Goal: Task Accomplishment & Management: Manage account settings

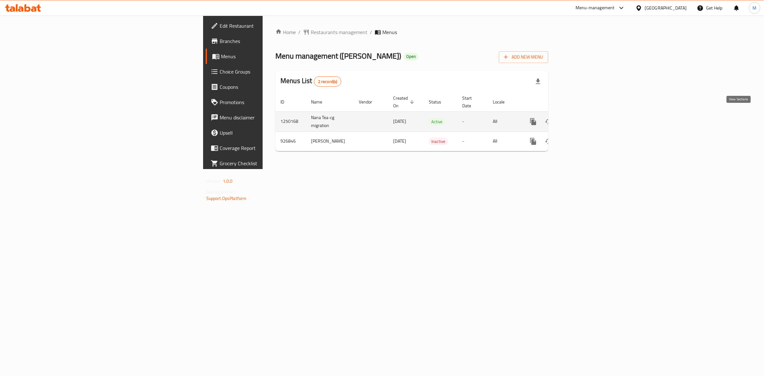
click at [583, 118] on icon "enhanced table" at bounding box center [579, 122] width 8 height 8
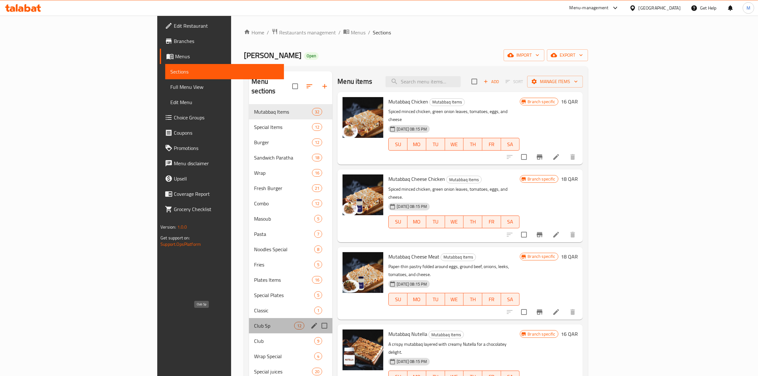
click at [254, 322] on span "Club Sp" at bounding box center [274, 326] width 40 height 8
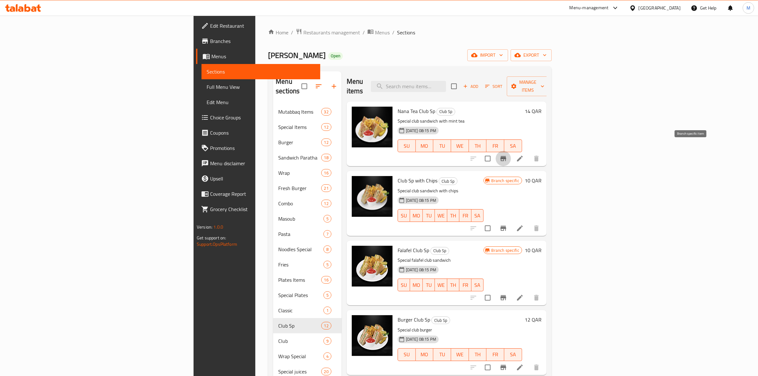
click at [507, 155] on icon "Branch-specific-item" at bounding box center [504, 159] width 8 height 8
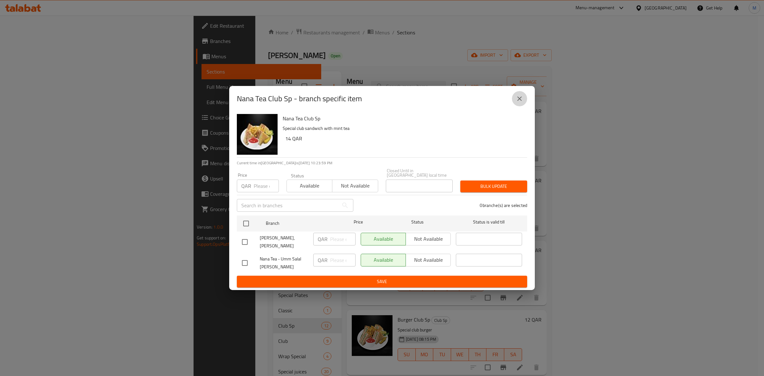
click at [522, 103] on icon "close" at bounding box center [520, 99] width 8 height 8
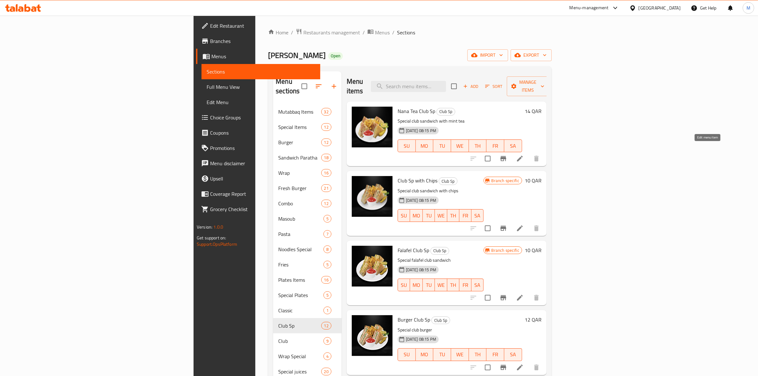
click at [524, 155] on icon at bounding box center [520, 159] width 8 height 8
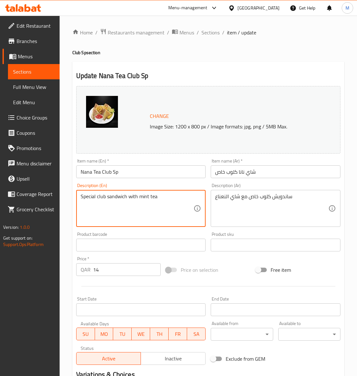
paste textarea "a sandwich of occasionally toasted bread, sliced cooked poultry, lettuce, tomat…"
click at [164, 198] on textarea "Special club sandwich with mint tea a sandwich of occasionally toasted bread, s…" at bounding box center [137, 208] width 113 height 30
type textarea "a sandwich of occasionally toasted bread, sliced cooked poultry, lettuce, tomat…"
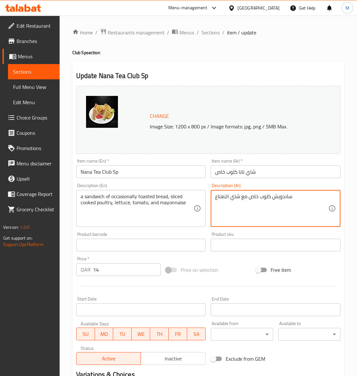
click at [279, 196] on textarea "ساندويش كلوب خاص مع شاي النعناع" at bounding box center [271, 208] width 113 height 30
paste textarea "طيرة من الخبز المحمص أحيانًا، وشرائح الدواجن المطبوخة، والخس، والطماطم، والمايو…"
type textarea "شطيرة من الخبز المحمص أحيانًا، وشرائح الدواجن المطبوخة، والخس، والطماطم، والماي…"
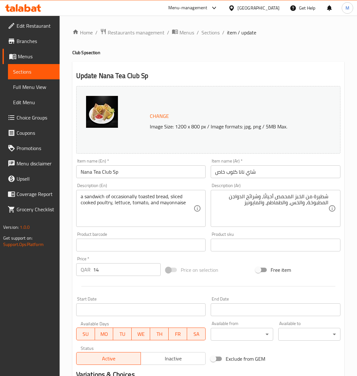
click at [79, 202] on div "a sandwich of occasionally toasted bread, sliced cooked poultry, lettuce, tomat…" at bounding box center [141, 208] width 130 height 37
type textarea "a sandwich of occasionally toasted bread, sliced cooked poultry, lettuce, tomat…"
click at [274, 174] on input "شاي نانا كلوب خاص" at bounding box center [275, 171] width 130 height 13
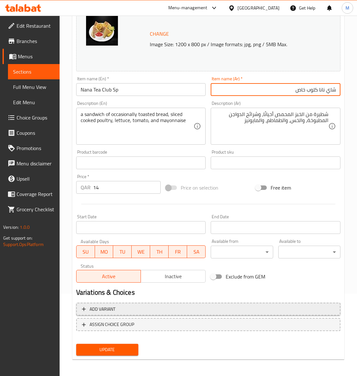
scroll to position [83, 0]
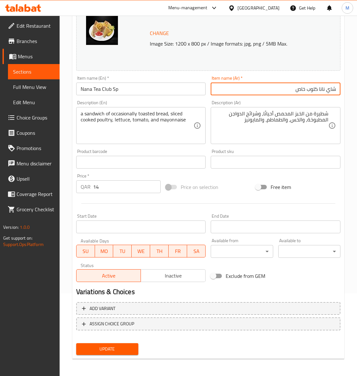
click at [100, 345] on span "Update" at bounding box center [107, 349] width 52 height 8
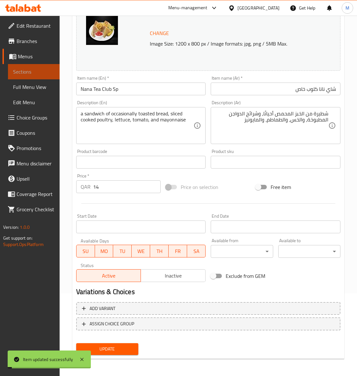
click at [21, 72] on span "Sections" at bounding box center [33, 72] width 41 height 8
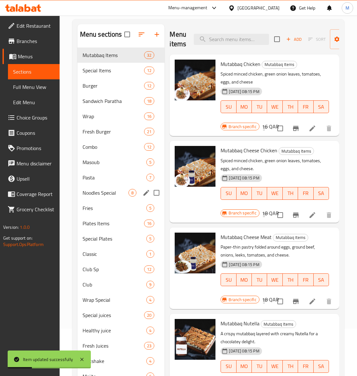
scroll to position [83, 0]
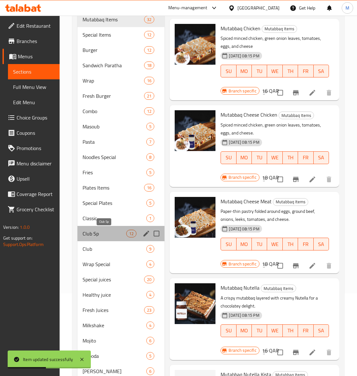
click at [91, 236] on span "Club Sp" at bounding box center [104, 234] width 44 height 8
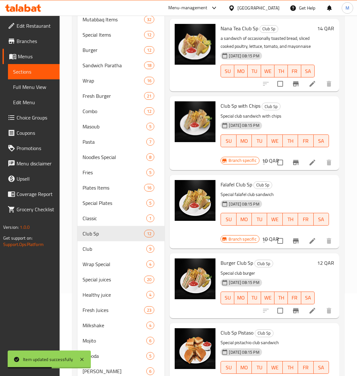
scroll to position [3, 0]
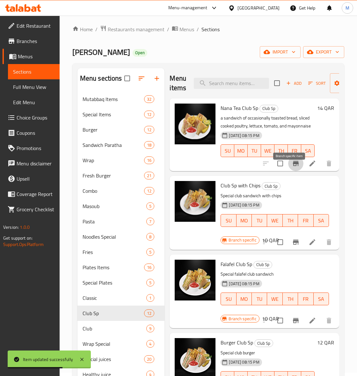
click at [293, 166] on icon "Branch-specific-item" at bounding box center [296, 163] width 6 height 5
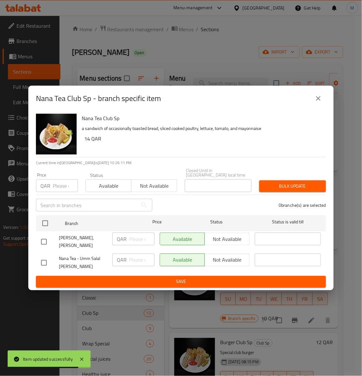
click at [323, 102] on button "close" at bounding box center [318, 98] width 15 height 15
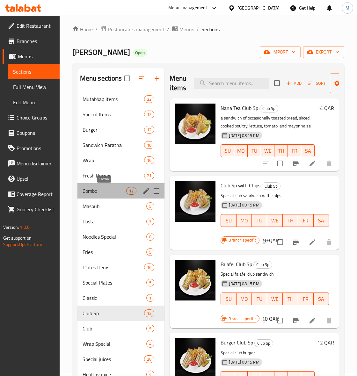
click at [96, 191] on span "Combo" at bounding box center [104, 191] width 44 height 8
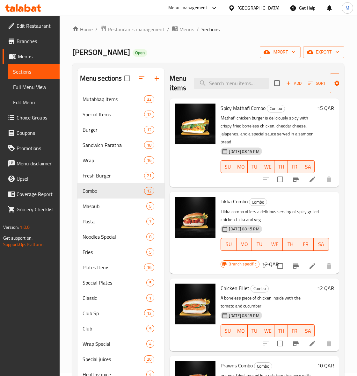
click at [292, 213] on p "Tikka combo offers a delicious serving of spicy grilled chicken tikka and veg" at bounding box center [274, 216] width 108 height 16
click at [308, 180] on icon at bounding box center [312, 179] width 8 height 8
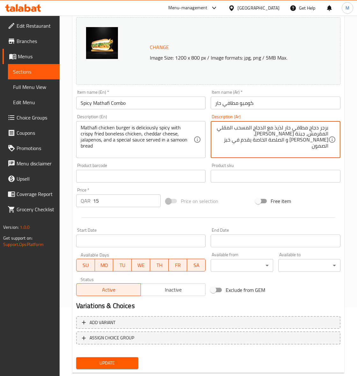
scroll to position [83, 0]
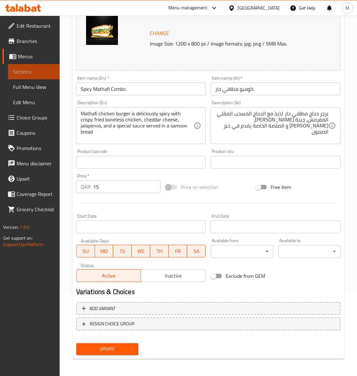
click at [30, 68] on span "Sections" at bounding box center [33, 72] width 41 height 8
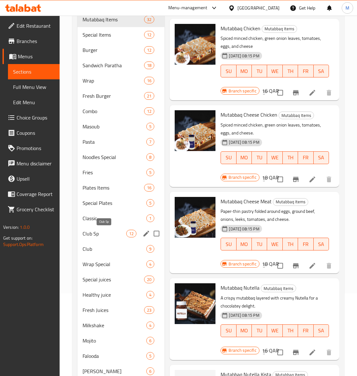
click at [94, 236] on span "Club Sp" at bounding box center [104, 234] width 44 height 8
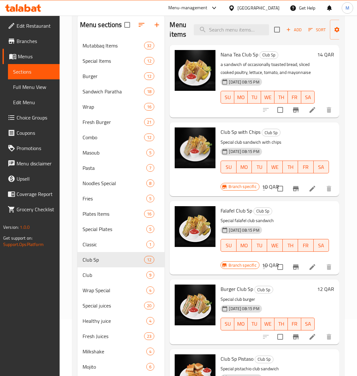
scroll to position [43, 0]
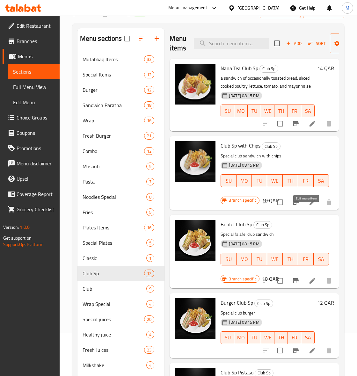
click at [309, 205] on icon at bounding box center [312, 202] width 6 height 6
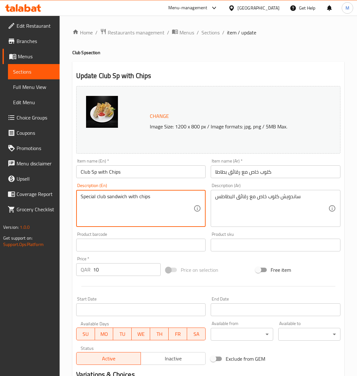
click at [134, 196] on textarea "Special club sandwich with chips" at bounding box center [137, 208] width 113 height 30
paste textarea "a sandwich of occasionally toasted bread, sliced cooked poultrylettuce, tomato,…"
type textarea "a sandwich of occasionally toasted bread, sliced cooked poultrylettuce, tomato,…"
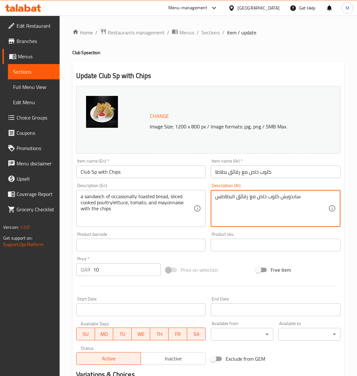
click at [250, 197] on textarea "ساندويش كلوب خاص مع رقائق البطاطس" at bounding box center [271, 208] width 113 height 30
paste textarea "طيرة من الخبز المحمص أحيانًا، وشرائح الدواجن المطبوخة، والخس، والطماطم، والمايو…"
type textarea "شطيرة من الخبز المحمص أحيانًا، وشرائح الدواجن المطبوخة، والخس، والطماطم، والماي…"
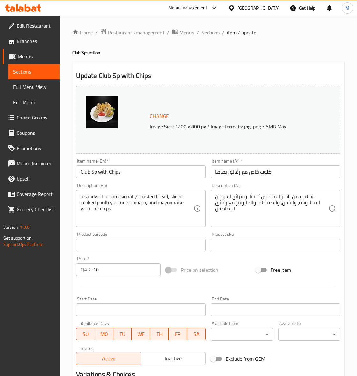
drag, startPoint x: 226, startPoint y: 268, endPoint x: 225, endPoint y: 265, distance: 3.6
click at [226, 268] on div "Price on selection" at bounding box center [208, 269] width 90 height 17
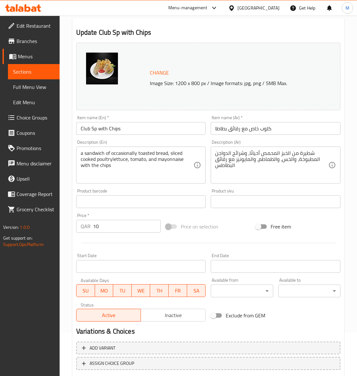
scroll to position [83, 0]
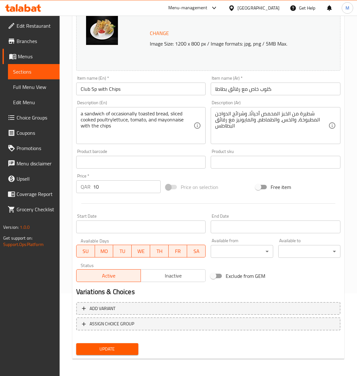
click at [100, 350] on span "Update" at bounding box center [107, 349] width 52 height 8
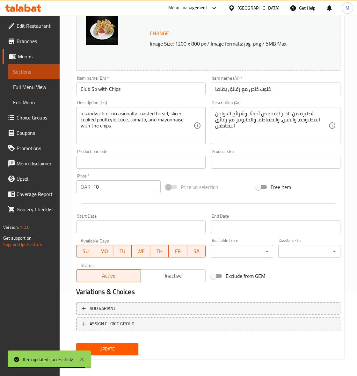
click at [29, 70] on span "Sections" at bounding box center [33, 72] width 41 height 8
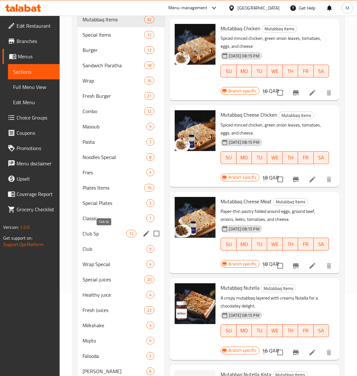
click at [90, 233] on span "Club Sp" at bounding box center [104, 234] width 44 height 8
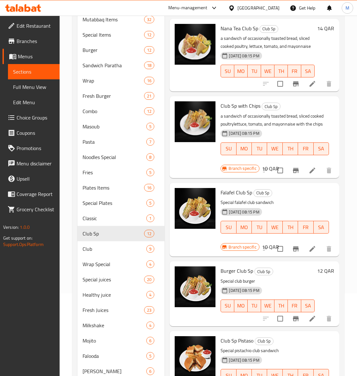
click at [293, 275] on h6 "Burger Club Sp Club Sp" at bounding box center [267, 270] width 94 height 9
click at [308, 253] on icon at bounding box center [312, 249] width 8 height 8
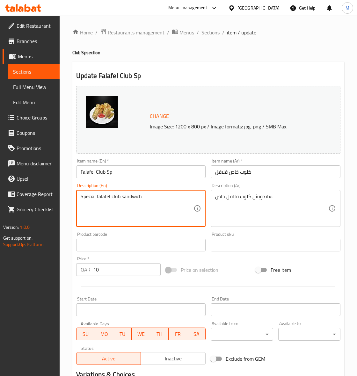
click at [126, 198] on textarea "Special falafel club sandwich" at bounding box center [137, 208] width 113 height 30
paste textarea "smashed raw falafel topped with tangy yogurt sauce, greens, and veggies."
type textarea "smashed raw falafel topped with tangy yogurt sauce, greens, and veggies."
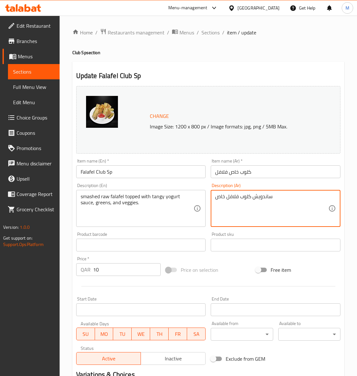
click at [227, 196] on textarea "ساندويش كلوب فلافل خاص" at bounding box center [271, 208] width 113 height 30
paste textarea "فلافل نيئة مهروسة مغطاة بصلصة الزبادي المنعشة، الخضار، والخضار."
type textarea "فلافل نيئة مهروسة مغطاة بصلصة الزبادي المنعشة، الخضار، والخضار."
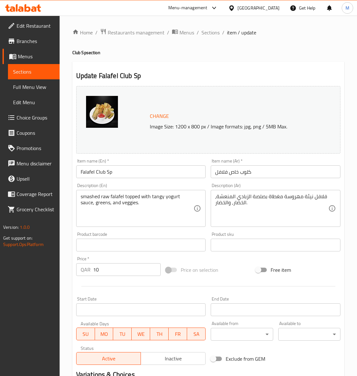
click at [224, 262] on div "Price on selection" at bounding box center [208, 269] width 90 height 17
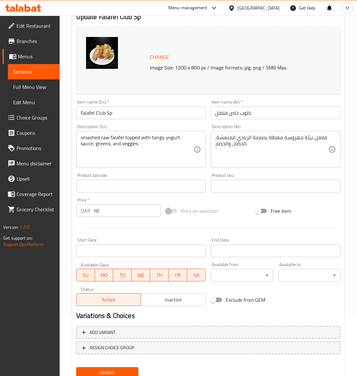
scroll to position [83, 0]
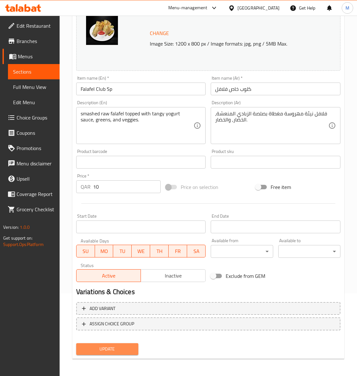
click at [111, 347] on span "Update" at bounding box center [107, 349] width 52 height 8
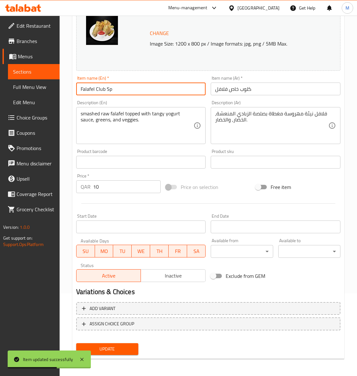
click at [108, 90] on input "Falafel Club Sp" at bounding box center [141, 88] width 130 height 13
drag, startPoint x: 108, startPoint y: 90, endPoint x: 67, endPoint y: 80, distance: 42.6
click at [107, 90] on input "Falafel Club Sp" at bounding box center [141, 88] width 130 height 13
click at [19, 73] on span "Sections" at bounding box center [33, 72] width 41 height 8
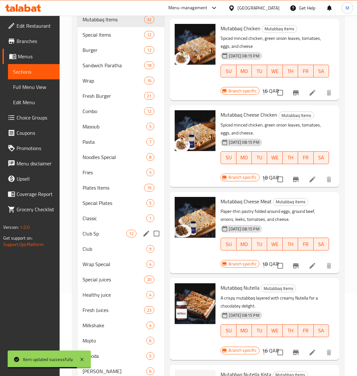
click at [97, 237] on div "Club Sp 12" at bounding box center [120, 233] width 87 height 15
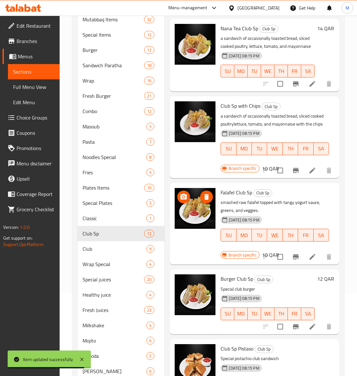
click at [300, 232] on div "[DATE] 08:15 PM SU MO TU WE TH FR SA" at bounding box center [274, 230] width 113 height 34
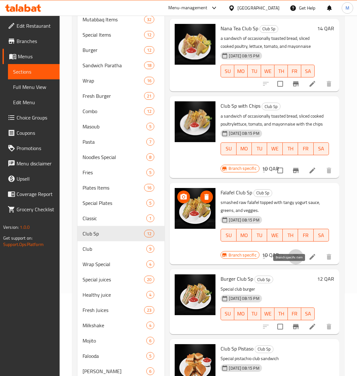
click at [293, 259] on icon "Branch-specific-item" at bounding box center [296, 256] width 6 height 5
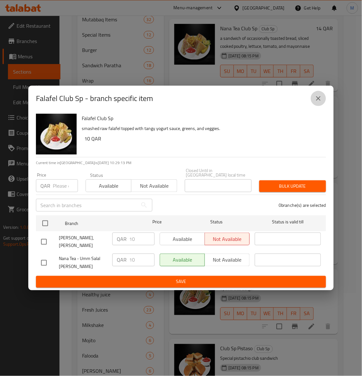
click at [323, 102] on button "close" at bounding box center [318, 98] width 15 height 15
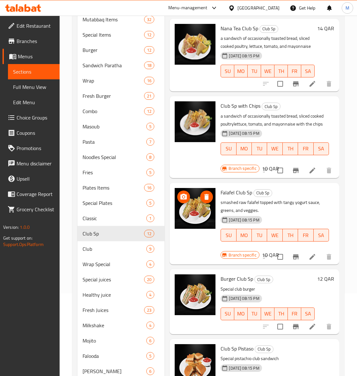
click at [234, 197] on span "Falafel Club Sp" at bounding box center [236, 193] width 32 height 10
copy h6 "Falafel Club Sp"
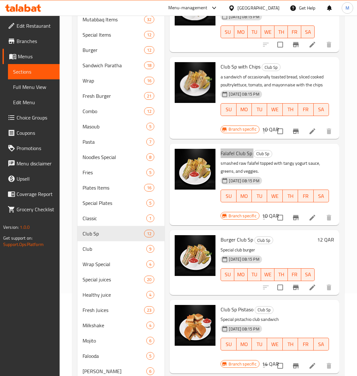
scroll to position [159, 0]
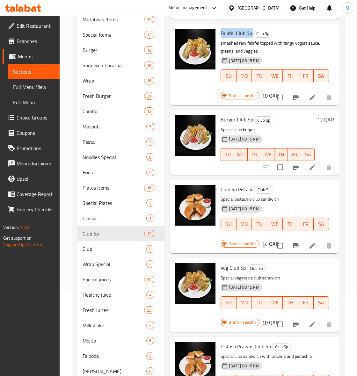
click at [305, 173] on li at bounding box center [312, 166] width 18 height 11
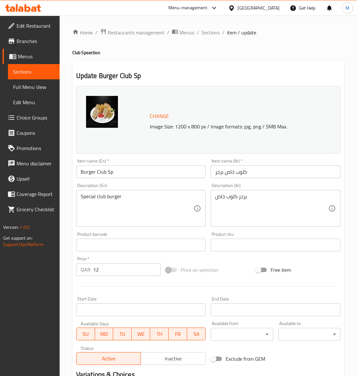
drag, startPoint x: 138, startPoint y: 196, endPoint x: 15, endPoint y: 201, distance: 122.7
paste textarea "a plate with stacked, toasted bread layered with turkey or ham, lettuce, tomato…"
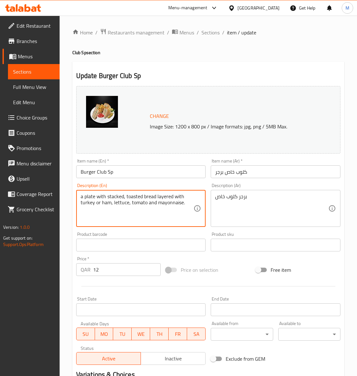
type textarea "a plate with stacked, toasted bread layered with turkey or ham, lettuce, tomato…"
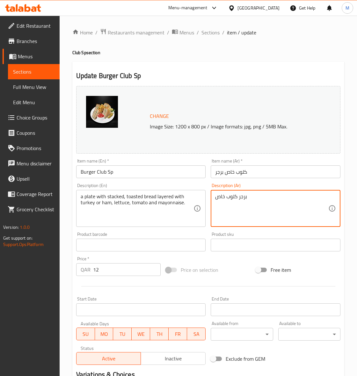
click at [263, 201] on textarea "برجر كلوب خاص" at bounding box center [271, 208] width 113 height 30
click at [262, 200] on textarea "برجر كلوب خاص" at bounding box center [271, 208] width 113 height 30
paste textarea "طبق من الخبز المحمص المغطى بطبقة من الديك الرومي أو لحم الخنزير والخس والطماطم …"
click at [262, 197] on textarea "برجر كلوب خاصطبق من الخبز المحمص المغطى بطبقة من الديك الرومي أو لحم الخنزير وا…" at bounding box center [271, 208] width 113 height 30
click at [268, 198] on textarea "برجر كلوب خاصطبق من الخبز المحمص المغطى بطبقة من الديك الرومي أو لحم الخنزير وا…" at bounding box center [271, 208] width 113 height 30
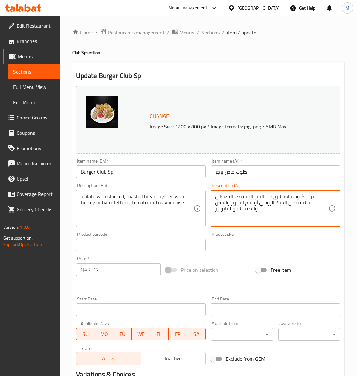
click at [268, 198] on textarea "برجر كلوب خاصطبق من الخبز المحمص المغطى بطبقة من الديك الرومي أو لحم الخنزير وا…" at bounding box center [271, 208] width 113 height 30
paste textarea
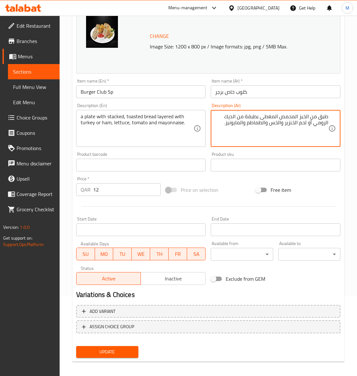
scroll to position [83, 0]
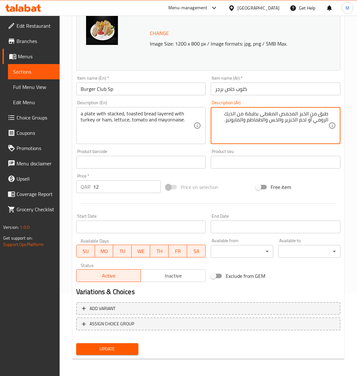
type textarea "طبق من الخبز المحمص المغطى بطبقة من الديك الرومي أو لحم الخنزير والخس والطماطم …"
click at [107, 346] on span "Update" at bounding box center [107, 349] width 52 height 8
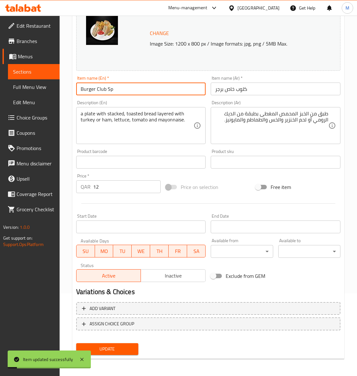
drag, startPoint x: 110, startPoint y: 89, endPoint x: 50, endPoint y: 87, distance: 59.6
click at [55, 90] on div "Edit Restaurant Branches Menus Sections Full Menu View Edit Menu Choice Groups …" at bounding box center [178, 155] width 357 height 444
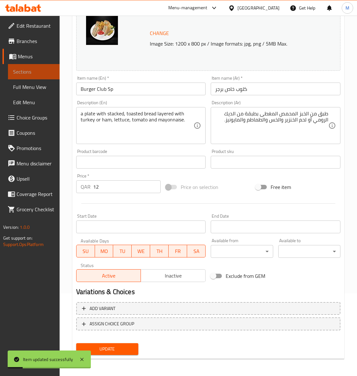
click at [26, 71] on span "Sections" at bounding box center [33, 72] width 41 height 8
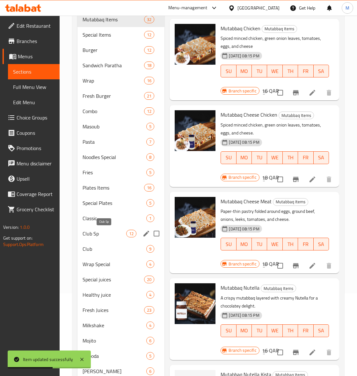
click at [96, 235] on span "Club Sp" at bounding box center [104, 234] width 44 height 8
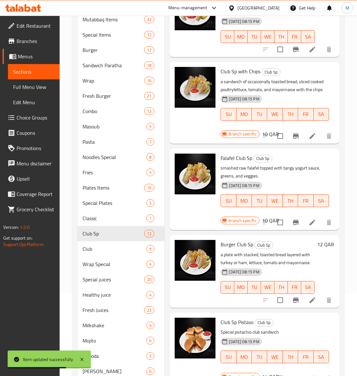
scroll to position [80, 0]
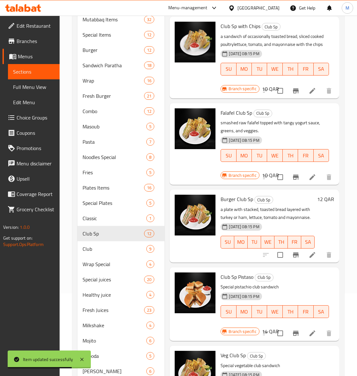
click at [289, 262] on button "Branch-specific-item" at bounding box center [295, 254] width 15 height 15
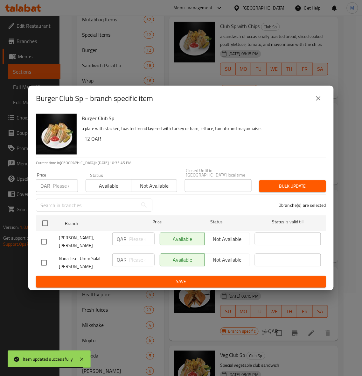
click at [320, 99] on button "close" at bounding box center [318, 98] width 15 height 15
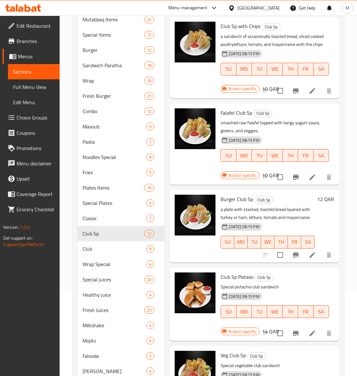
click at [295, 221] on p "a plate with stacked, toasted bread layered with turkey or ham, lettuce, tomato…" at bounding box center [267, 213] width 94 height 16
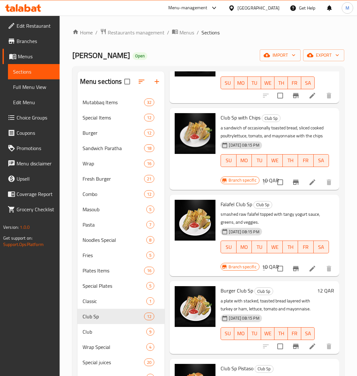
scroll to position [199, 0]
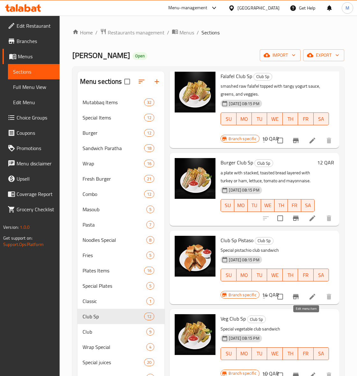
click at [309, 299] on icon at bounding box center [312, 297] width 6 height 6
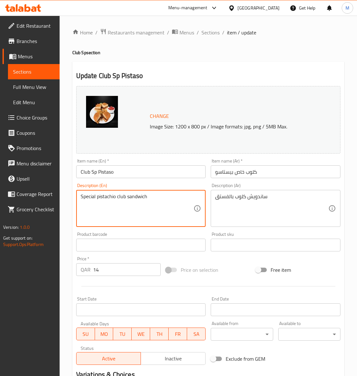
drag, startPoint x: 70, startPoint y: 195, endPoint x: 18, endPoint y: 193, distance: 52.3
paste textarea "Roasted chicken tomato and cheese with veg"
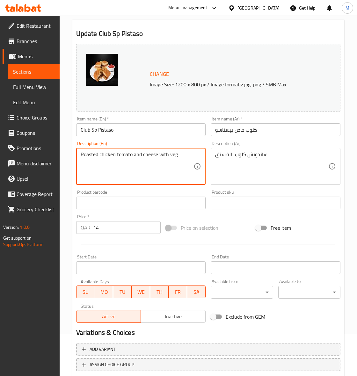
scroll to position [80, 0]
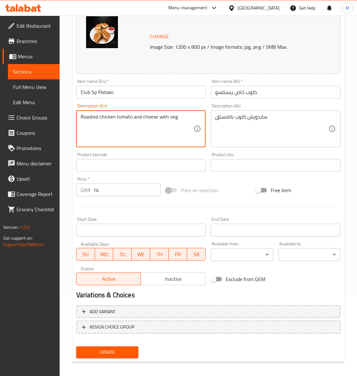
type textarea "Roasted chicken tomato and cheese with veg"
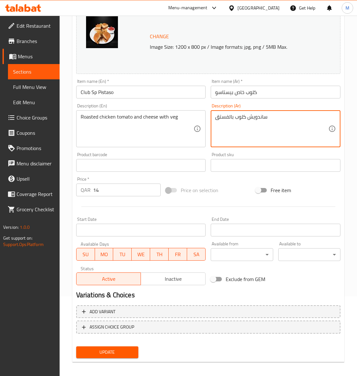
click at [253, 117] on textarea "ساندويش كلوب بالفستق" at bounding box center [271, 129] width 113 height 30
paste textarea "جاج مشوي بالطماطم والجبن مع الخضار"
type textarea "دجاج مشوي بالطماطم والجبن مع الخضار"
click at [124, 352] on span "Update" at bounding box center [107, 352] width 52 height 8
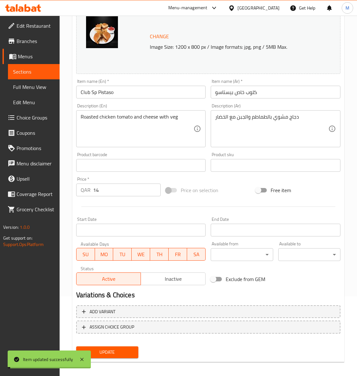
click at [115, 92] on input "Club Sp Pistaso" at bounding box center [141, 92] width 130 height 13
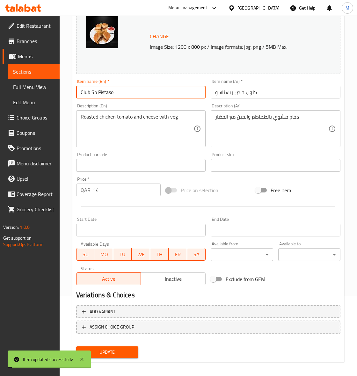
click at [115, 92] on input "Club Sp Pistaso" at bounding box center [141, 92] width 130 height 13
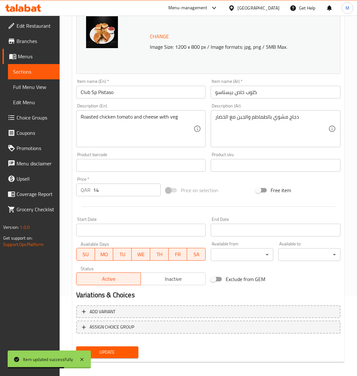
click at [94, 90] on input "Club Sp Pistaso" at bounding box center [141, 92] width 130 height 13
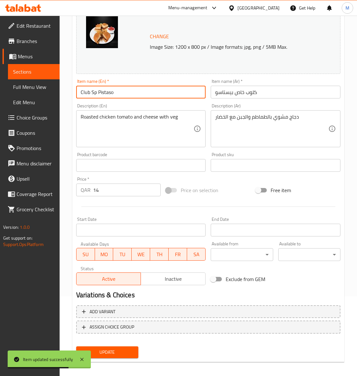
click at [94, 90] on input "Club Sp Pistaso" at bounding box center [141, 92] width 130 height 13
click at [29, 70] on span "Sections" at bounding box center [33, 72] width 41 height 8
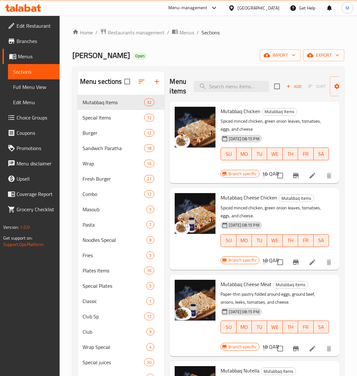
click at [217, 93] on div "Menu items Add Sort Manage items" at bounding box center [253, 86] width 169 height 30
click at [220, 88] on input "search" at bounding box center [231, 86] width 75 height 11
paste input "Club Sp Pistaso"
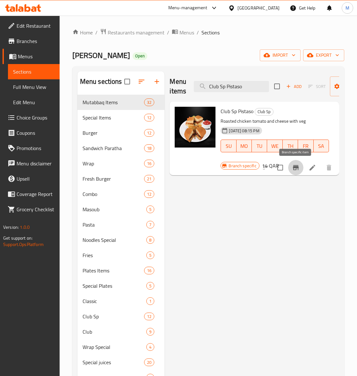
click at [298, 169] on icon "Branch-specific-item" at bounding box center [296, 168] width 8 height 8
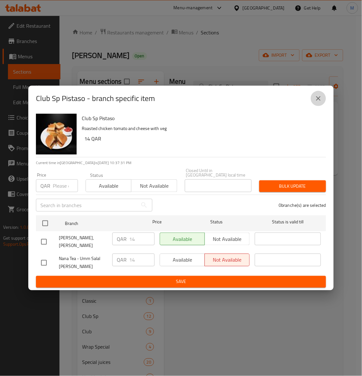
click at [321, 100] on icon "close" at bounding box center [319, 99] width 8 height 8
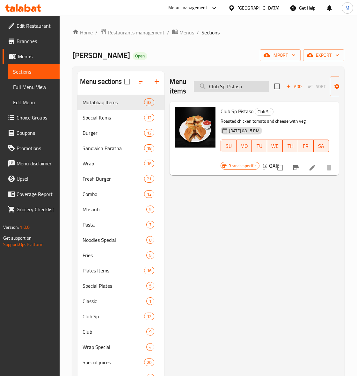
click at [241, 88] on input "Club Sp Pistaso" at bounding box center [231, 86] width 75 height 11
drag, startPoint x: 241, startPoint y: 88, endPoint x: 252, endPoint y: 80, distance: 13.2
click at [242, 88] on input "Club Sp Pistaso" at bounding box center [231, 86] width 75 height 11
paste input "VEG. CLUB"
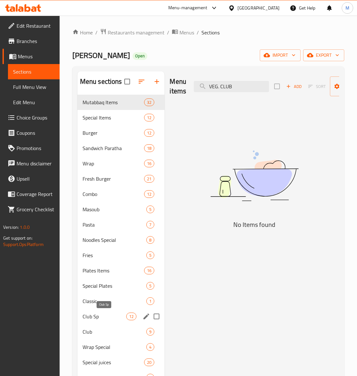
type input "VEG. CLUB"
click at [109, 315] on span "Club Sp" at bounding box center [104, 316] width 44 height 8
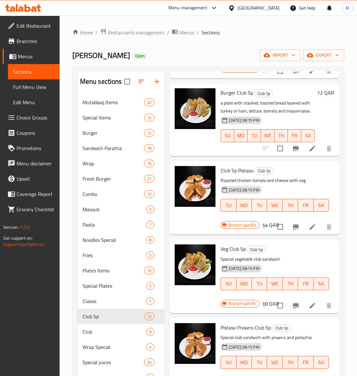
scroll to position [299, 0]
click at [309, 302] on icon at bounding box center [312, 305] width 6 height 6
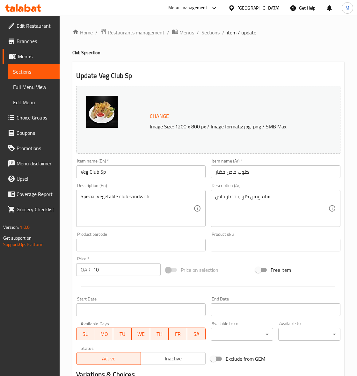
click at [171, 196] on textarea "Special vegetable club sandwich" at bounding box center [137, 208] width 113 height 30
paste textarea "A classic veg club sandwich has layers of bread with sliced cooked lettuce, veg…"
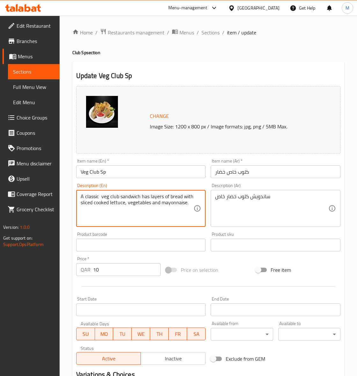
type textarea "A classic veg club sandwich has layers of bread with sliced cooked lettuce, veg…"
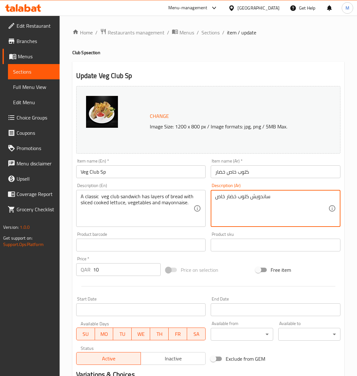
click at [244, 199] on textarea "ساندويش كلوب خضار خاص" at bounding box center [271, 208] width 113 height 30
click at [244, 198] on textarea "ساندويش كلوب خضار خاص" at bounding box center [271, 208] width 113 height 30
paste textarea "حتوي شطيرة الخضار الكلاسيكية على طبقات من الخبز مع شرائح الخس المطبوخة والخضروا…"
type textarea "تحتوي شطيرة الخضار الكلاسيكية على طبقات من الخبز مع شرائح الخس المطبوخة والخضرو…"
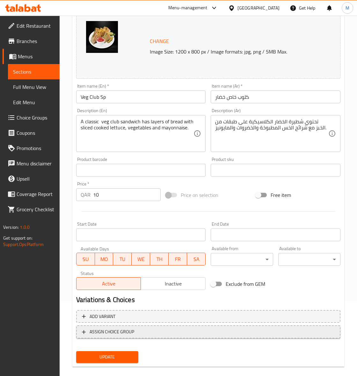
scroll to position [83, 0]
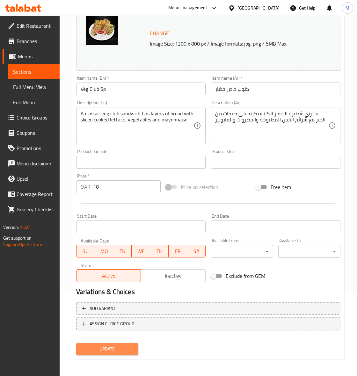
click at [108, 346] on span "Update" at bounding box center [107, 349] width 52 height 8
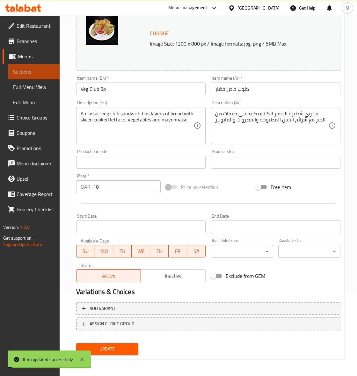
click at [24, 72] on span "Sections" at bounding box center [33, 72] width 41 height 8
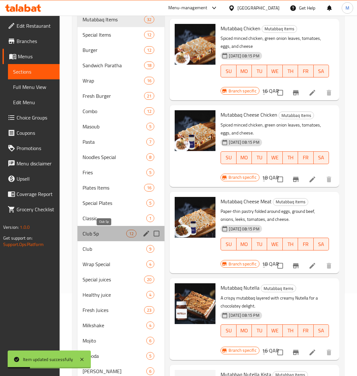
click at [95, 231] on span "Club Sp" at bounding box center [104, 234] width 44 height 8
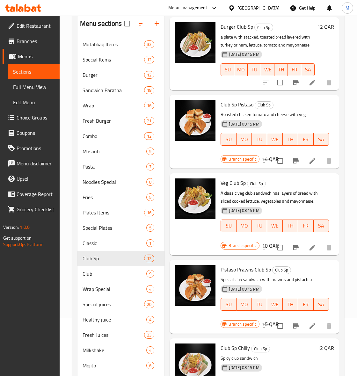
scroll to position [119, 0]
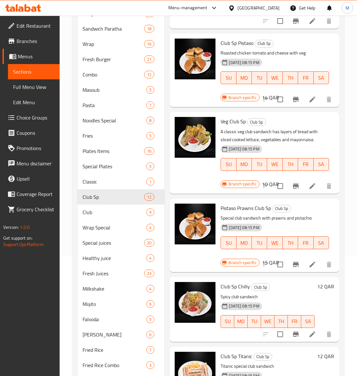
click at [309, 183] on icon at bounding box center [312, 186] width 6 height 6
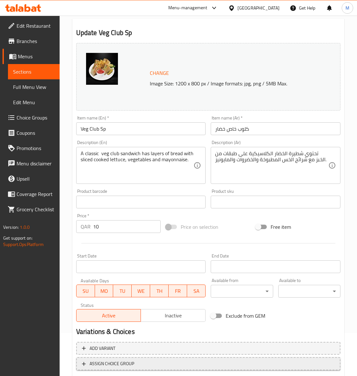
scroll to position [83, 0]
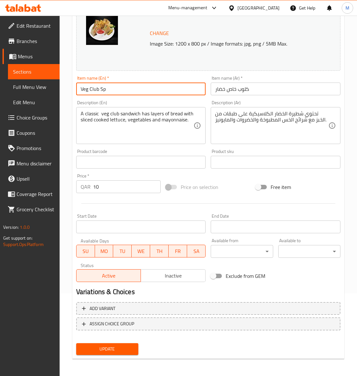
drag, startPoint x: 111, startPoint y: 88, endPoint x: 91, endPoint y: 187, distance: 101.5
click at [30, 90] on div "Edit Restaurant Branches Menus Sections Full Menu View Edit Menu Choice Groups …" at bounding box center [178, 155] width 357 height 444
click at [109, 350] on span "Update" at bounding box center [107, 349] width 52 height 8
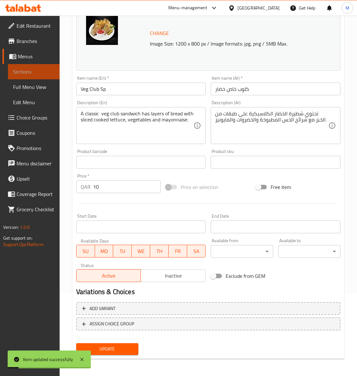
click at [24, 73] on span "Sections" at bounding box center [33, 72] width 41 height 8
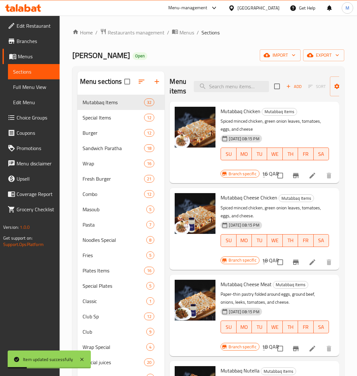
click at [224, 93] on div "Menu items Add Sort Manage items" at bounding box center [253, 86] width 169 height 30
click at [223, 90] on input "search" at bounding box center [231, 86] width 75 height 11
paste input "Veg Club Sp"
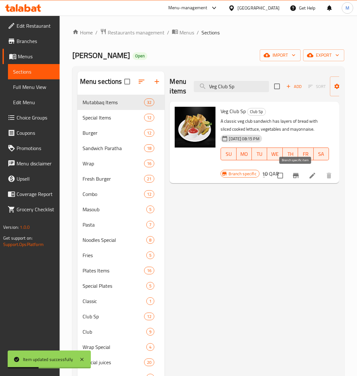
type input "Veg Club Sp"
click at [295, 174] on icon "Branch-specific-item" at bounding box center [296, 175] width 6 height 5
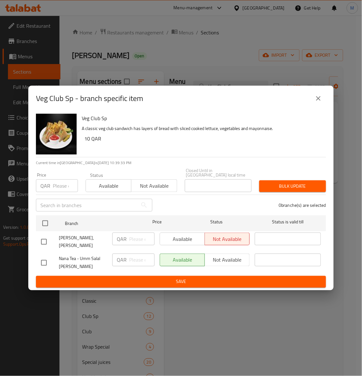
drag, startPoint x: 320, startPoint y: 101, endPoint x: 308, endPoint y: 109, distance: 14.0
click at [320, 101] on icon "close" at bounding box center [319, 99] width 8 height 8
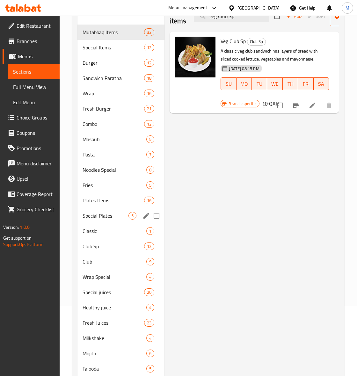
scroll to position [80, 0]
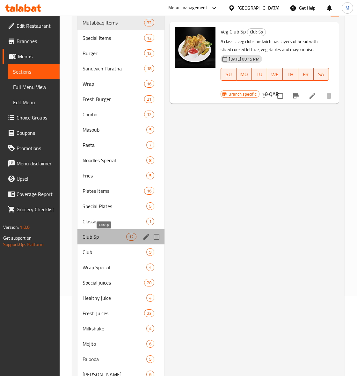
click at [102, 239] on span "Club Sp" at bounding box center [104, 237] width 44 height 8
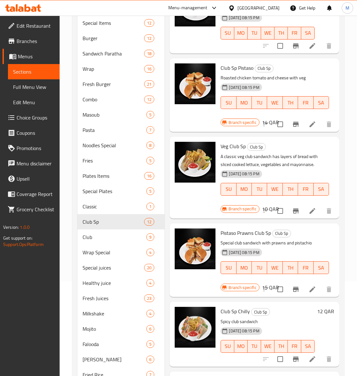
scroll to position [119, 0]
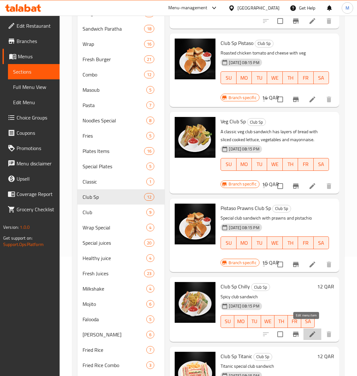
click at [308, 330] on icon at bounding box center [312, 334] width 8 height 8
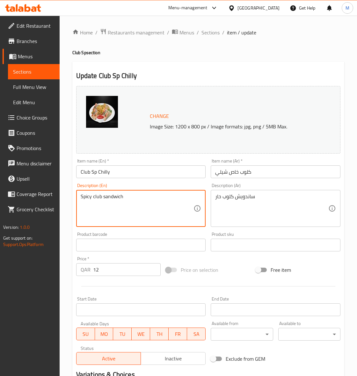
click at [133, 195] on textarea "Spicy club sandwich" at bounding box center [137, 208] width 113 height 30
paste textarea "crispy chicken with spicy Buffalo sauce, tomato, lettuce"
type textarea "crispy chicken with spicy Buffalo sauce, tomato, lettuce"
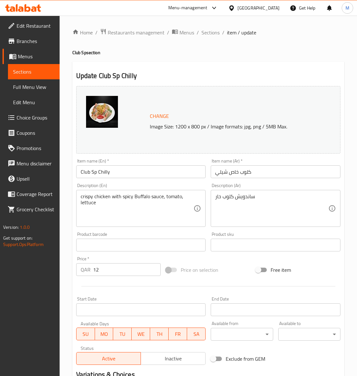
click at [241, 192] on div "ساندويش كلوب حار Description (Ar)" at bounding box center [275, 208] width 130 height 37
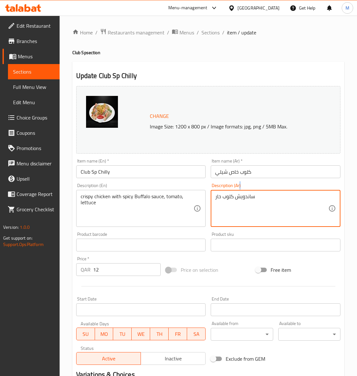
click at [241, 192] on div "ساندويش كلوب حار Description (Ar)" at bounding box center [275, 208] width 130 height 37
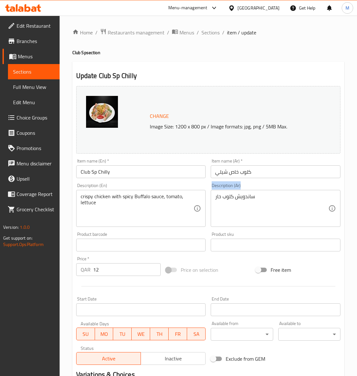
click at [241, 192] on div "ساندويش كلوب حار Description (Ar)" at bounding box center [275, 208] width 130 height 37
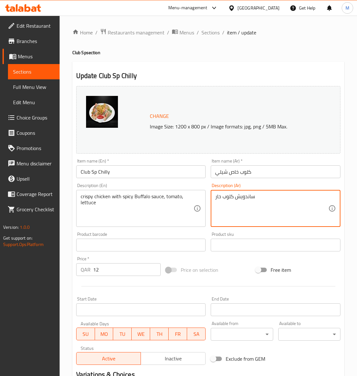
click at [244, 197] on textarea "ساندويش كلوب حار" at bounding box center [271, 208] width 113 height 30
paste textarea "جاج مقرمش مع صوص البافالو الحار، طماطم، خس"
type textarea "دجاج مقرمش مع صوص البافالو الحار، طماطم، خس"
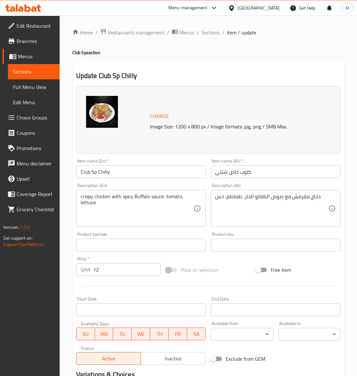
click at [245, 268] on div "Price on selection" at bounding box center [208, 269] width 90 height 17
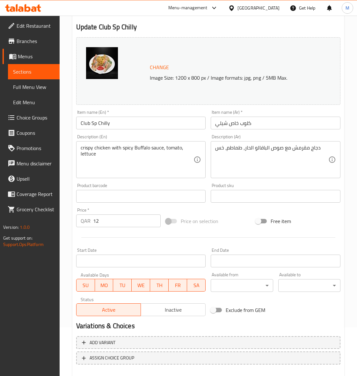
scroll to position [83, 0]
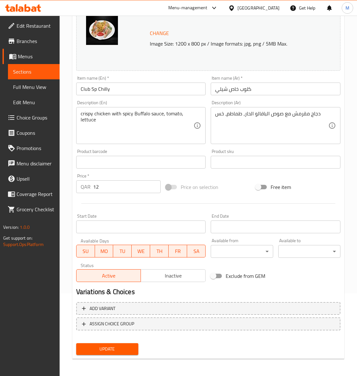
click at [106, 356] on div "Update" at bounding box center [107, 348] width 67 height 17
click at [110, 351] on span "Update" at bounding box center [107, 349] width 52 height 8
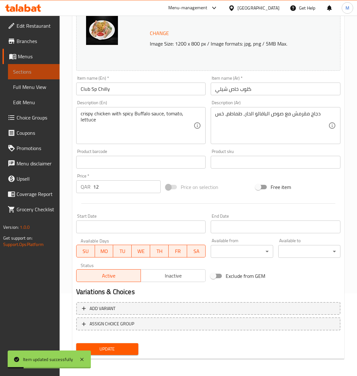
click at [29, 74] on span "Sections" at bounding box center [33, 72] width 41 height 8
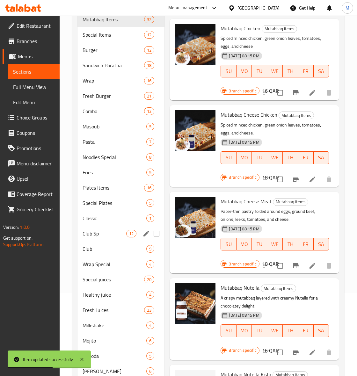
click at [94, 238] on div "Club Sp 12" at bounding box center [120, 233] width 87 height 15
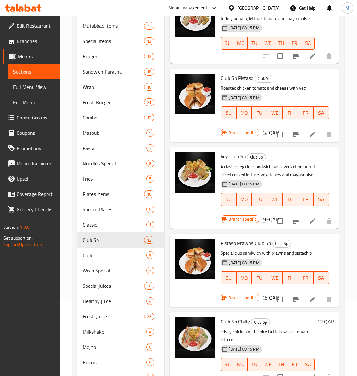
scroll to position [199, 0]
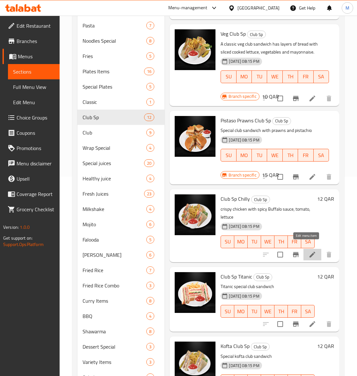
click at [308, 251] on icon at bounding box center [312, 255] width 8 height 8
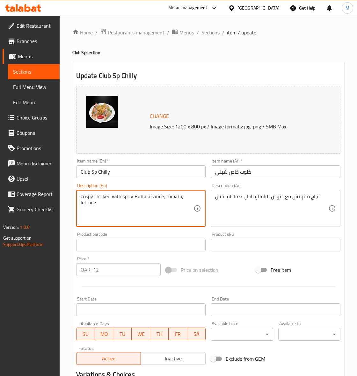
drag, startPoint x: 116, startPoint y: 200, endPoint x: 39, endPoint y: 188, distance: 77.7
drag, startPoint x: 87, startPoint y: 210, endPoint x: 106, endPoint y: 206, distance: 19.5
click at [89, 210] on textarea "crispy chicken with spicy Buffalo sauce, tomato, lettuce" at bounding box center [137, 208] width 113 height 30
drag, startPoint x: 74, startPoint y: 198, endPoint x: 61, endPoint y: 196, distance: 13.5
click at [61, 196] on div "Home / Restaurants management / Menus / Sections / item / update Club Sp sectio…" at bounding box center [208, 238] width 297 height 444
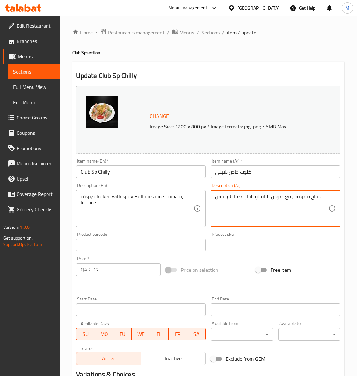
click at [272, 196] on textarea "دجاج مقرمش مع صوص البافالو الحار، طماطم، خس" at bounding box center [271, 208] width 113 height 30
click at [237, 266] on div "Price on selection" at bounding box center [208, 269] width 90 height 17
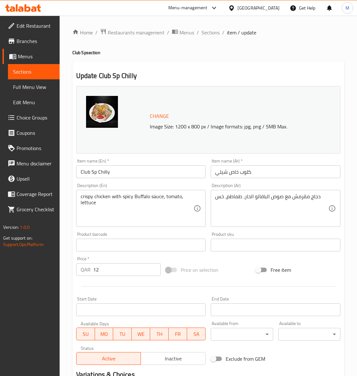
scroll to position [83, 0]
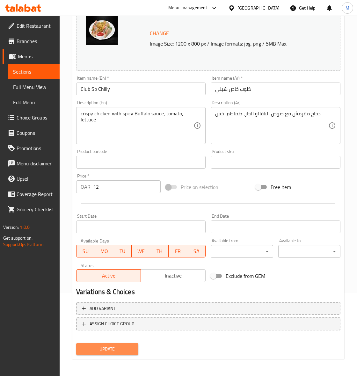
click at [117, 346] on span "Update" at bounding box center [107, 349] width 52 height 8
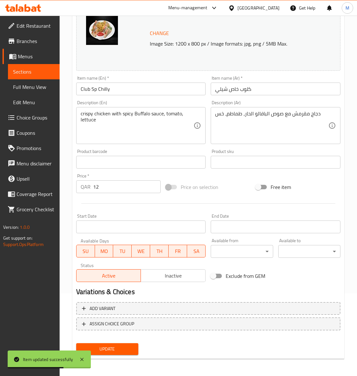
click at [29, 72] on span "Sections" at bounding box center [33, 72] width 41 height 8
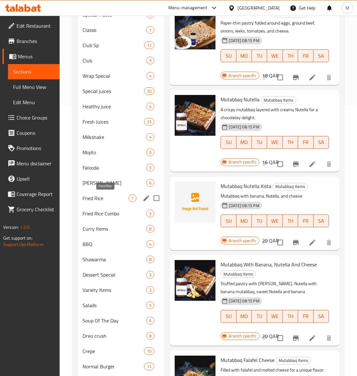
scroll to position [221, 0]
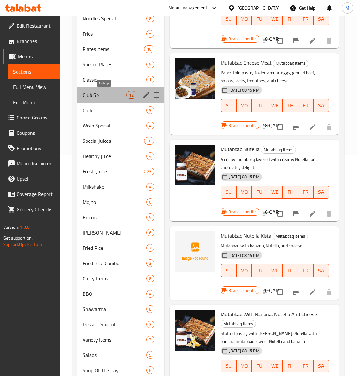
click at [93, 95] on span "Club Sp" at bounding box center [104, 95] width 44 height 8
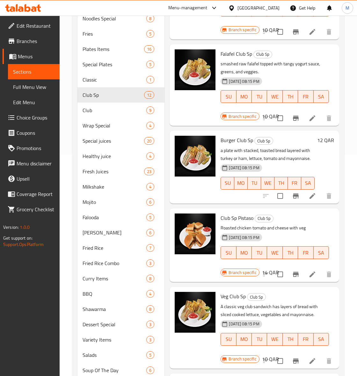
click at [290, 232] on p "Roasted chicken tomato and cheese with veg" at bounding box center [274, 228] width 108 height 8
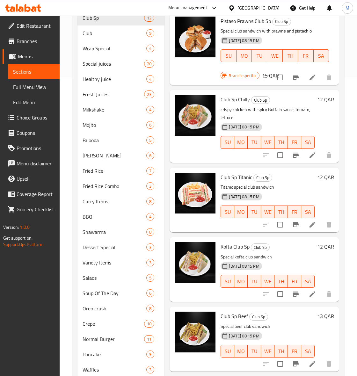
scroll to position [301, 0]
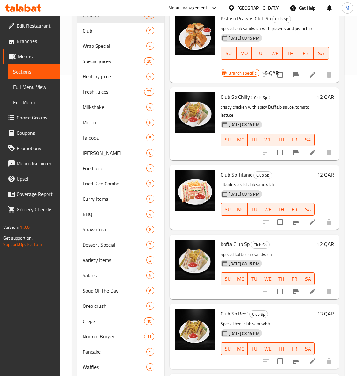
click at [303, 219] on li at bounding box center [312, 221] width 18 height 11
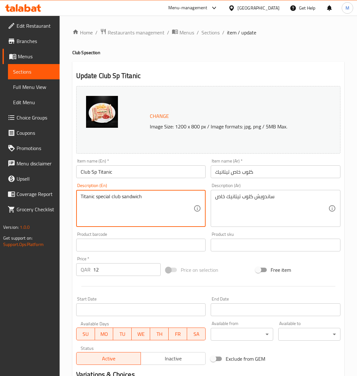
click at [132, 201] on textarea "Titanic special club sandwich" at bounding box center [137, 208] width 113 height 30
paste textarea "mint sauce, roast chicken and many other upscale dishes"
type textarea "mint sauce, roast chicken and many other upscale dishes"
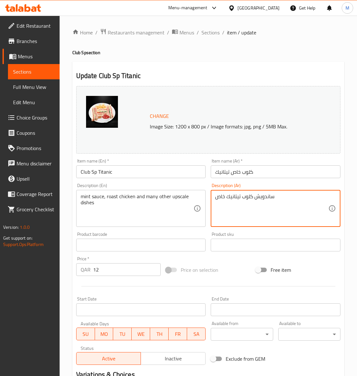
click at [253, 196] on textarea "ساندويش كلوب تيتانيك خاص" at bounding box center [271, 208] width 113 height 30
paste textarea "لصة النعناع والدجاج المشوي والعديد من الأطباق الراقية الأخرى"
type textarea "صلصة النعناع والدجاج المشوي والعديد من الأطباق الراقية الأخرى"
drag, startPoint x: 80, startPoint y: 196, endPoint x: 124, endPoint y: 182, distance: 46.6
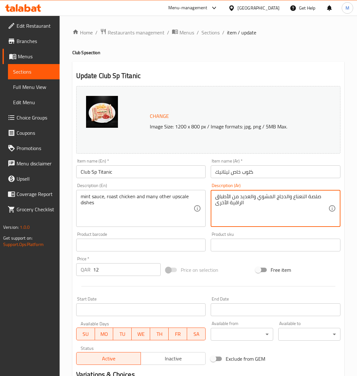
click at [87, 196] on div "mint sauce, roast chicken and many other upscale dishes Description (En)" at bounding box center [141, 208] width 130 height 37
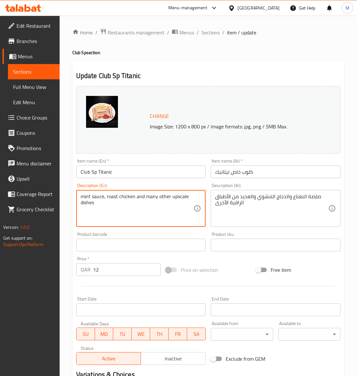
type textarea "mint sauce, roast chicken and many other upscale dishes"
click at [234, 265] on div "Price on selection" at bounding box center [208, 269] width 90 height 17
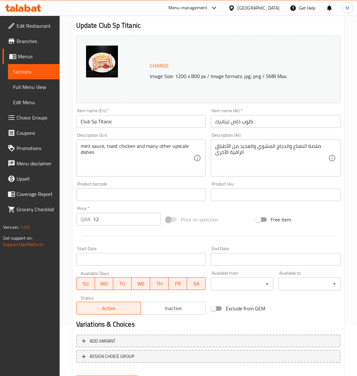
scroll to position [83, 0]
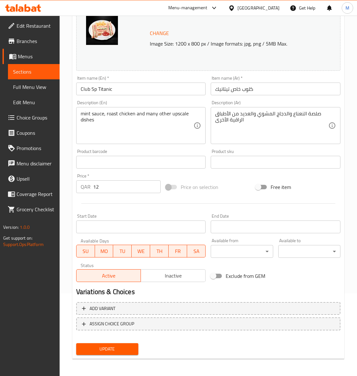
click at [228, 185] on div "Price on selection" at bounding box center [208, 186] width 90 height 17
drag, startPoint x: 109, startPoint y: 351, endPoint x: 7, endPoint y: 302, distance: 113.2
click at [109, 351] on span "Update" at bounding box center [107, 349] width 52 height 8
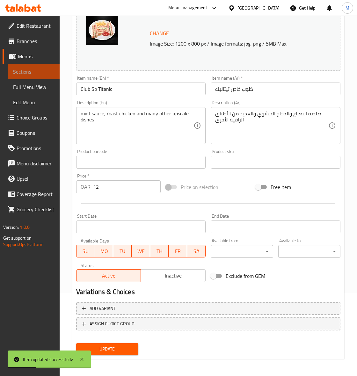
click at [24, 72] on span "Sections" at bounding box center [33, 72] width 41 height 8
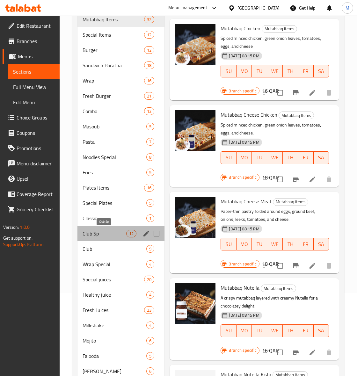
drag, startPoint x: 106, startPoint y: 236, endPoint x: 103, endPoint y: 232, distance: 5.4
click at [106, 236] on span "Club Sp" at bounding box center [104, 234] width 44 height 8
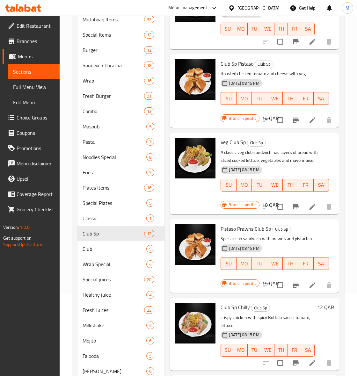
scroll to position [283, 0]
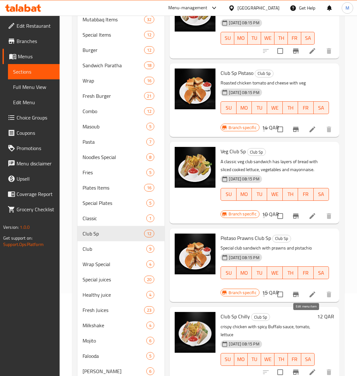
click at [308, 298] on icon at bounding box center [312, 294] width 8 height 8
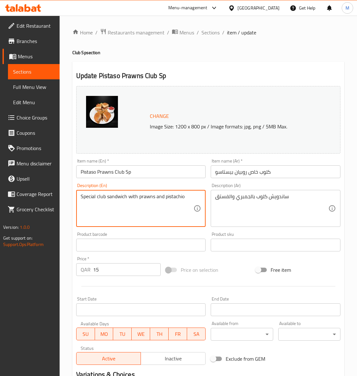
click at [101, 200] on textarea "Special club sandwich with prawns and pistachio" at bounding box center [137, 208] width 113 height 30
click at [101, 199] on textarea "Special club sandwich with prawns and pistachio" at bounding box center [137, 208] width 113 height 30
click at [110, 197] on textarea "Special club sandwich with prawns and pistachio" at bounding box center [137, 208] width 113 height 30
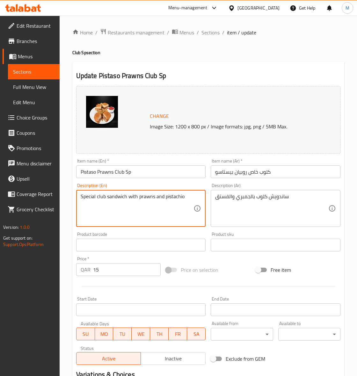
paste textarea "icy prawn inside with the special sauce and veggies"
type textarea "Spicy prawn inside with the special sauce and veggies"
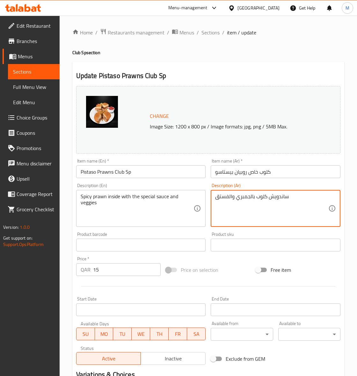
click at [231, 200] on textarea "ساندويش كلوب بالجمبري والفستق" at bounding box center [271, 208] width 113 height 30
paste textarea "وبيان حار بالداخل مع الصلصة الخاصة والخضار"
type textarea "روبيان حار بالداخل مع الصلصة الخاصة والخضار"
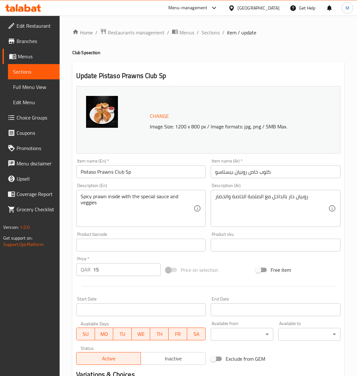
click at [239, 267] on div "Price on selection" at bounding box center [208, 269] width 90 height 17
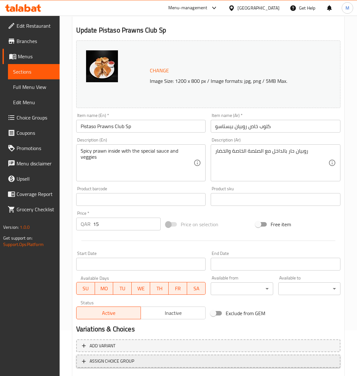
scroll to position [83, 0]
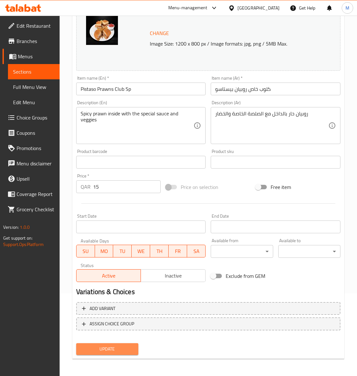
click at [103, 351] on span "Update" at bounding box center [107, 349] width 52 height 8
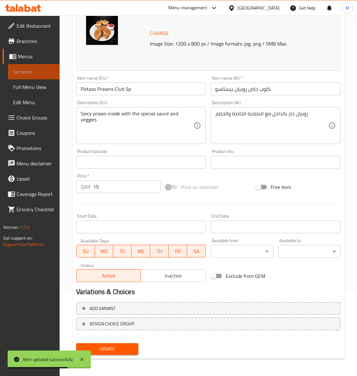
click at [14, 72] on span "Sections" at bounding box center [33, 72] width 41 height 8
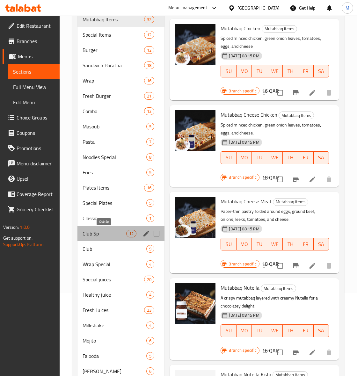
click at [97, 230] on span "Club Sp" at bounding box center [104, 234] width 44 height 8
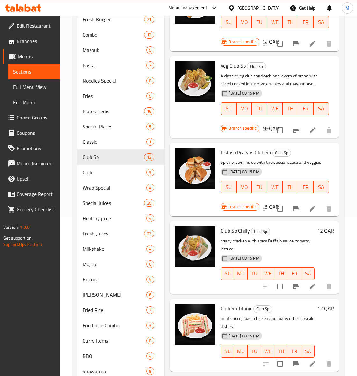
scroll to position [322, 0]
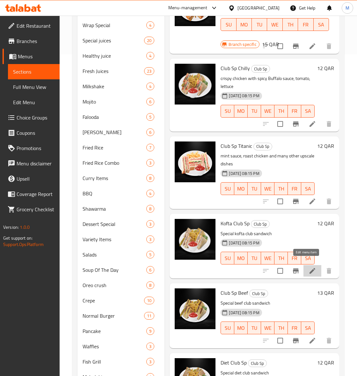
click at [308, 267] on icon at bounding box center [312, 271] width 8 height 8
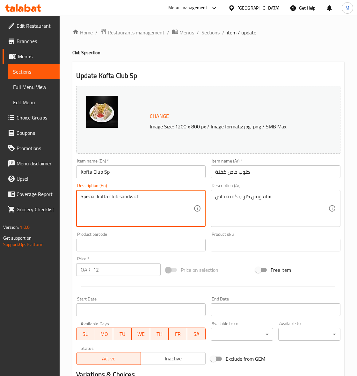
click at [127, 197] on textarea "Special kofta club sandwich" at bounding box center [137, 208] width 113 height 30
paste textarea "Freshly cooked kofta inside the bread with some kind of vegetable"
type textarea "Freshly cooked kofta inside the bread with some kind of vegetable"
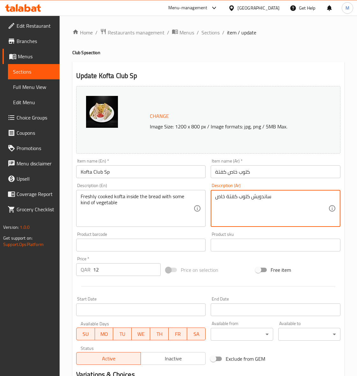
click at [238, 196] on textarea "ساندويش كلوب كفتة خاص" at bounding box center [271, 208] width 113 height 30
paste textarea "كفتة طازجة مطبوخة داخل الخبز مع نوع من الخضار"
type textarea "كفتة طازجة مطبوخة داخل الخبز مع نوع من الخضار"
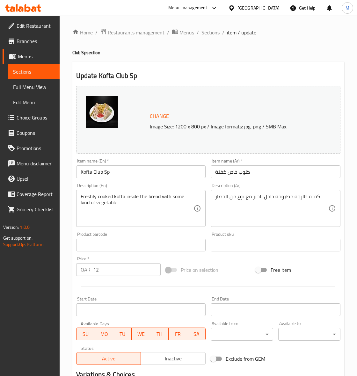
click at [227, 265] on div "Price on selection" at bounding box center [208, 269] width 90 height 17
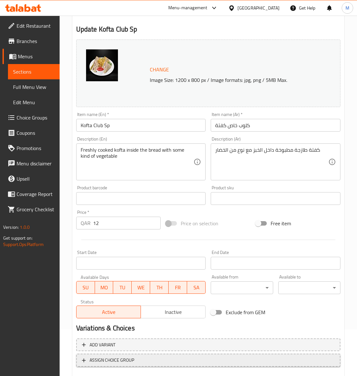
scroll to position [83, 0]
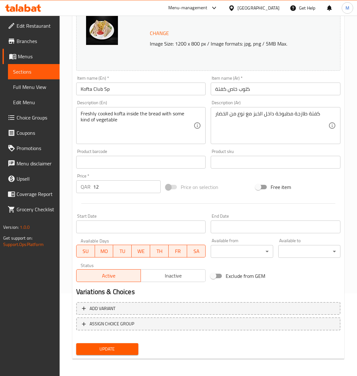
click at [106, 347] on span "Update" at bounding box center [107, 349] width 52 height 8
click at [100, 351] on span "Update" at bounding box center [107, 349] width 52 height 8
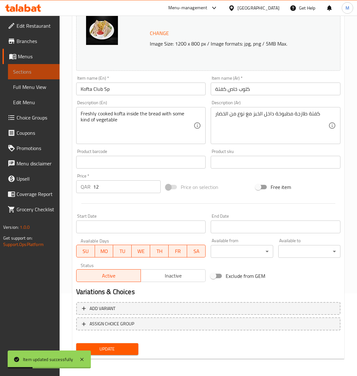
click at [25, 73] on span "Sections" at bounding box center [33, 72] width 41 height 8
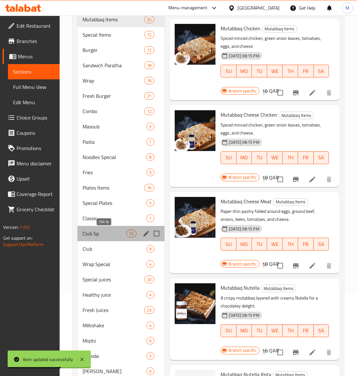
click at [109, 235] on span "Club Sp" at bounding box center [104, 234] width 44 height 8
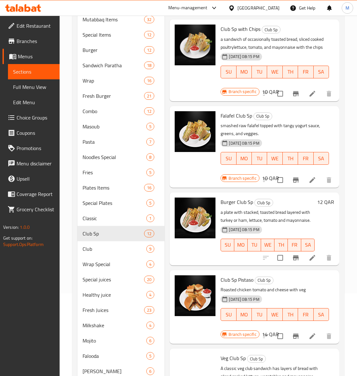
scroll to position [239, 0]
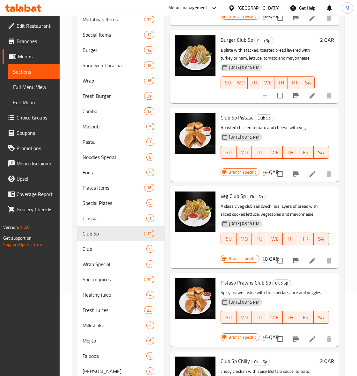
click at [303, 326] on div "[DATE] 08:15 PM SU MO TU WE TH FR SA" at bounding box center [274, 312] width 113 height 34
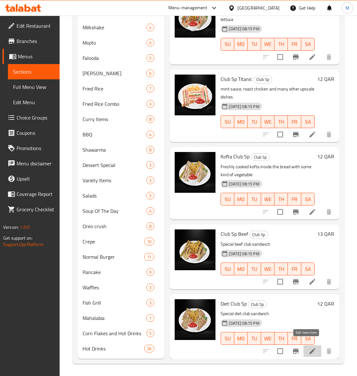
click at [308, 347] on icon at bounding box center [312, 351] width 8 height 8
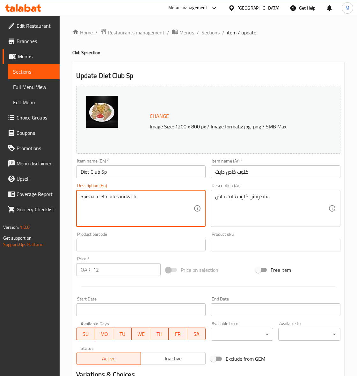
click at [104, 198] on textarea "Special diet club sandwich" at bounding box center [137, 208] width 113 height 30
paste textarea "light wheat bread, lettuce,tomato, light mayo and extra-lean meat"
type textarea "light wheat bread, lettuce,tomato, light mayo and extra-lean meat"
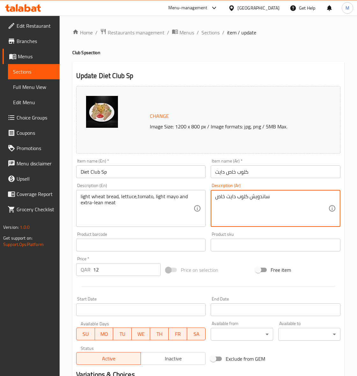
click at [262, 197] on textarea "ساندويش كلوب دايت خاص" at bounding box center [271, 208] width 113 height 30
paste textarea "بز القمح الخفيف، الخس، الطماطم، المايونيز الخفيف واللحم قليل الدهن"
type textarea "خبز القمح الخفيف، الخس، الطماطم، المايونيز الخفيف واللحم قليل الدهن"
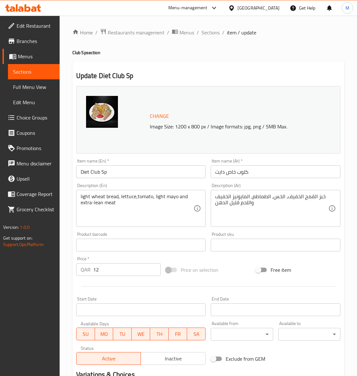
click at [247, 267] on div "Price on selection" at bounding box center [208, 269] width 90 height 17
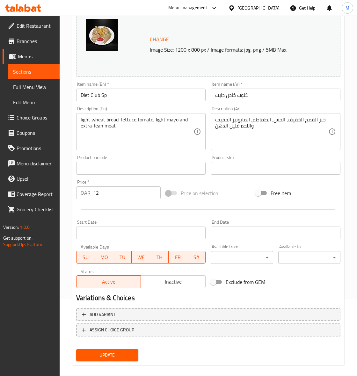
scroll to position [80, 0]
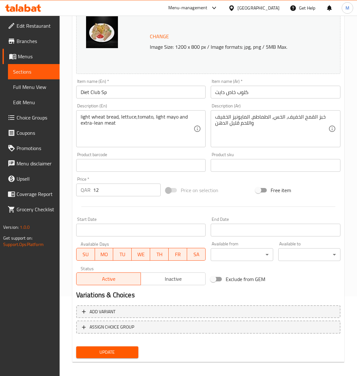
drag, startPoint x: 118, startPoint y: 355, endPoint x: 122, endPoint y: 237, distance: 118.2
click at [118, 355] on button "Update" at bounding box center [107, 352] width 62 height 12
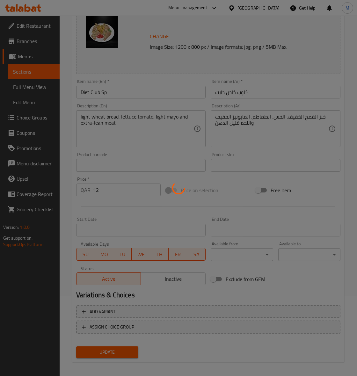
click at [114, 95] on div at bounding box center [178, 188] width 357 height 376
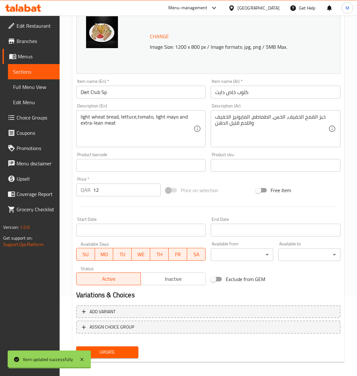
click at [114, 95] on div "Home / Restaurants management / Menus / Sections / item / update Club Sp sectio…" at bounding box center [208, 158] width 272 height 418
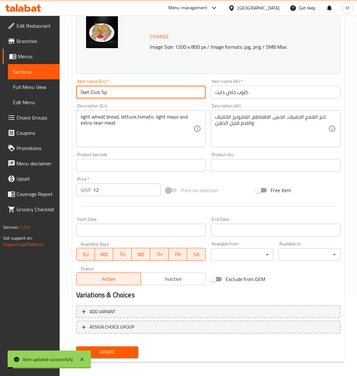
click at [114, 95] on input "Diet Club Sp" at bounding box center [141, 92] width 130 height 13
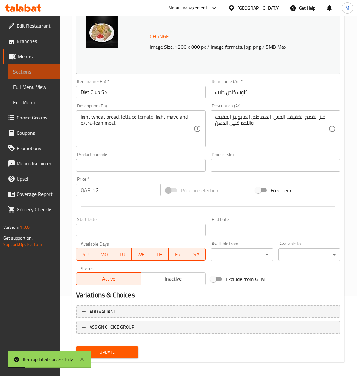
click at [24, 72] on span "Sections" at bounding box center [33, 72] width 41 height 8
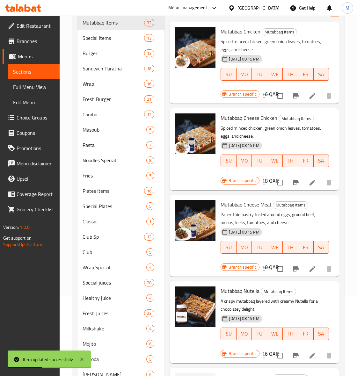
click at [292, 227] on div "[DATE] 08:15 PM SU MO TU WE TH FR SA" at bounding box center [274, 242] width 113 height 34
click at [101, 234] on span "Club Sp" at bounding box center [104, 237] width 44 height 8
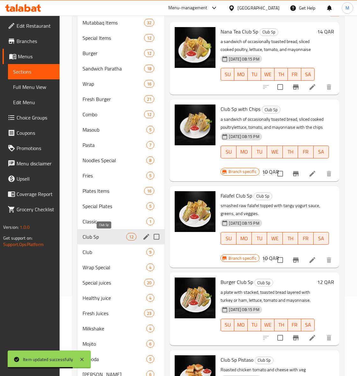
scroll to position [381, 0]
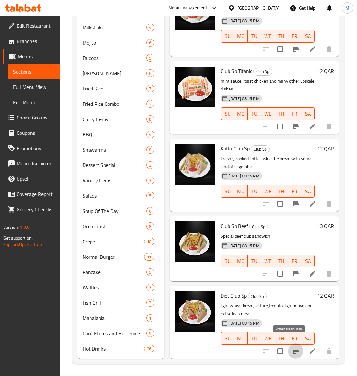
click at [293, 348] on icon "Branch-specific-item" at bounding box center [296, 350] width 6 height 5
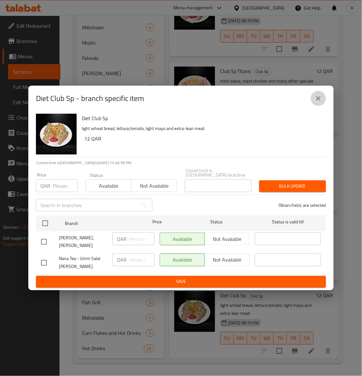
click at [319, 101] on icon "close" at bounding box center [319, 99] width 8 height 8
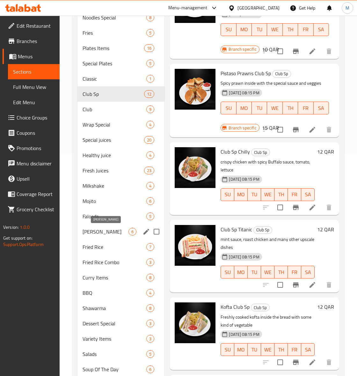
scroll to position [221, 0]
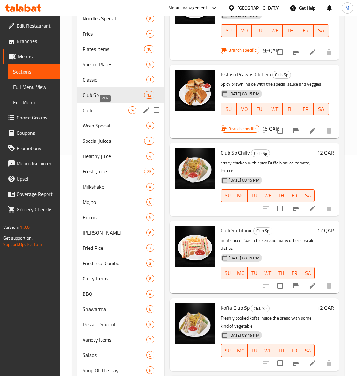
drag, startPoint x: 88, startPoint y: 112, endPoint x: 163, endPoint y: 134, distance: 78.8
click at [88, 112] on span "Club" at bounding box center [105, 110] width 46 height 8
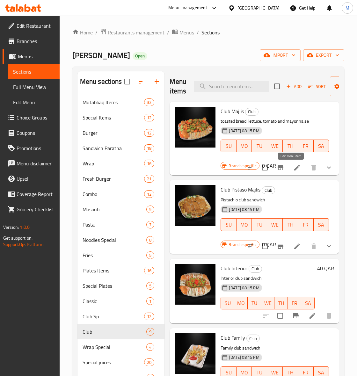
click at [293, 167] on icon at bounding box center [297, 168] width 8 height 8
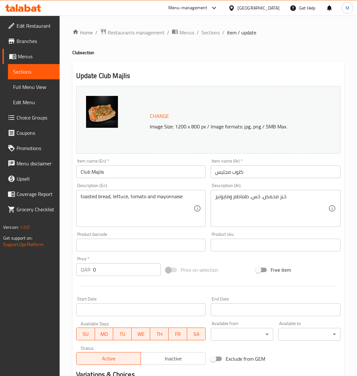
click at [107, 192] on div "toasted bread, lettuce, tomato and mayonnaise Description (En)" at bounding box center [141, 208] width 130 height 37
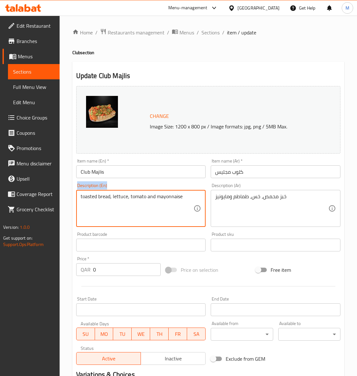
click at [107, 192] on div "toasted bread, lettuce, tomato and mayonnaise Description (En)" at bounding box center [141, 208] width 130 height 37
click at [110, 195] on textarea "toasted bread, lettuce, tomato and mayonnaise" at bounding box center [137, 208] width 113 height 30
paste textarea "a layeredof tortila with 2-3 fillings in it.. It has chicken layer ,egg layer a…"
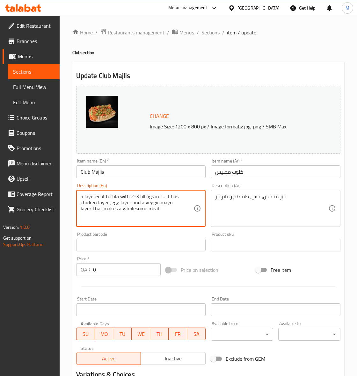
type textarea "a layeredof tortila with 2-3 fillings in it.. It has chicken layer ,egg layer a…"
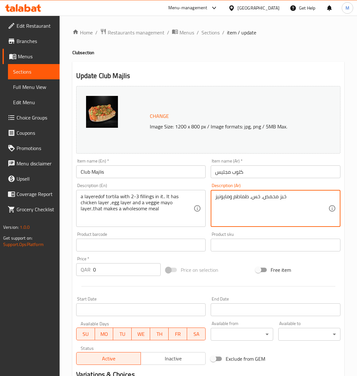
click at [246, 195] on textarea "خبز محمص، خس، طماطم ومايونيز" at bounding box center [271, 208] width 113 height 30
paste textarea "بقة من التورتيلا تحتوي على 2-3 حشوات.. فيها طبقة دجاج وطبقة بيض وطبقة مايونيز ن…"
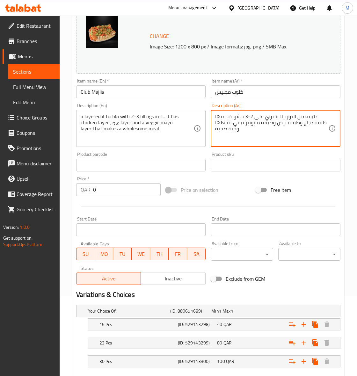
scroll to position [117, 0]
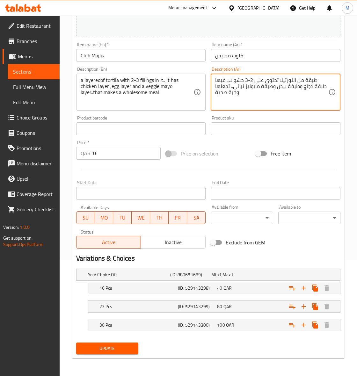
type textarea "طبقة من التورتيلا تحتوي على 2-3 حشوات.. فيها طبقة دجاج وطبقة بيض وطبقة مايونيز …"
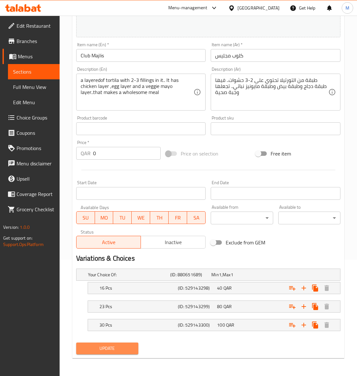
click at [116, 350] on span "Update" at bounding box center [107, 348] width 52 height 8
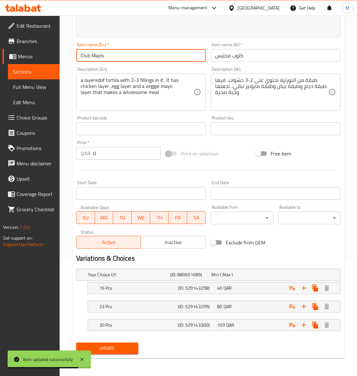
drag, startPoint x: 115, startPoint y: 51, endPoint x: 64, endPoint y: 41, distance: 52.3
click at [64, 41] on div "Home / Restaurants management / Menus / Sections / item / update Club section U…" at bounding box center [208, 137] width 297 height 476
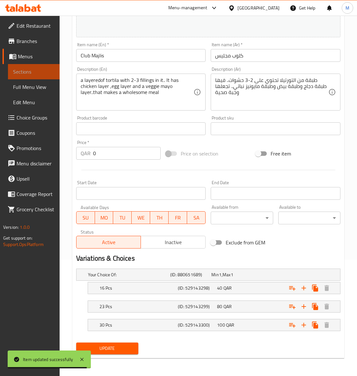
click at [27, 77] on link "Sections" at bounding box center [34, 71] width 52 height 15
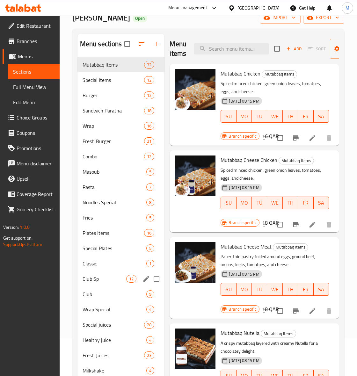
scroll to position [40, 0]
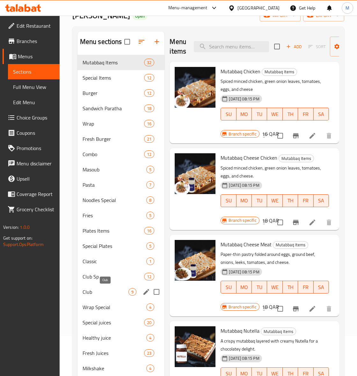
click at [93, 295] on span "Club" at bounding box center [105, 292] width 46 height 8
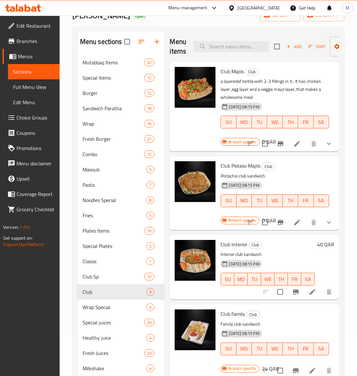
click at [281, 257] on p "Interior club sandwich" at bounding box center [267, 254] width 94 height 8
click at [294, 144] on icon at bounding box center [297, 144] width 8 height 8
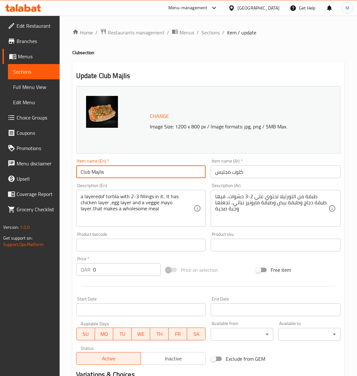
click at [108, 168] on input "Club Majlis" at bounding box center [141, 171] width 130 height 13
click at [24, 73] on span "Sections" at bounding box center [33, 72] width 41 height 8
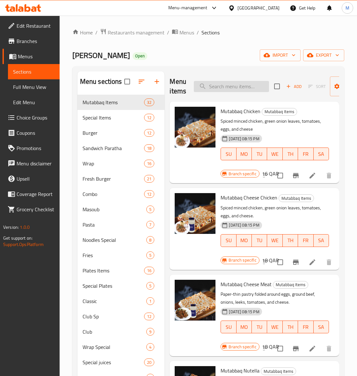
click at [219, 86] on input "search" at bounding box center [231, 86] width 75 height 11
paste input "Club Majlis"
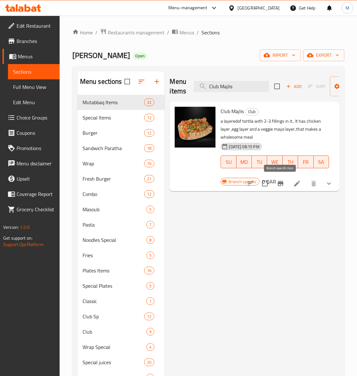
type input "Club Majlis"
click at [284, 183] on icon "Branch-specific-item" at bounding box center [280, 184] width 8 height 8
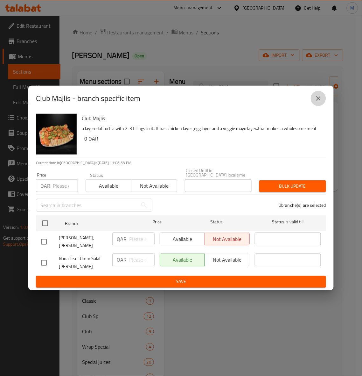
click at [319, 102] on icon "close" at bounding box center [319, 99] width 8 height 8
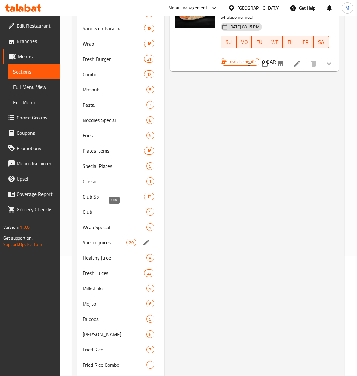
scroll to position [159, 0]
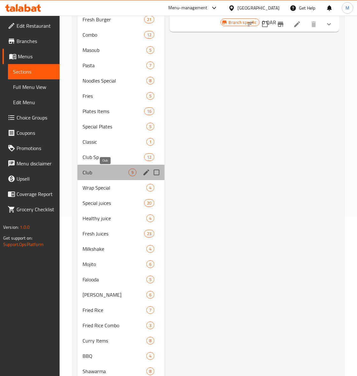
click at [97, 174] on span "Club" at bounding box center [105, 172] width 46 height 8
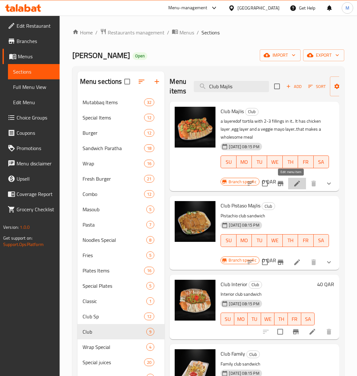
click at [295, 182] on icon at bounding box center [297, 184] width 8 height 8
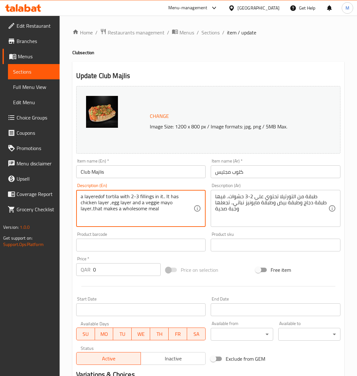
drag, startPoint x: 144, startPoint y: 210, endPoint x: 68, endPoint y: 185, distance: 79.3
paste textarea "sandwich with 2-3 fillings in it.. It has chicken layer ,egg layer and a veggie…"
type textarea "a layered sandwich with 2-3 fillings in it.. It has chicken layer ,egg layer an…"
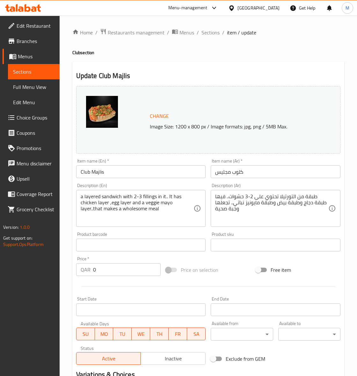
click at [233, 202] on textarea "طبقة من التورتيلا تحتوي على 2-3 حشوات.. فيها طبقة دجاج وطبقة بيض وطبقة مايونيز …" at bounding box center [271, 208] width 113 height 30
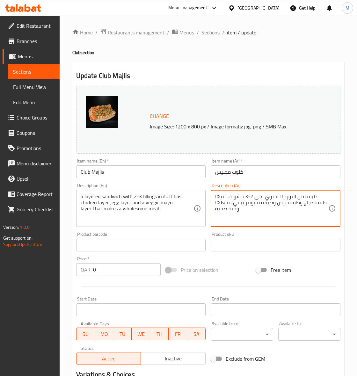
click at [233, 202] on textarea "طبقة من التورتيلا تحتوي على 2-3 حشوات.. فيها طبقة دجاج وطبقة بيض وطبقة مايونيز …" at bounding box center [271, 208] width 113 height 30
paste textarea "اندويتش متعدد الطبقات يحتوي على 2-3 حشوات.. فيه طبقة دجاج وطبقة بيض وطبقة مايون…"
type textarea "ساندويتش متعدد الطبقات يحتوي على 2-3 حشوات.. فيه طبقة دجاج وطبقة بيض وطبقة مايو…"
click at [231, 265] on div "Price on selection" at bounding box center [208, 269] width 90 height 17
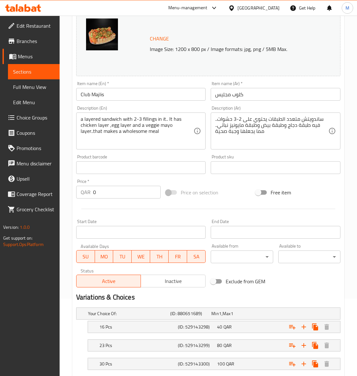
scroll to position [117, 0]
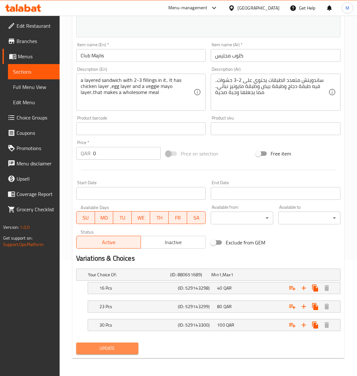
click at [112, 347] on span "Update" at bounding box center [107, 348] width 52 height 8
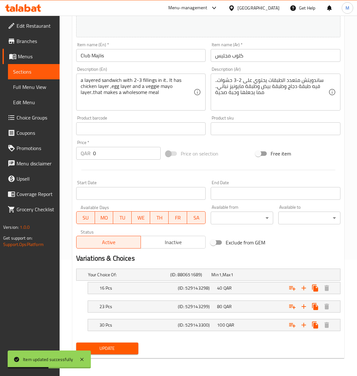
click at [29, 73] on span "Sections" at bounding box center [33, 72] width 41 height 8
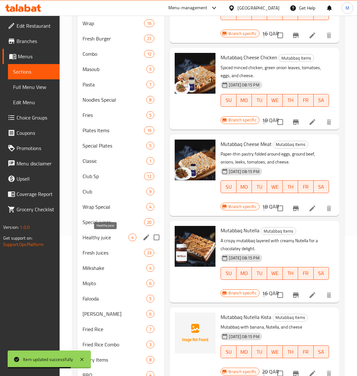
scroll to position [196, 0]
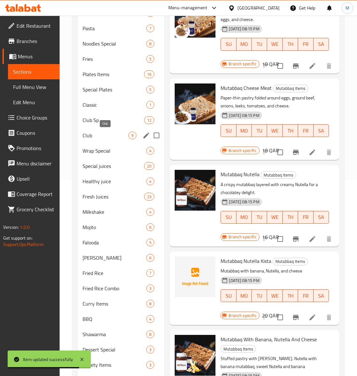
click at [96, 136] on span "Club" at bounding box center [105, 136] width 46 height 8
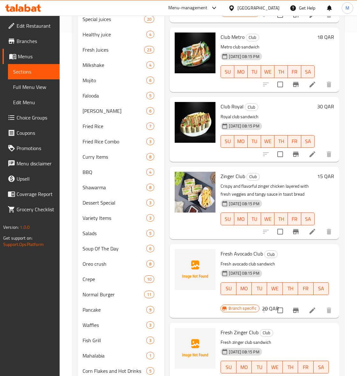
scroll to position [381, 0]
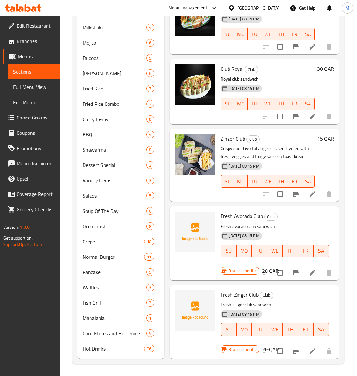
click at [318, 229] on div "[DATE] 08:15 PM SU MO TU WE TH FR SA" at bounding box center [274, 246] width 113 height 34
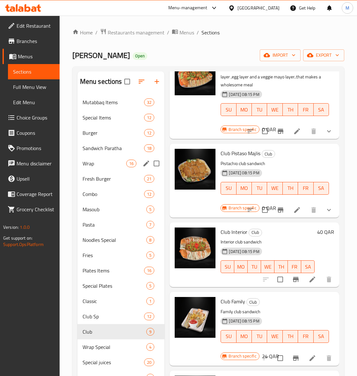
click at [96, 161] on span "Wrap" at bounding box center [104, 164] width 44 height 8
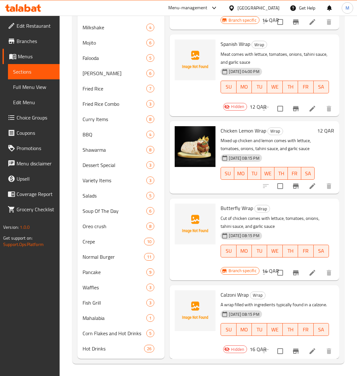
scroll to position [159, 0]
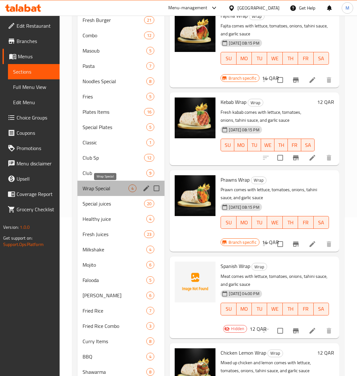
click at [101, 188] on span "Wrap Special" at bounding box center [105, 188] width 46 height 8
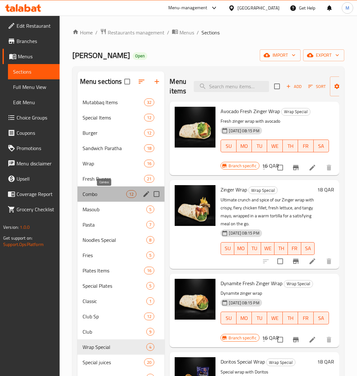
click at [89, 196] on span "Combo" at bounding box center [104, 194] width 44 height 8
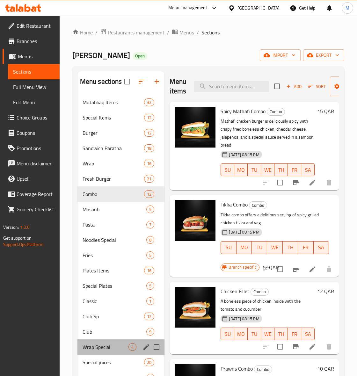
click at [107, 339] on div "Wrap Special 4" at bounding box center [120, 346] width 87 height 15
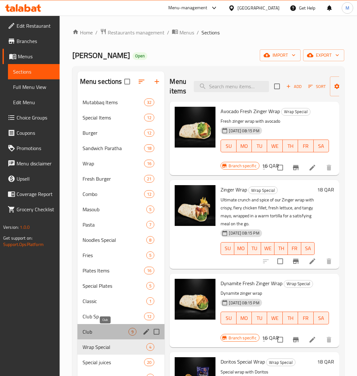
click at [103, 332] on span "Club" at bounding box center [105, 332] width 46 height 8
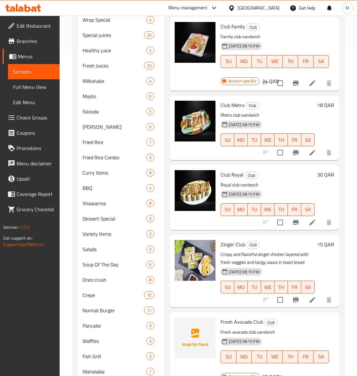
scroll to position [181, 0]
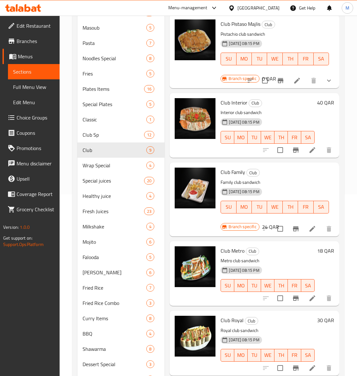
click at [303, 254] on h6 "Club Metro Club" at bounding box center [267, 250] width 94 height 9
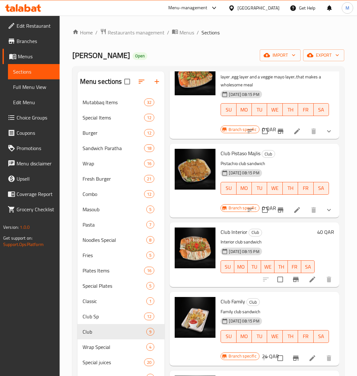
scroll to position [59, 0]
click at [293, 206] on icon at bounding box center [297, 210] width 8 height 8
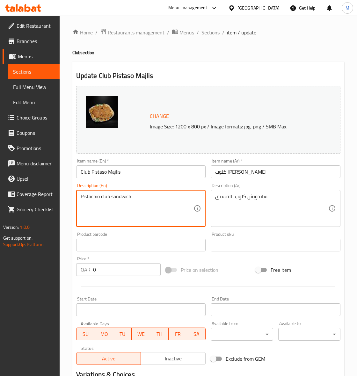
click at [96, 197] on textarea "Pistachio club sandwich" at bounding box center [137, 208] width 113 height 30
paste textarea "a layered sandwich with 2-3 fillings in it.. It has chicken layer ,egg layer an…"
type textarea "a layered sandwich with 2-3 fillings in it.. It has chicken layer ,egg layer an…"
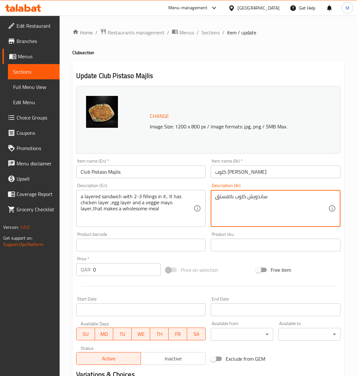
click at [239, 199] on textarea "ساندويش كلوب بالفستق" at bounding box center [271, 208] width 113 height 30
paste textarea "بقة من التورتيلا تحتوي على 2-3 حشوات.. فيها طبقة دجاج وطبقة بيض وطبقة مايونيز ن…"
type textarea "طبقة من التورتيلا تحتوي على 2-3 حشوات.. فيها طبقة دجاج وطبقة بيض وطبقة مايونيز …"
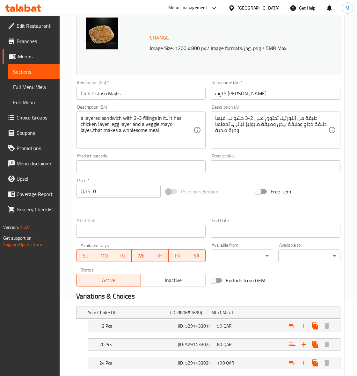
scroll to position [117, 0]
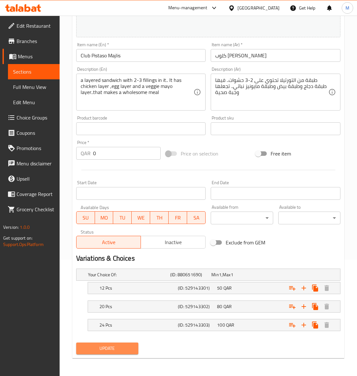
click at [120, 350] on span "Update" at bounding box center [107, 348] width 52 height 8
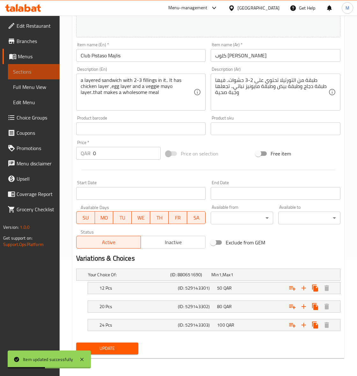
click at [28, 75] on span "Sections" at bounding box center [33, 72] width 41 height 8
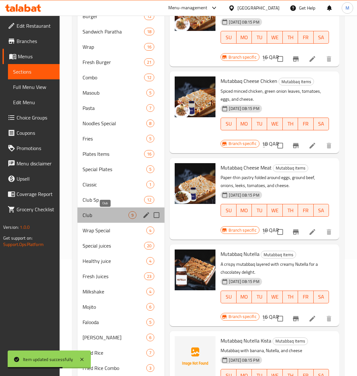
click at [87, 212] on span "Club" at bounding box center [105, 215] width 46 height 8
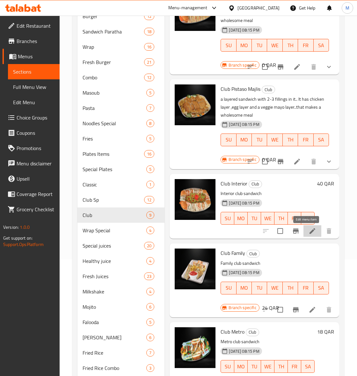
click at [308, 232] on icon at bounding box center [312, 231] width 8 height 8
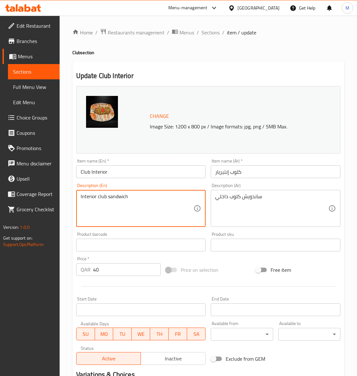
click at [115, 201] on textarea "Interior club sandwich" at bounding box center [137, 208] width 113 height 30
paste textarea "a layered sandwich with 2-3 fillings in it.. It has chicken layer ,egg layer an…"
type textarea "a layered sandwich with 2-3 fillings in it.. It has chicken layer ,egg layer an…"
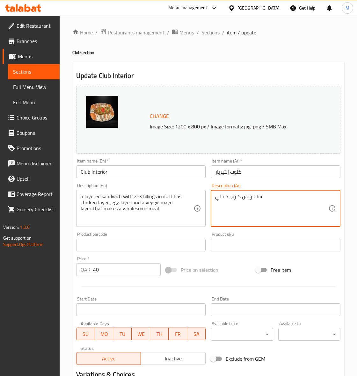
click at [254, 197] on textarea "ساندويش كلوب داخلي" at bounding box center [271, 208] width 113 height 30
paste textarea "بقة من التورتيلا تحتوي على 2-3 حشوات.. فيها طبقة دجاج وطبقة بيض وطبقة مايونيز ن…"
type textarea "طبقة من التورتيلا تحتوي على 2-3 حشوات.. فيها طبقة دجاج وطبقة بيض وطبقة مايونيز …"
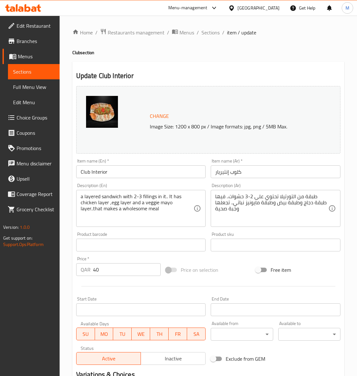
click at [231, 261] on div "Price on selection" at bounding box center [208, 269] width 90 height 17
click at [230, 265] on div "Price on selection" at bounding box center [208, 269] width 90 height 17
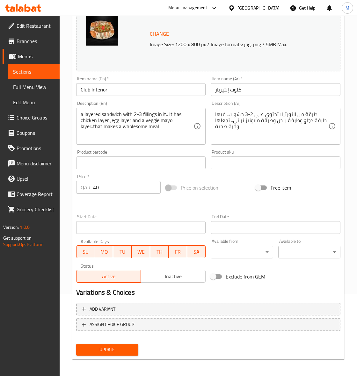
scroll to position [83, 0]
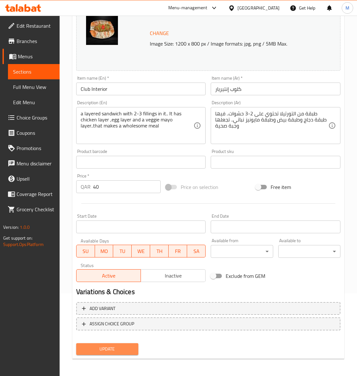
click at [119, 346] on span "Update" at bounding box center [107, 349] width 52 height 8
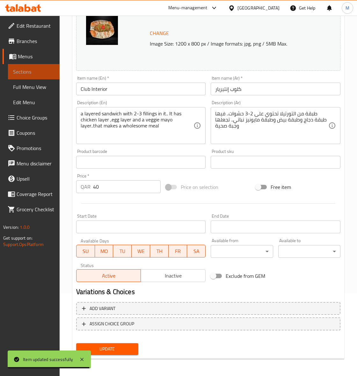
click at [23, 71] on span "Sections" at bounding box center [33, 72] width 41 height 8
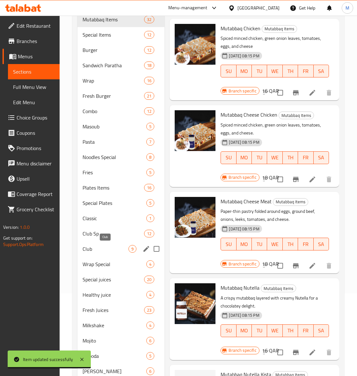
click at [91, 252] on span "Club" at bounding box center [105, 249] width 46 height 8
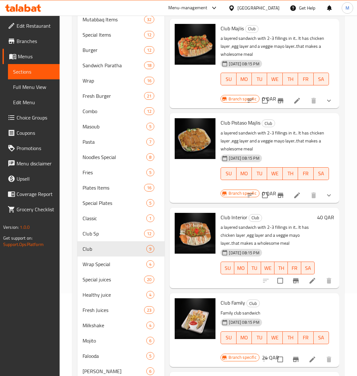
click at [299, 219] on h6 "Club Interior Club" at bounding box center [267, 217] width 94 height 9
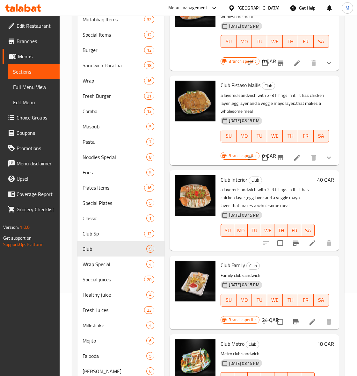
scroll to position [91, 0]
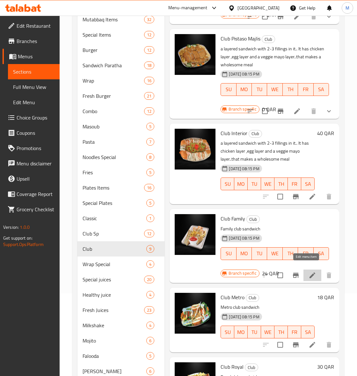
click at [309, 272] on icon at bounding box center [312, 275] width 6 height 6
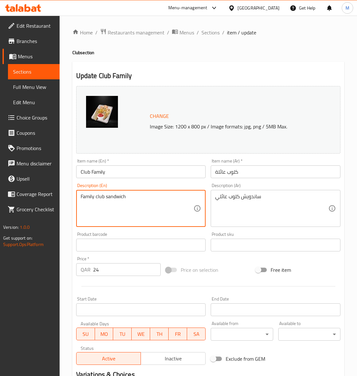
click at [112, 195] on textarea "Family club sandwich" at bounding box center [137, 208] width 113 height 30
paste textarea "a layered sandwich with 2-3 fillings in it.. It has chicken layer ,egg layer an…"
type textarea "a layered sandwich with 2-3 fillings in it.. It has chicken layer ,egg layer an…"
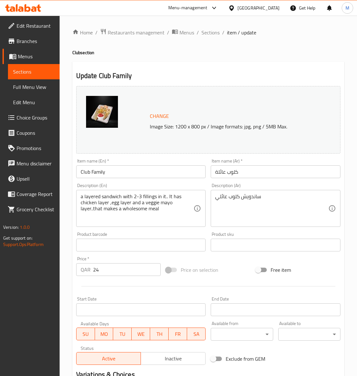
click at [239, 192] on div "ساندويش كلوب عائلي Description (Ar)" at bounding box center [275, 208] width 130 height 37
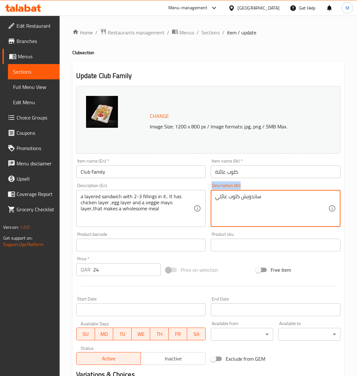
click at [239, 192] on div "ساندويش كلوب عائلي Description (Ar)" at bounding box center [275, 208] width 130 height 37
click at [240, 198] on textarea "ساندويش كلوب عائلي" at bounding box center [271, 208] width 113 height 30
paste textarea "بقة من التورتيلا تحتوي على 2-3 حشوات.. فيها طبقة دجاج وطبقة بيض وطبقة مايونيز ن…"
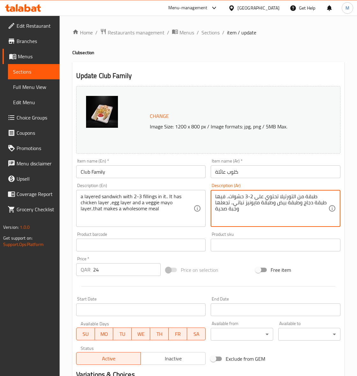
type textarea "طبقة من التورتيلا تحتوي على 2-3 حشوات.. فيها طبقة دجاج وطبقة بيض وطبقة مايونيز …"
click at [244, 273] on div "Price on selection" at bounding box center [208, 269] width 90 height 17
click at [261, 215] on textarea "طبقة من التورتيلا تحتوي على 2-3 حشوات.. فيها طبقة دجاج وطبقة بيض وطبقة مايونيز …" at bounding box center [271, 208] width 113 height 30
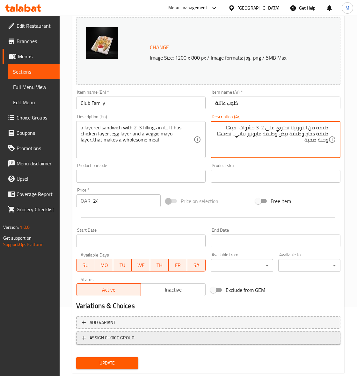
scroll to position [83, 0]
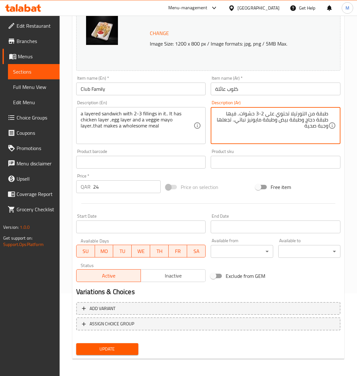
drag, startPoint x: 115, startPoint y: 352, endPoint x: 29, endPoint y: 299, distance: 101.5
click at [116, 352] on button "Update" at bounding box center [107, 349] width 62 height 12
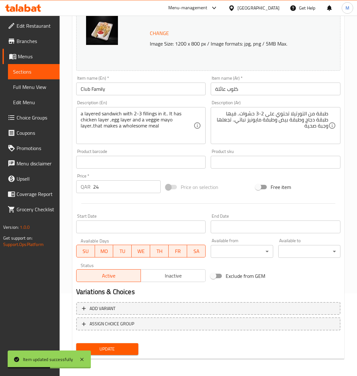
click at [29, 69] on span "Sections" at bounding box center [33, 72] width 41 height 8
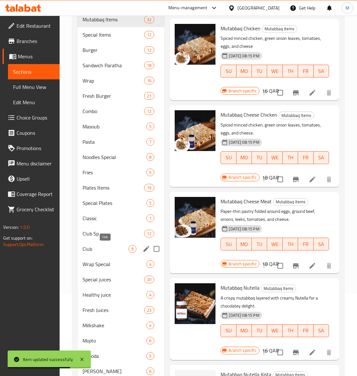
click at [98, 251] on span "Club" at bounding box center [105, 249] width 46 height 8
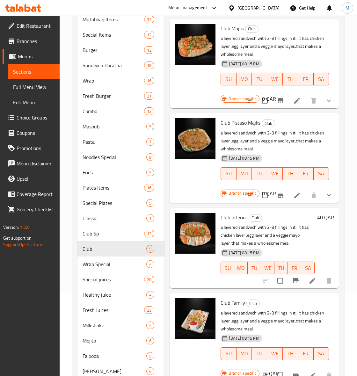
click at [314, 247] on div "40 QAR" at bounding box center [323, 248] width 19 height 70
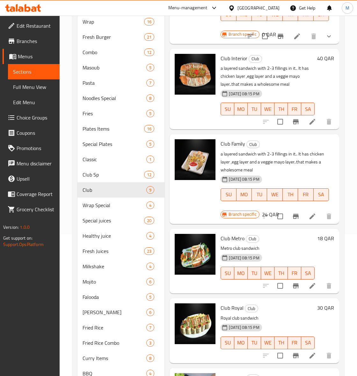
scroll to position [162, 0]
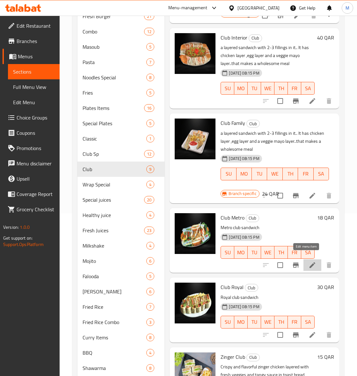
click at [308, 261] on icon at bounding box center [312, 265] width 8 height 8
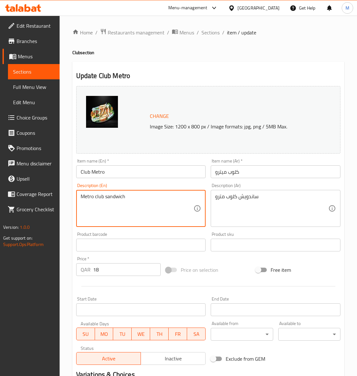
click at [133, 195] on textarea "Metro club sandwich" at bounding box center [137, 208] width 113 height 30
paste textarea "a layered sandwich with 2-3 fillings in it.. It has chicken layer ,egg layer an…"
type textarea "a layered sandwich with 2-3 fillings in it.. It has chicken layer ,egg layer an…"
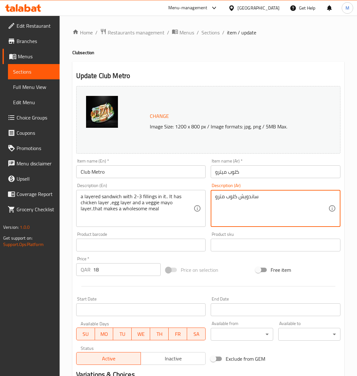
click at [244, 201] on textarea "ساندويش كلوب مترو" at bounding box center [271, 208] width 113 height 30
paste textarea "بقة من التورتيلا تحتوي على 2-3 حشوات.. فيها طبقة دجاج وطبقة بيض وطبقة مايونيز ن…"
type textarea "طبقة من التورتيلا تحتوي على 2-3 حشوات.. فيها طبقة دجاج وطبقة بيض وطبقة مايونيز …"
click at [244, 263] on div "Price on selection" at bounding box center [208, 269] width 90 height 17
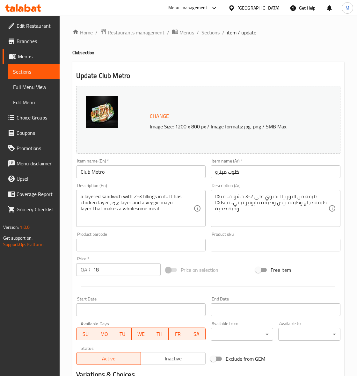
click at [240, 271] on div "Price on selection" at bounding box center [208, 269] width 90 height 17
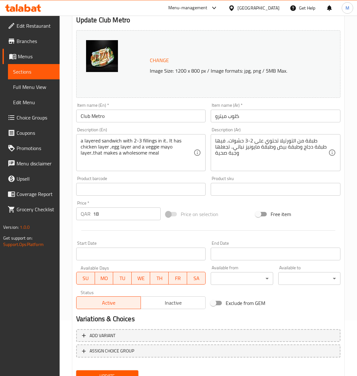
scroll to position [83, 0]
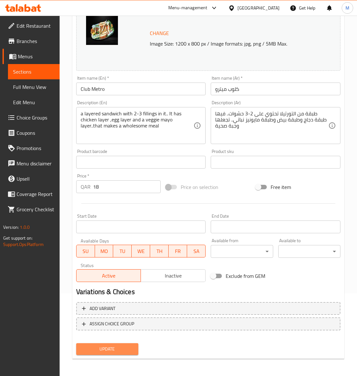
click at [117, 348] on span "Update" at bounding box center [107, 349] width 52 height 8
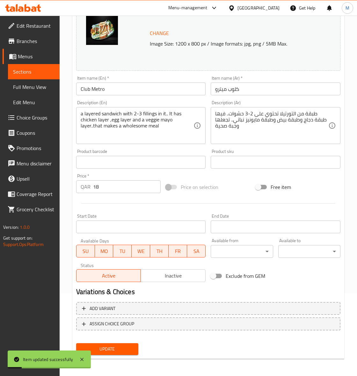
click at [102, 90] on input "Club Metro" at bounding box center [141, 88] width 130 height 13
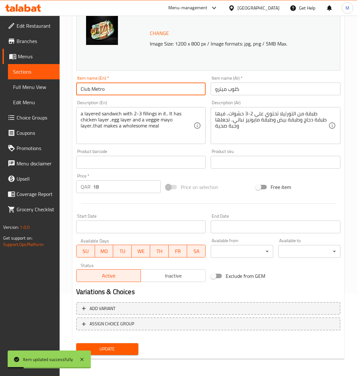
click at [102, 90] on input "Club Metro" at bounding box center [141, 88] width 130 height 13
click at [25, 70] on span "Sections" at bounding box center [33, 72] width 41 height 8
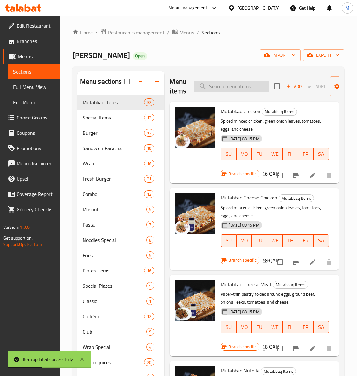
click at [227, 89] on input "search" at bounding box center [231, 86] width 75 height 11
paste input "Club Metro"
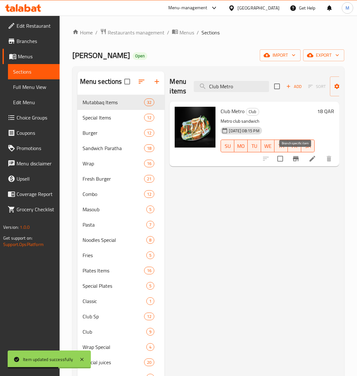
type input "Club Metro"
click at [300, 158] on button "Branch-specific-item" at bounding box center [295, 158] width 15 height 15
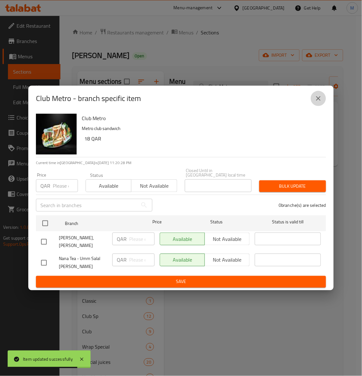
click at [322, 102] on icon "close" at bounding box center [319, 99] width 8 height 8
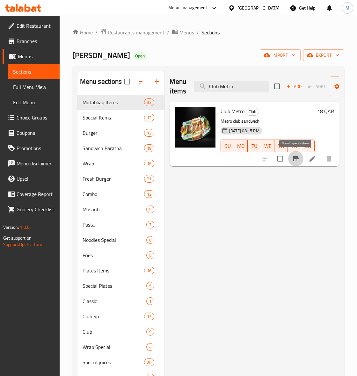
click at [298, 155] on icon "Branch-specific-item" at bounding box center [296, 159] width 8 height 8
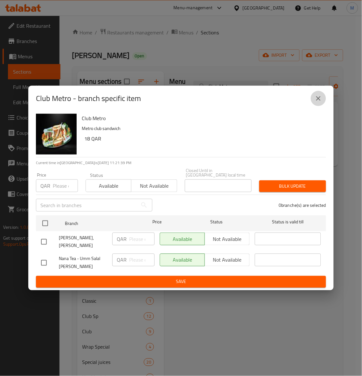
click at [318, 101] on icon "close" at bounding box center [319, 98] width 4 height 4
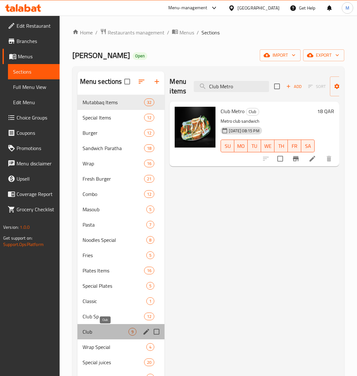
click at [99, 330] on span "Club" at bounding box center [105, 332] width 46 height 8
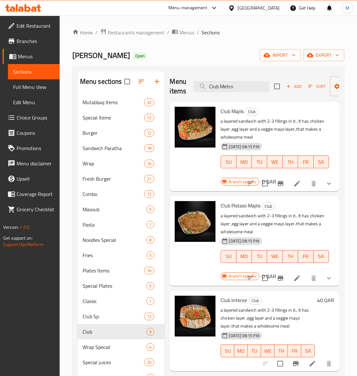
click at [297, 231] on p "a layered sandwich with 2-3 fillings in it.. It has chicken layer ,egg layer an…" at bounding box center [274, 224] width 108 height 24
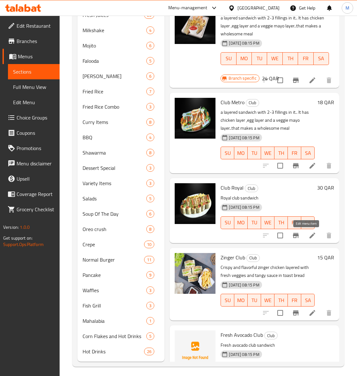
click at [308, 238] on icon at bounding box center [312, 235] width 8 height 8
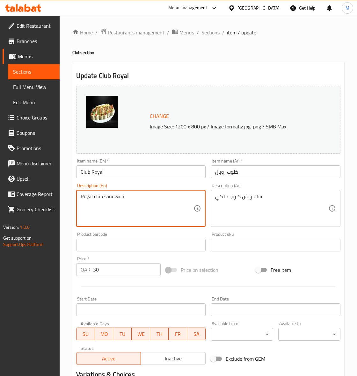
click at [93, 198] on textarea "Royal club sandwich" at bounding box center [137, 208] width 113 height 30
paste textarea "a layered sandwich with 2-3 fillings in it.. It has chicken layer ,egg layer an…"
type textarea "a layered sandwich with 2-3 fillings in it.. It has chicken layer ,egg layer an…"
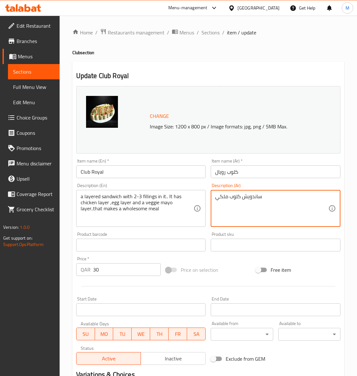
click at [237, 196] on textarea "ساندويش كلوب ملكي" at bounding box center [271, 208] width 113 height 30
paste textarea "بقة من التورتيلا تحتوي على 2-3 حشوات.. فيها طبقة دجاج وطبقة بيض وطبقة مايونيز ن…"
type textarea "طبقة من التورتيلا تحتوي على 2-3 حشوات.. فيها طبقة دجاج وطبقة بيض وطبقة مايونيز …"
click at [236, 264] on div "Price on selection" at bounding box center [208, 269] width 90 height 17
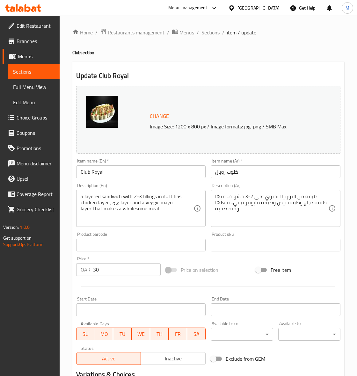
click at [234, 271] on div "Price on selection" at bounding box center [208, 269] width 90 height 17
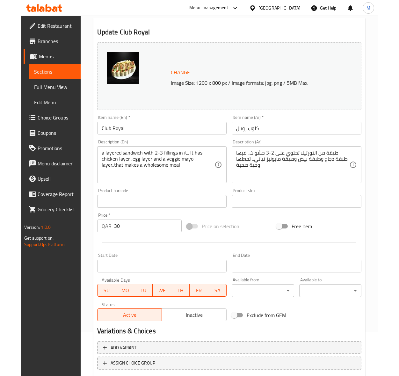
scroll to position [83, 0]
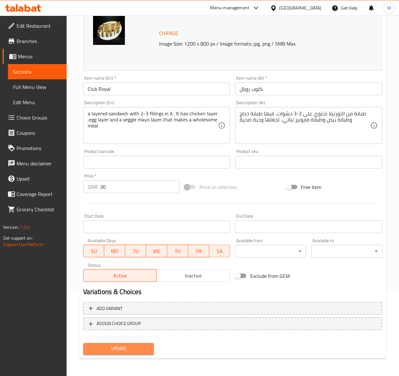
click at [128, 350] on span "Update" at bounding box center [118, 349] width 61 height 8
click at [41, 75] on link "Sections" at bounding box center [37, 71] width 59 height 15
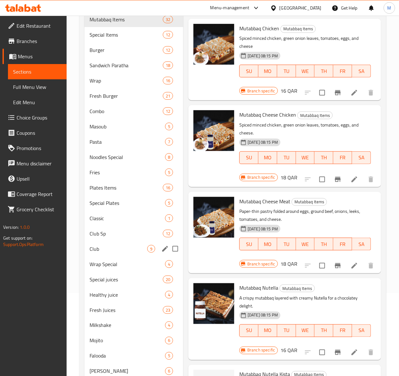
click at [91, 257] on div "Wrap Special 4" at bounding box center [133, 263] width 99 height 15
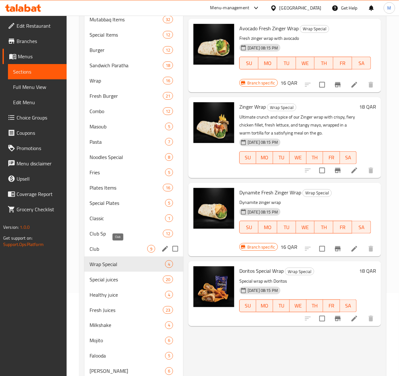
click at [96, 249] on span "Club" at bounding box center [118, 249] width 58 height 8
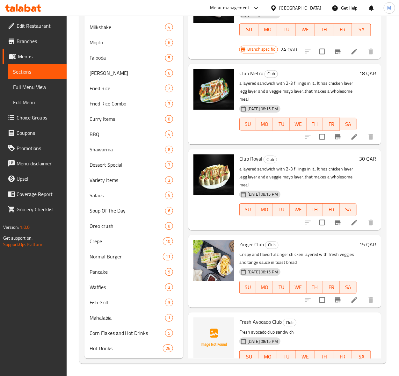
click at [326, 191] on div "[DATE] 08:15 PM SU MO TU WE TH FR SA" at bounding box center [298, 205] width 122 height 34
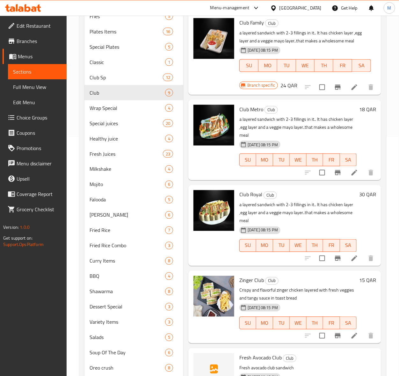
scroll to position [381, 0]
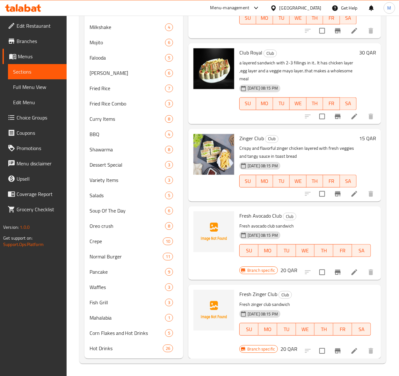
click at [317, 222] on p "Fresh avocado club sandwich" at bounding box center [305, 226] width 132 height 8
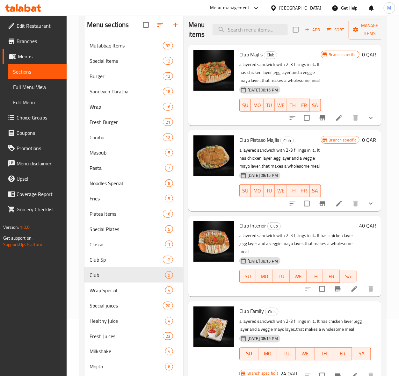
scroll to position [0, 0]
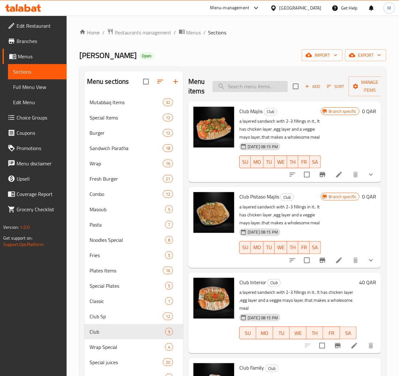
click at [244, 85] on input "search" at bounding box center [249, 86] width 75 height 11
paste input "WASLAWI SP"
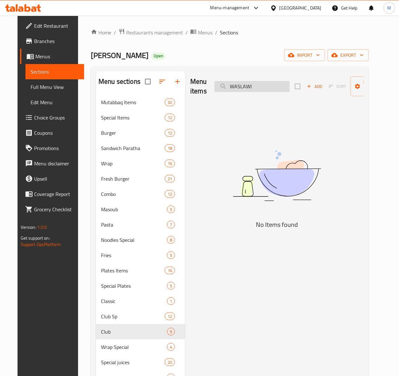
click at [225, 85] on input "WASLAWI" at bounding box center [251, 86] width 75 height 11
type input "WASLAWI"
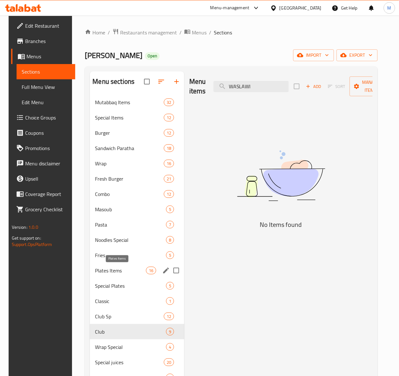
click at [107, 270] on span "Plates Items" at bounding box center [120, 271] width 51 height 8
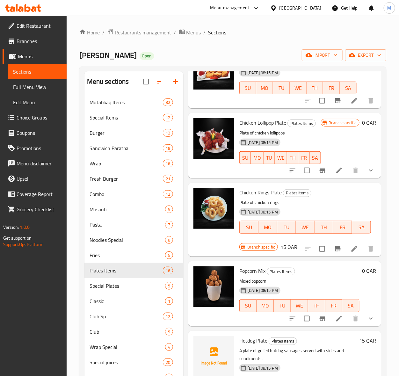
scroll to position [159, 0]
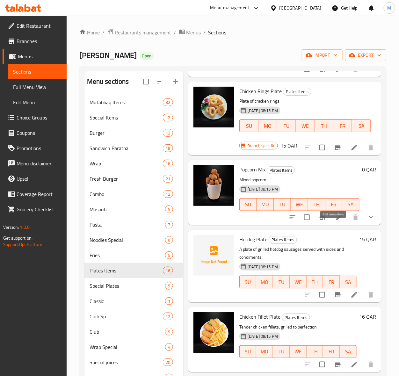
click at [335, 221] on icon at bounding box center [339, 217] width 8 height 8
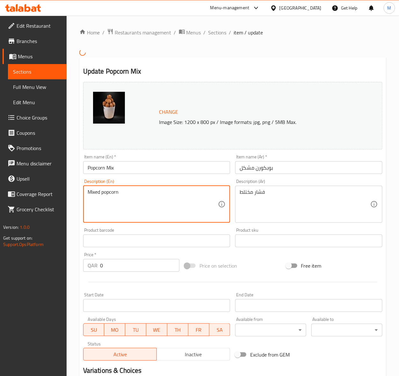
click at [133, 192] on textarea "Mixed popcorn" at bounding box center [153, 204] width 131 height 30
paste textarea "Chicken popcorn with the fries"
type textarea "Chicken popcorn with the fries"
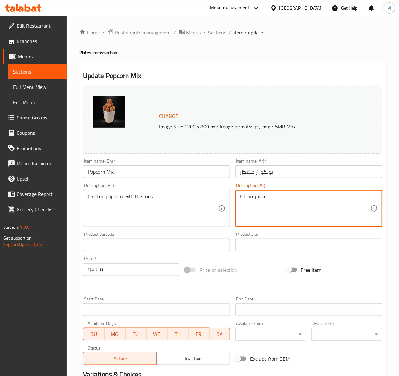
click at [271, 198] on textarea "فشار مختلط" at bounding box center [304, 208] width 131 height 30
paste textarea "الدجاج مع البطاطس المقلية"
type textarea "فشار الدجاج مع البطاطس المقلية"
click at [268, 265] on div "Price on selection" at bounding box center [232, 269] width 101 height 17
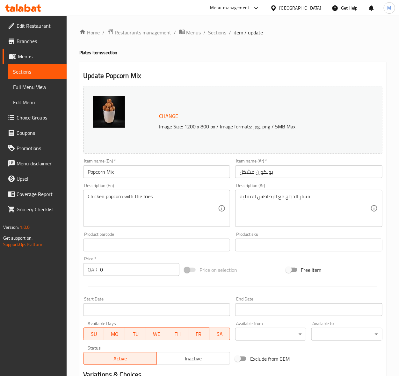
scroll to position [98, 0]
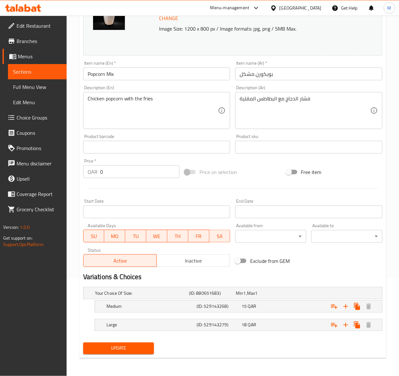
click at [124, 347] on span "Update" at bounding box center [118, 348] width 61 height 8
drag, startPoint x: 28, startPoint y: 74, endPoint x: 1, endPoint y: 86, distance: 29.9
click at [28, 74] on span "Sections" at bounding box center [37, 72] width 48 height 8
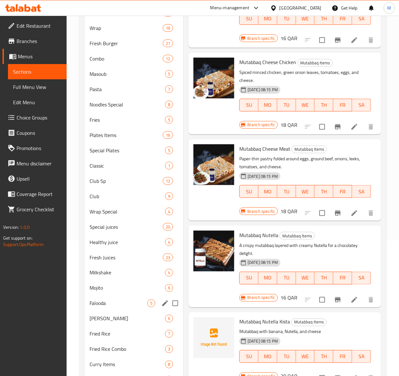
scroll to position [58, 0]
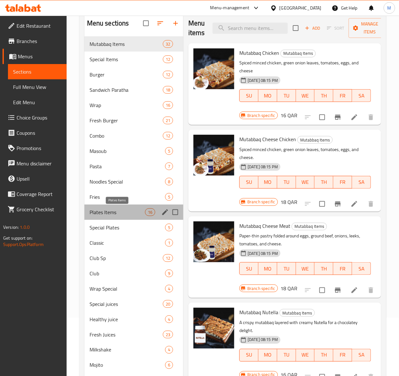
click at [127, 211] on span "Plates Items" at bounding box center [116, 212] width 55 height 8
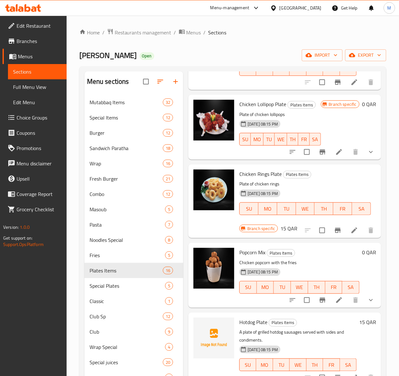
scroll to position [119, 0]
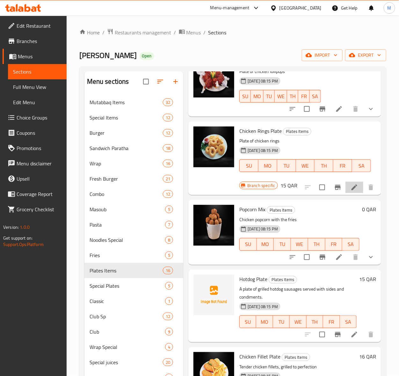
click at [346, 193] on li at bounding box center [354, 186] width 18 height 11
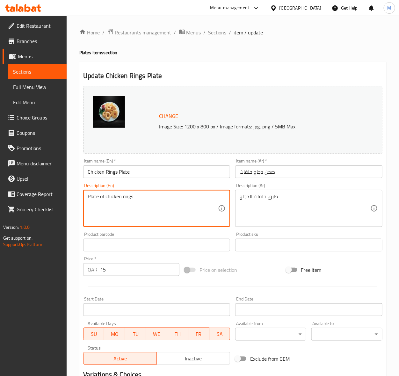
click at [109, 195] on textarea "Plate of chicken rings" at bounding box center [153, 208] width 131 height 30
paste textarea "Frsh chicken ring with side sauce"
type textarea "Frsh chicken ring with side sauce"
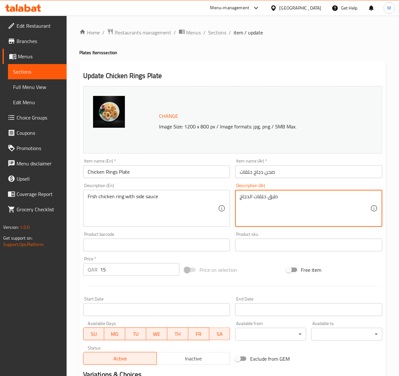
click at [260, 197] on textarea "طبق حلقات الدجاج" at bounding box center [304, 208] width 131 height 30
paste textarea "لقات دجاج طازجة مع صوص جانبي"
type textarea "حلقات دجاج طازجة مع صوص جانبي"
click at [265, 262] on div "Price on selection" at bounding box center [232, 269] width 101 height 17
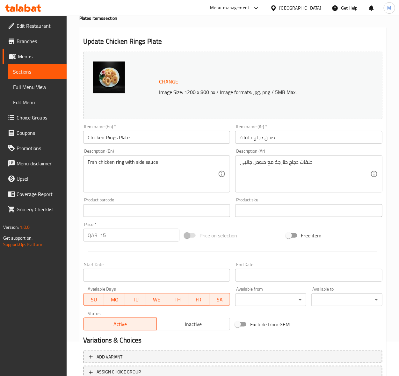
scroll to position [83, 0]
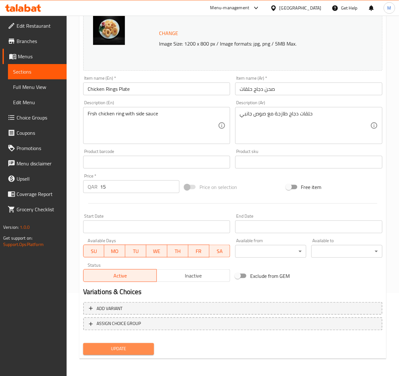
click at [134, 351] on span "Update" at bounding box center [118, 349] width 61 height 8
drag, startPoint x: 112, startPoint y: 349, endPoint x: 37, endPoint y: 314, distance: 83.5
click at [112, 349] on span "Update" at bounding box center [118, 349] width 61 height 8
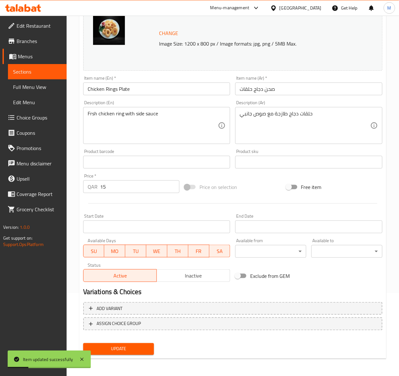
drag, startPoint x: 26, startPoint y: 73, endPoint x: 4, endPoint y: 112, distance: 44.8
click at [26, 73] on span "Sections" at bounding box center [37, 72] width 48 height 8
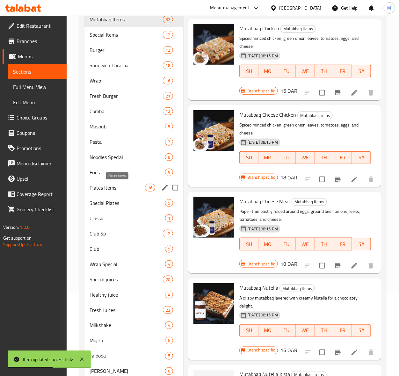
click at [111, 187] on span "Plates Items" at bounding box center [116, 188] width 55 height 8
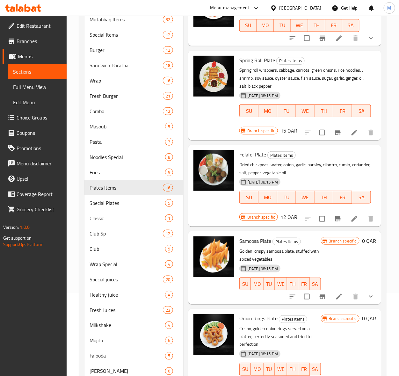
scroll to position [614, 0]
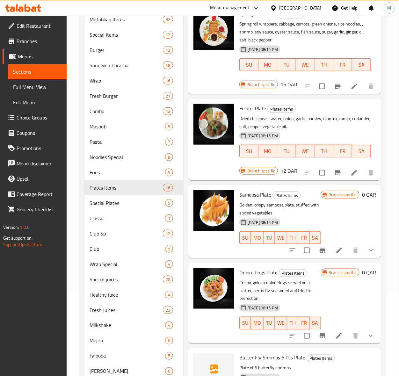
click at [321, 284] on p "Crispy, golden onion rings served on a platter, perfectly seasoned and fried to…" at bounding box center [280, 291] width 82 height 24
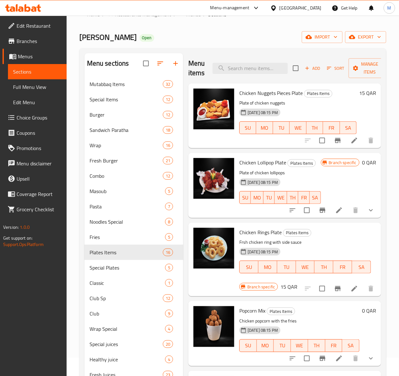
scroll to position [0, 0]
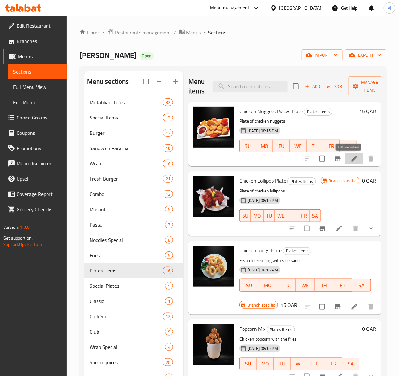
click at [351, 161] on icon at bounding box center [354, 159] width 6 height 6
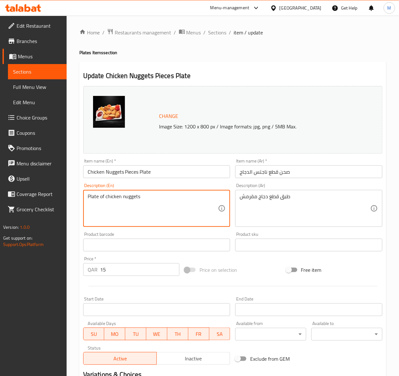
click at [107, 196] on textarea "Plate of chicken nuggets" at bounding box center [153, 208] width 131 height 30
paste textarea "Freshly fried nuggets with dipping sauce"
type textarea "Freshly fried nuggets with dipping sauce"
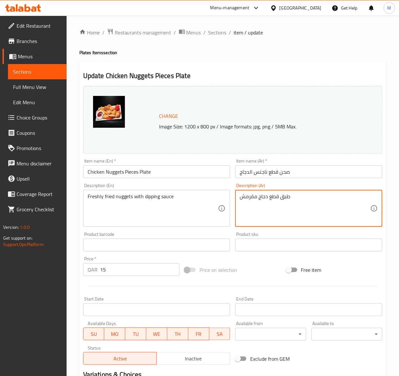
click at [265, 197] on textarea "طبق قطع دجاج مقرمش" at bounding box center [304, 208] width 131 height 30
paste textarea "ناجتس مقلية طازجة مع صوص"
type textarea "ناجتس مقلية طازجة مع صوص"
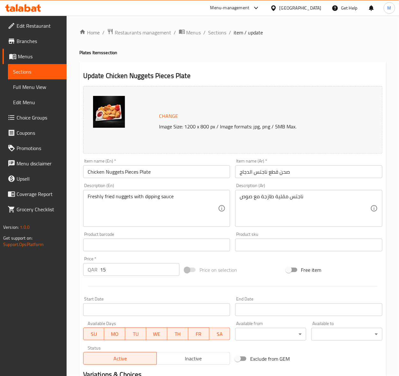
click at [267, 271] on div "Price on selection" at bounding box center [232, 269] width 101 height 17
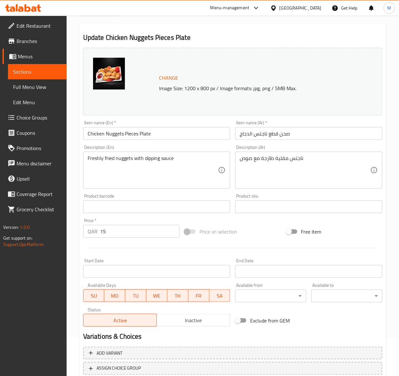
scroll to position [83, 0]
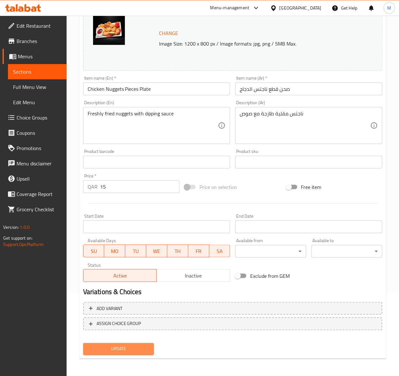
click at [125, 350] on span "Update" at bounding box center [118, 349] width 61 height 8
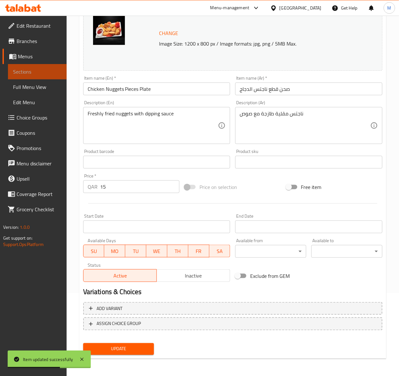
click at [24, 74] on span "Sections" at bounding box center [37, 72] width 48 height 8
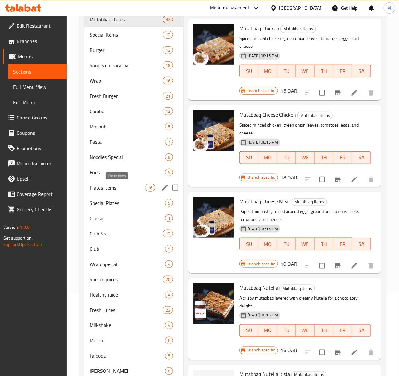
click at [109, 187] on span "Plates Items" at bounding box center [116, 188] width 55 height 8
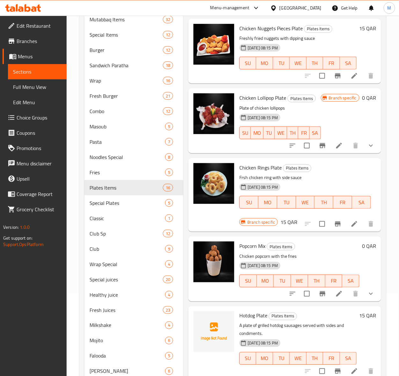
click at [331, 260] on p "Chicken popcorn with the fries" at bounding box center [299, 256] width 120 height 8
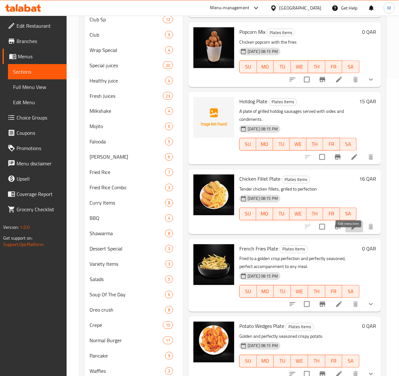
click at [351, 231] on icon at bounding box center [354, 227] width 8 height 8
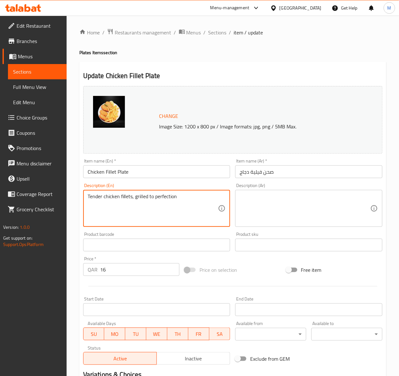
click at [125, 195] on textarea "Tender chicken fillets, grilled to perfection" at bounding box center [153, 208] width 131 height 30
paste textarea "Fresh cut of chicken with deep fry and chips"
type textarea "Fresh cut of chicken with deep fry and chips"
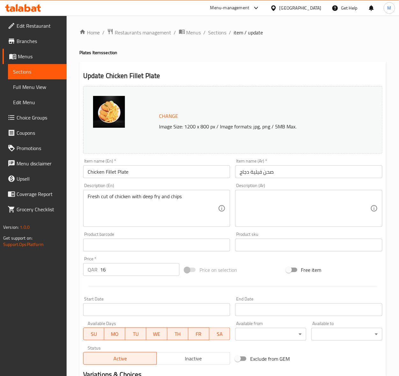
click at [297, 205] on textarea at bounding box center [304, 208] width 131 height 30
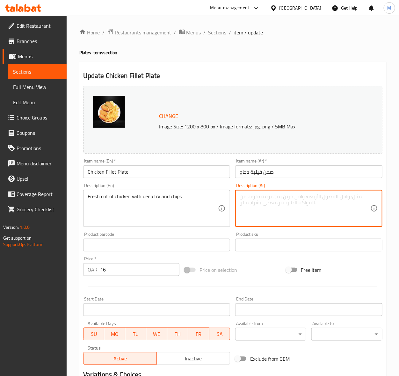
paste textarea "ناجتس مقلية طازجة مع خصوصي"
type textarea "ناجتس مقلية طازجة مع خصوصي"
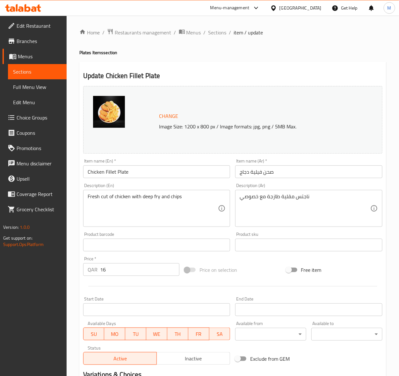
click at [252, 271] on div "Price on selection" at bounding box center [232, 269] width 101 height 17
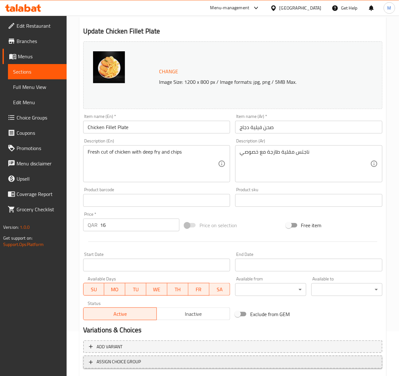
scroll to position [83, 0]
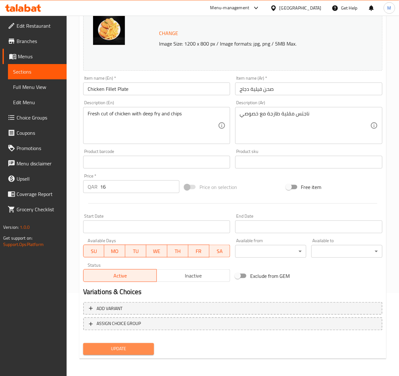
click at [133, 352] on span "Update" at bounding box center [118, 349] width 61 height 8
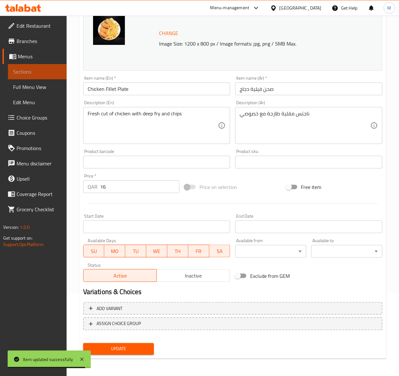
click at [24, 73] on span "Sections" at bounding box center [37, 72] width 48 height 8
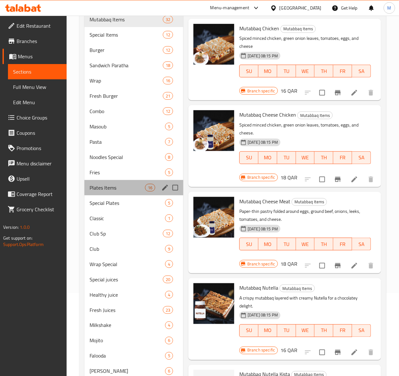
click at [110, 193] on div "Plates Items 16" at bounding box center [133, 187] width 99 height 15
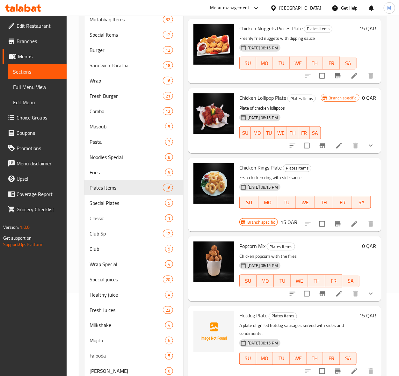
click at [339, 197] on div "[DATE] 08:15 PM SU MO TU WE TH FR SA" at bounding box center [305, 198] width 137 height 34
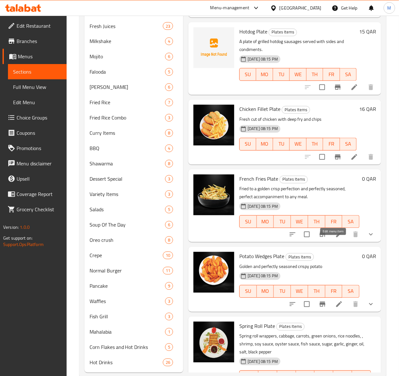
click at [335, 238] on icon at bounding box center [339, 235] width 8 height 8
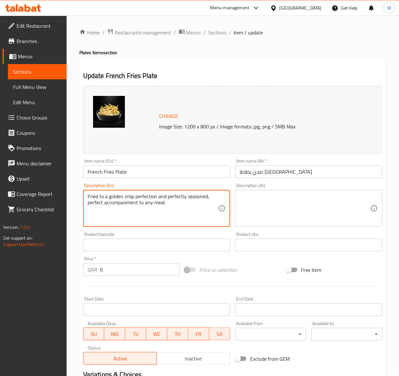
click at [115, 203] on textarea "Fried to a golden crisp perfection and perfectly seasoned, perfect accompanimen…" at bounding box center [153, 208] width 131 height 30
paste textarea "esh cut fries crispy and side sauce"
type textarea "Fresh cut fries crispy and side sauce"
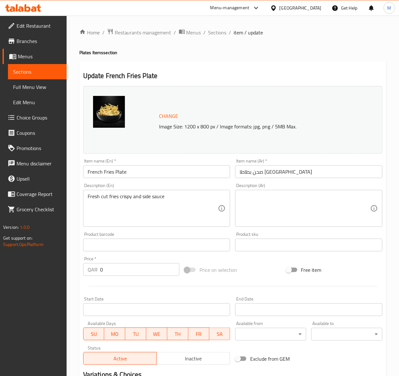
click at [265, 205] on textarea at bounding box center [304, 208] width 131 height 30
paste textarea "صحن بطاطا"
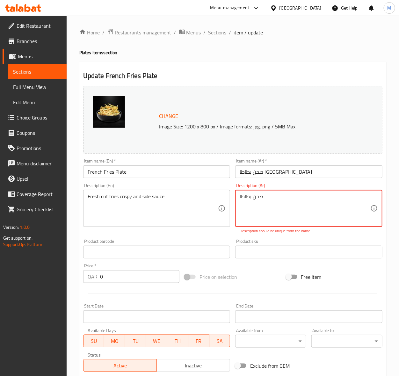
click at [263, 204] on textarea "صحن بطاطا" at bounding box center [304, 208] width 131 height 30
paste textarea "طاطا مقلية طازجة مقرمشة وصوص جانبي"
type textarea "بطاطا مقلية طازجة مقرمشة وصوص جانبي"
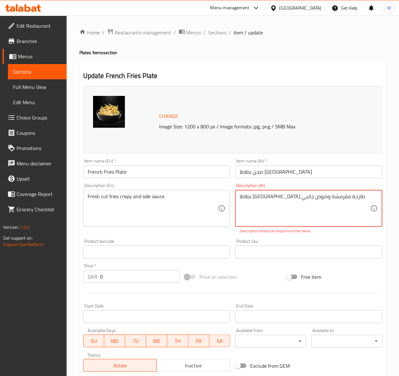
click at [261, 270] on div "Price on selection" at bounding box center [232, 276] width 101 height 17
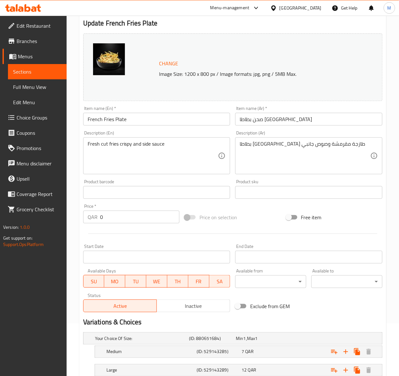
scroll to position [98, 0]
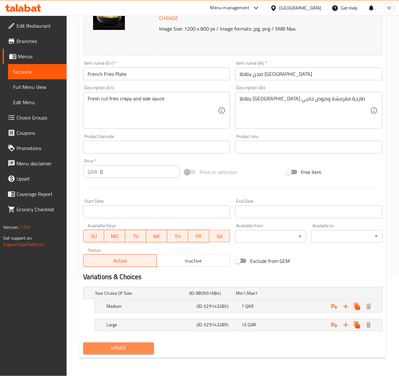
drag, startPoint x: 131, startPoint y: 350, endPoint x: 101, endPoint y: 333, distance: 34.4
click at [130, 351] on span "Update" at bounding box center [118, 348] width 61 height 8
drag, startPoint x: 30, startPoint y: 68, endPoint x: 10, endPoint y: 87, distance: 27.3
click at [30, 68] on span "Sections" at bounding box center [37, 72] width 48 height 8
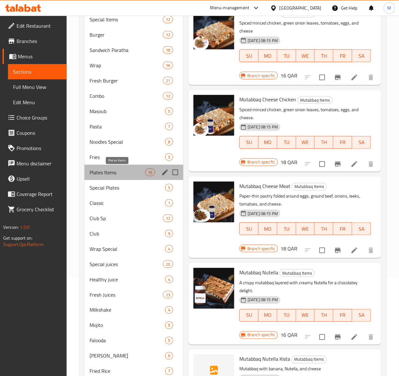
click at [106, 175] on span "Plates Items" at bounding box center [116, 172] width 55 height 8
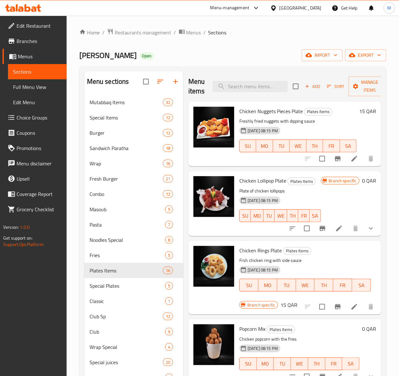
scroll to position [381, 0]
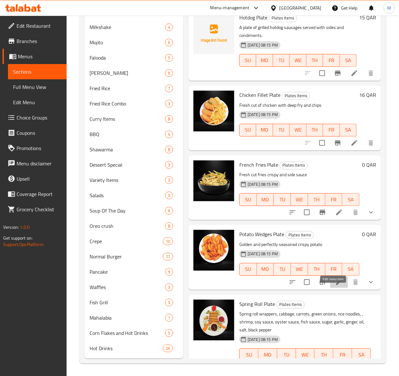
click at [335, 286] on icon at bounding box center [339, 282] width 8 height 8
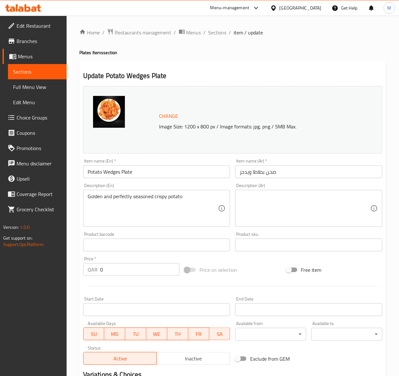
click at [101, 193] on div "Golden and perfectly seasoned crispy potato Description (En)" at bounding box center [156, 208] width 147 height 37
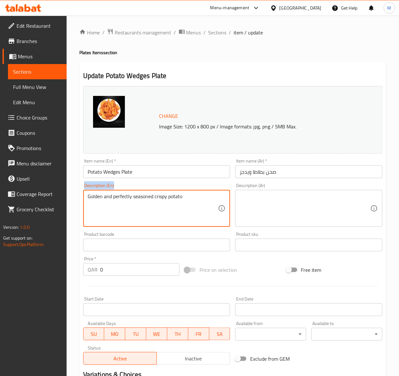
click at [101, 193] on div "Golden and perfectly seasoned crispy potato Description (En)" at bounding box center [156, 208] width 147 height 37
click at [104, 199] on textarea "Golden and perfectly seasoned crispy potato" at bounding box center [153, 208] width 131 height 30
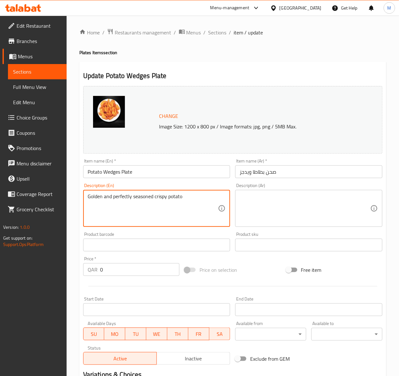
paste textarea "Potato wedges with some sauce"
type textarea "Potato wedges with some sauce"
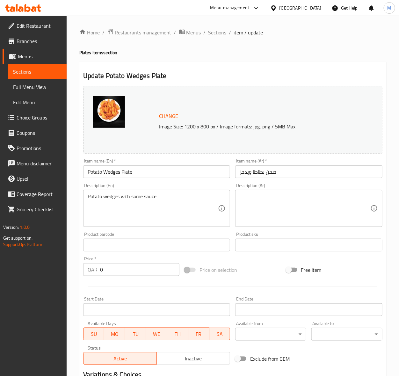
click at [264, 213] on textarea at bounding box center [304, 208] width 131 height 30
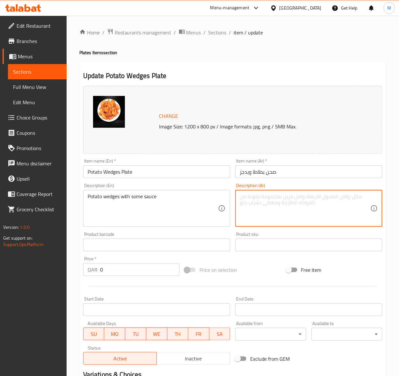
paste textarea "بطاطس ويدجز مع بعض الصلصة"
type textarea "بطاطس ويدجز مع بعض الصلصة"
click at [245, 268] on div "Price on selection" at bounding box center [232, 269] width 101 height 17
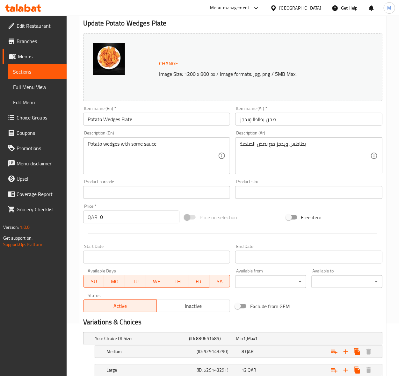
scroll to position [98, 0]
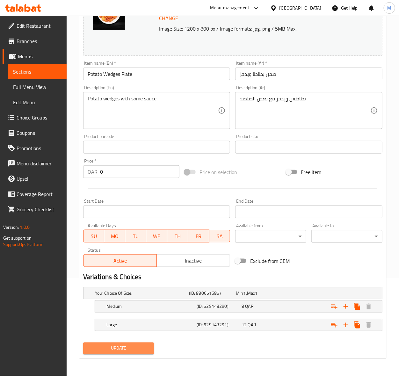
click at [124, 346] on span "Update" at bounding box center [118, 348] width 61 height 8
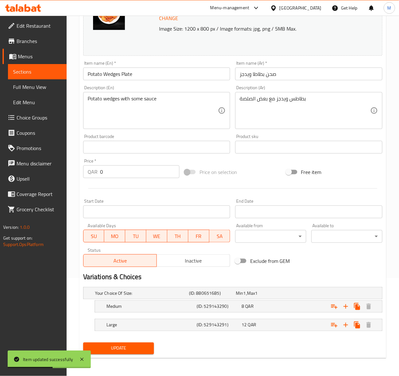
drag, startPoint x: 25, startPoint y: 72, endPoint x: 26, endPoint y: 76, distance: 3.8
click at [25, 72] on span "Sections" at bounding box center [37, 72] width 48 height 8
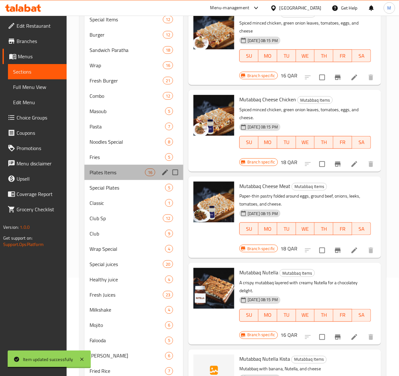
click at [101, 176] on div "Plates Items 16" at bounding box center [133, 172] width 99 height 15
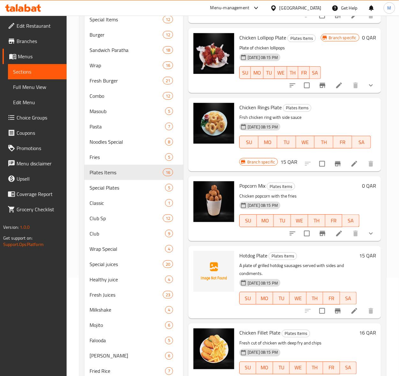
scroll to position [119, 0]
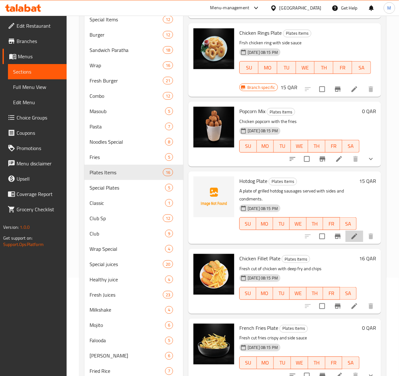
click at [345, 242] on li at bounding box center [354, 236] width 18 height 11
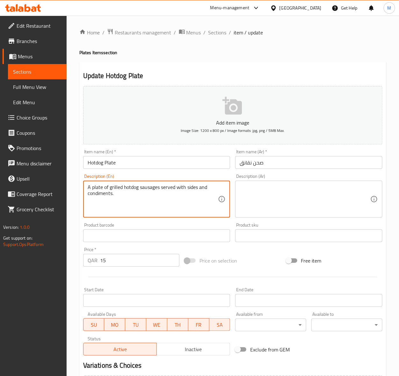
click at [93, 189] on textarea "A plate of grilled hotdog sausages served with sides and condiments." at bounding box center [153, 199] width 131 height 30
paste textarea "Hotdog cut on plate with sauce"
type textarea "Hotdog cut on plate with sauce"
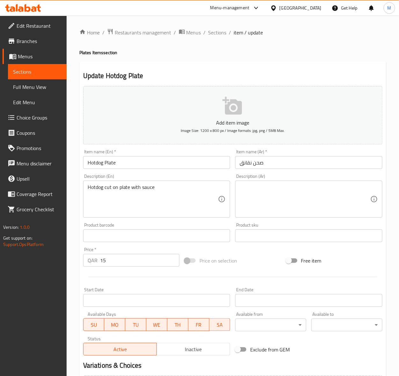
click at [255, 198] on textarea at bounding box center [304, 199] width 131 height 30
paste textarea "هوت دوج مقطع على طبق مع الصلصة"
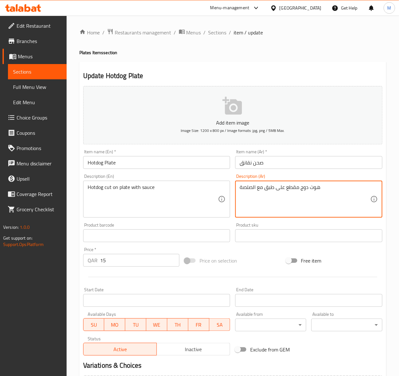
type textarea "هوت دوج مقطع على طبق مع الصلصة"
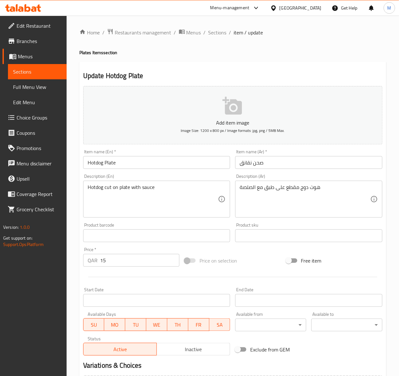
click at [249, 257] on div "Price on selection" at bounding box center [232, 260] width 101 height 17
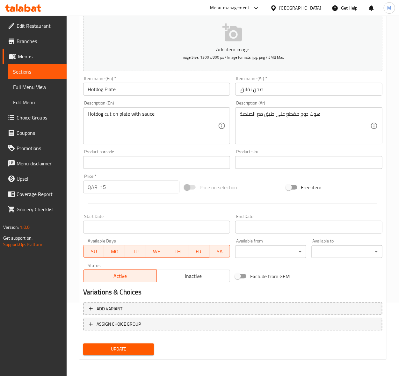
click at [137, 349] on span "Update" at bounding box center [118, 349] width 61 height 8
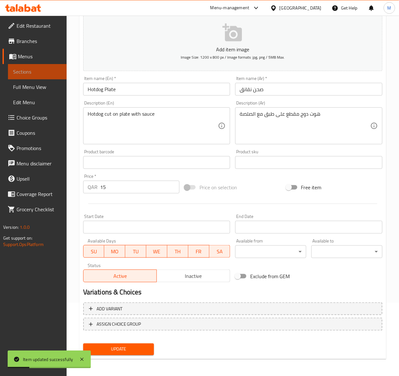
click at [29, 72] on span "Sections" at bounding box center [37, 72] width 48 height 8
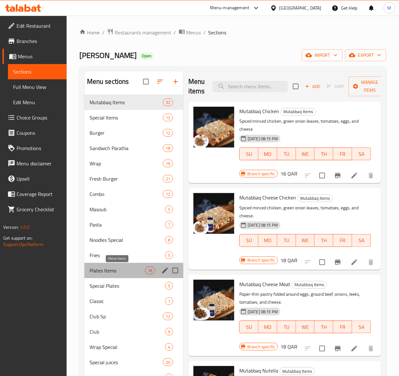
click at [105, 274] on span "Plates Items" at bounding box center [116, 271] width 55 height 8
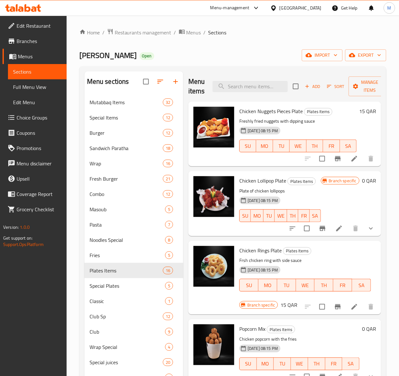
click at [329, 272] on div "[DATE] 08:15 PM SU MO TU WE TH FR SA" at bounding box center [305, 280] width 137 height 34
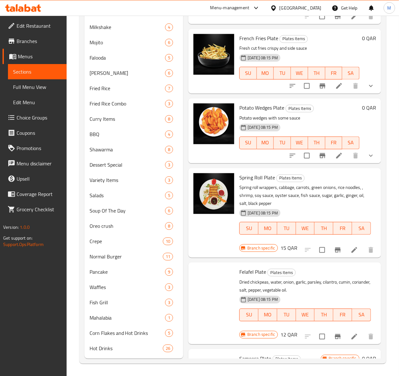
scroll to position [119, 0]
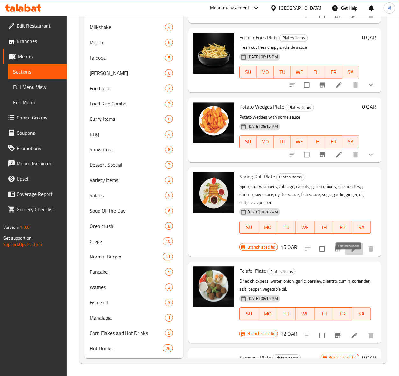
click at [351, 252] on icon at bounding box center [354, 249] width 6 height 6
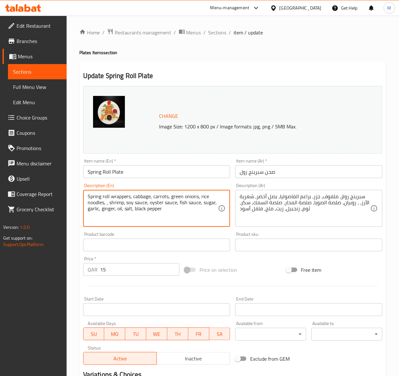
click at [128, 203] on textarea "Spring roll wrappers, cabbage, carrots, green onions, rice noodles, , shrimp, s…" at bounding box center [153, 208] width 131 height 30
paste textarea "Frshly fried spring roll"
type textarea "Frshly fried spring roll"
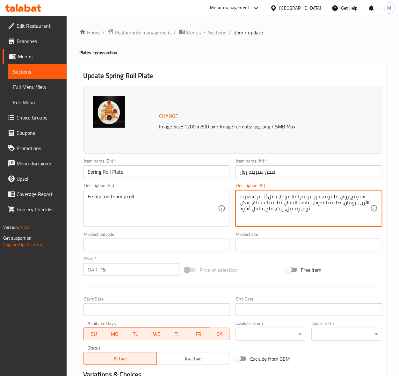
click at [260, 206] on textarea "سبرينج رولز، ملفوف، جزر، براعم الفاصوليا، بصل أخضر، شعرية الأرز، ، روبيان، صلصة…" at bounding box center [304, 208] width 131 height 30
paste textarea "مقلي طازج"
type textarea "سبرينج رول مقلي طازج"
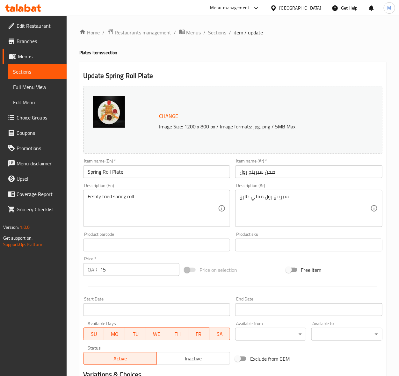
click at [255, 273] on div "Price on selection" at bounding box center [232, 269] width 101 height 17
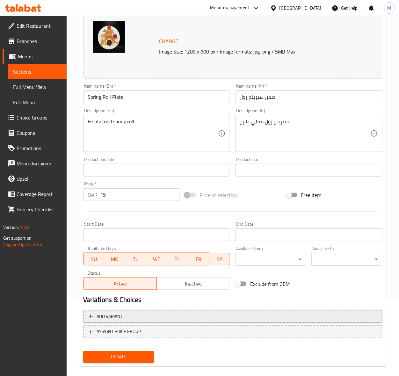
scroll to position [83, 0]
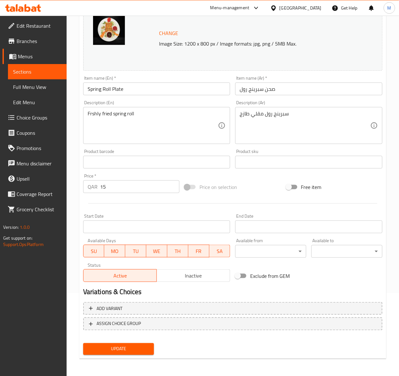
click at [122, 349] on span "Update" at bounding box center [118, 349] width 61 height 8
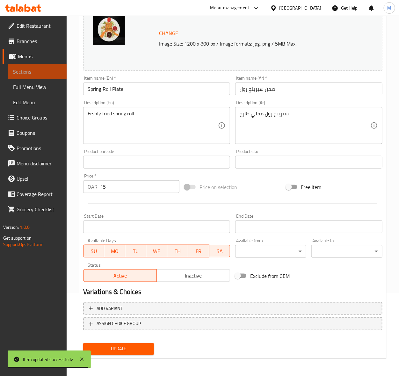
click at [26, 73] on span "Sections" at bounding box center [37, 72] width 48 height 8
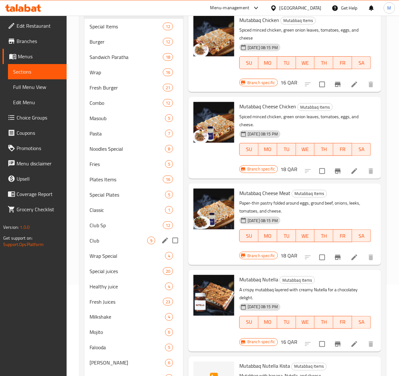
scroll to position [119, 0]
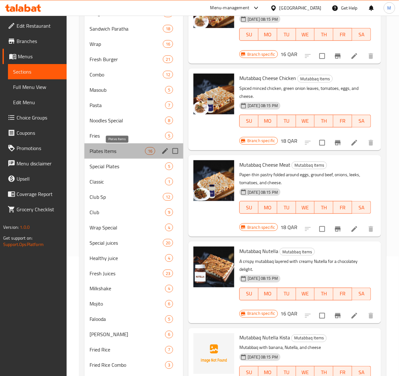
click at [104, 147] on span "Plates Items" at bounding box center [116, 151] width 55 height 8
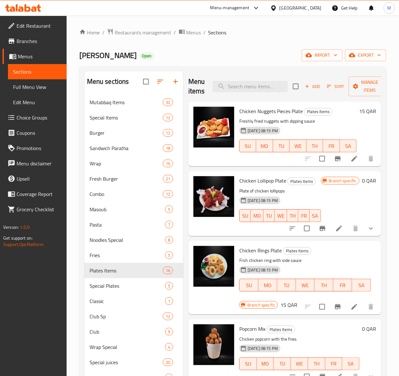
click at [327, 264] on p "Frsh chicken ring with side sauce" at bounding box center [305, 260] width 132 height 8
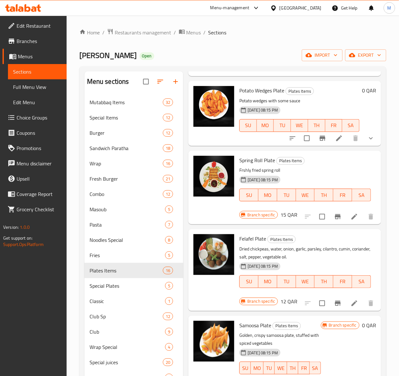
scroll to position [517, 0]
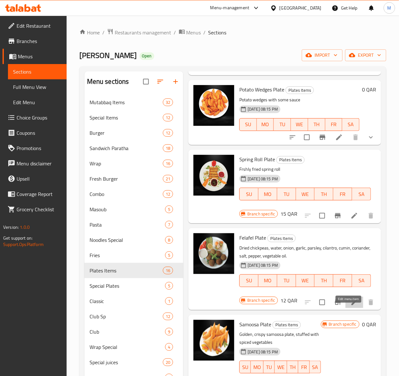
click at [351, 305] on icon at bounding box center [354, 302] width 6 height 6
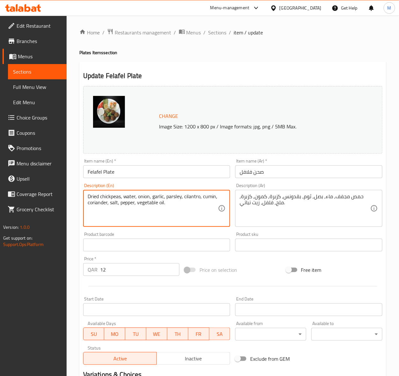
click at [120, 198] on textarea "Dried chickpeas, water, onion, garlic, parsley, cilantro, cumin, coriander, sal…" at bounding box center [153, 208] width 131 height 30
paste textarea "Felafel with the veg and sauce"
type textarea "Felafel with the veg and sauce"
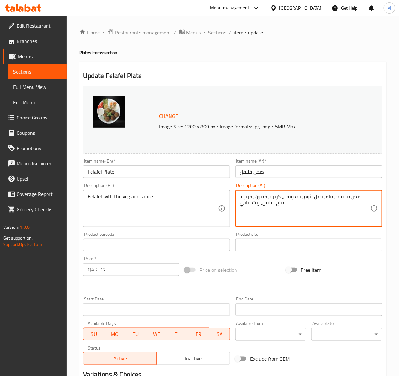
click at [252, 203] on textarea "حمص مجفف, ماء, بصل, ثوم, بقدونس, كزبرة, كمون, كزبرة, ملح, فلفل, زيت نباتي." at bounding box center [304, 208] width 131 height 30
paste textarea "فلافل مع الخضار والصلصة"
type textarea "فلافل مع الخضار والصلصة"
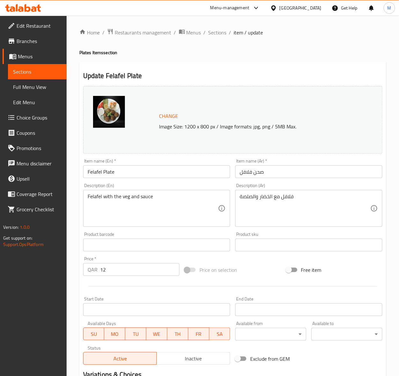
click at [260, 269] on div "Price on selection" at bounding box center [232, 269] width 101 height 17
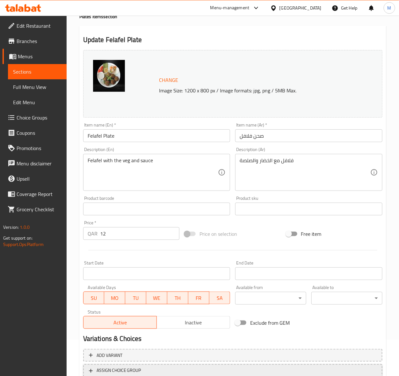
scroll to position [83, 0]
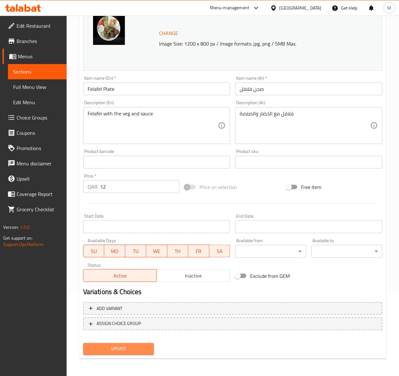
drag, startPoint x: 125, startPoint y: 352, endPoint x: 125, endPoint y: 348, distance: 4.1
click at [125, 352] on button "Update" at bounding box center [118, 349] width 71 height 12
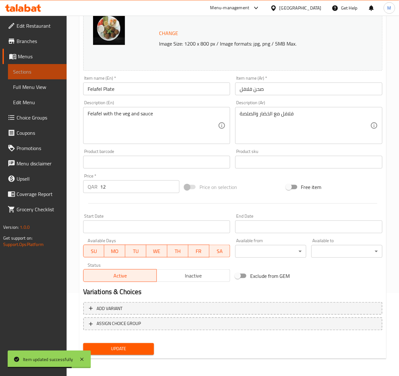
click at [30, 69] on span "Sections" at bounding box center [37, 72] width 48 height 8
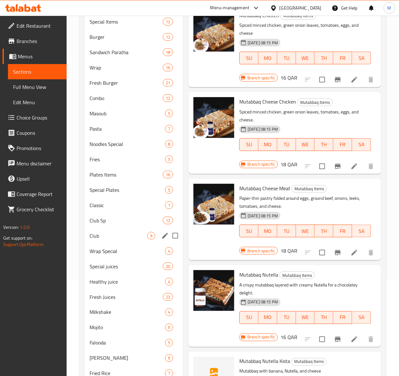
scroll to position [83, 0]
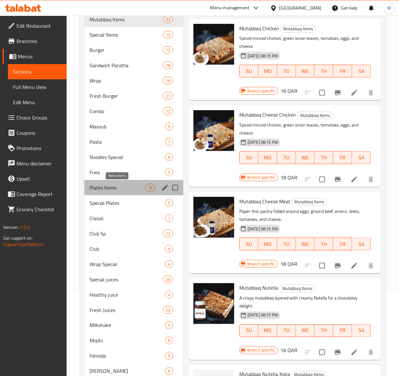
click at [98, 187] on span "Plates Items" at bounding box center [116, 188] width 55 height 8
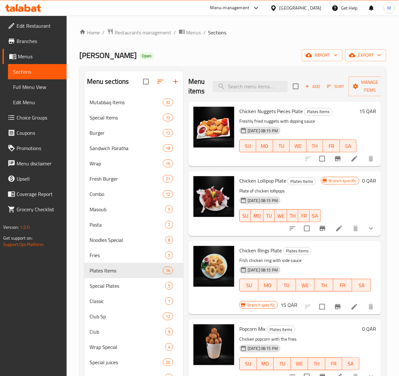
click at [315, 264] on p "Frsh chicken ring with side sauce" at bounding box center [305, 260] width 132 height 8
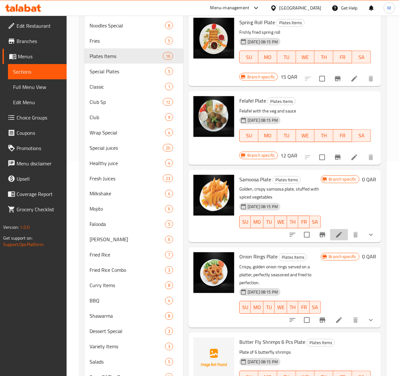
click at [332, 240] on li at bounding box center [339, 234] width 18 height 11
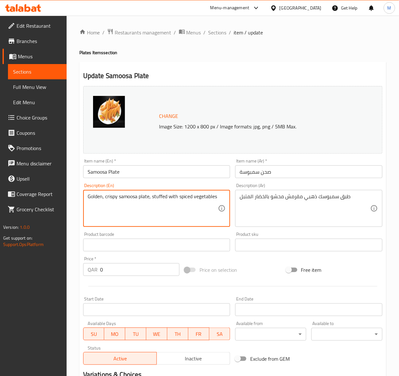
click at [139, 200] on textarea "Golden, crispy samoosa plate, stuffed with spiced vegetables" at bounding box center [153, 208] width 131 height 30
paste textarea "Freshly fried samosa with extra crunch"
type textarea "Freshly fried samosa with extra crunch"
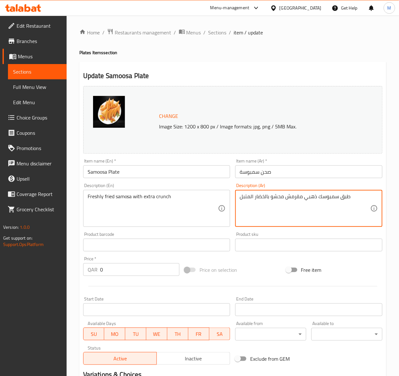
click at [260, 194] on textarea "طبق سمبوسك ذهبي مقرمش محشو بالخضار المتبل" at bounding box center [304, 208] width 131 height 30
paste textarea "مبوسة مقلية طازجة مع إضافة قرمشة"
drag, startPoint x: 293, startPoint y: 204, endPoint x: 270, endPoint y: 206, distance: 23.4
click at [216, 195] on div "Change Image Size: 1200 x 800 px / Image formats: jpg, png / 5MB Max. Item name…" at bounding box center [233, 225] width 304 height 284
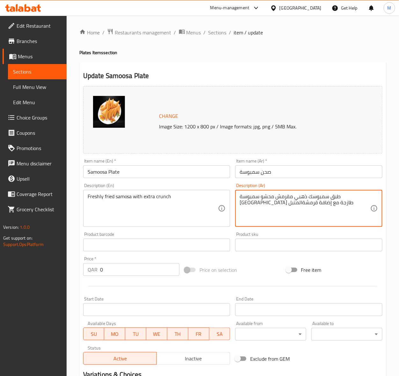
click at [274, 206] on textarea "طبق سمبوسك ذهبي مقرمش محشو سمبوسة مقلية طازجة مع إضافة قرمشةالمتبل" at bounding box center [304, 208] width 131 height 30
paste textarea "مبوسة مقلية طازجة مع إضافة قرمشة"
type textarea "سمبوسة مقلية طازجة مع إضافة قرمشة"
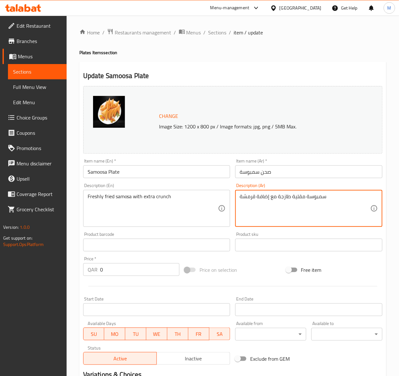
click at [256, 269] on div "Price on selection" at bounding box center [232, 269] width 101 height 17
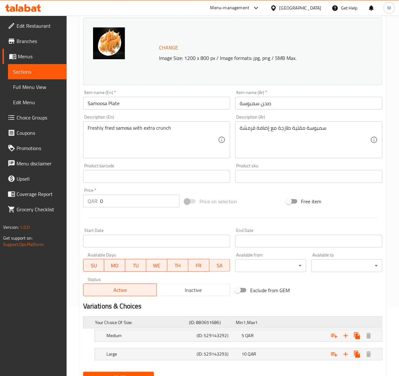
scroll to position [80, 0]
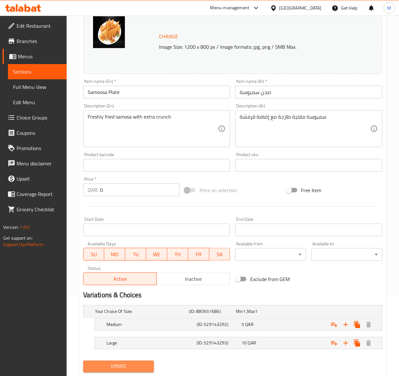
click at [126, 367] on span "Update" at bounding box center [118, 366] width 61 height 8
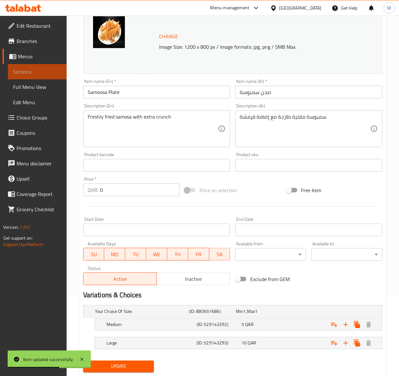
click at [28, 70] on span "Sections" at bounding box center [37, 72] width 48 height 8
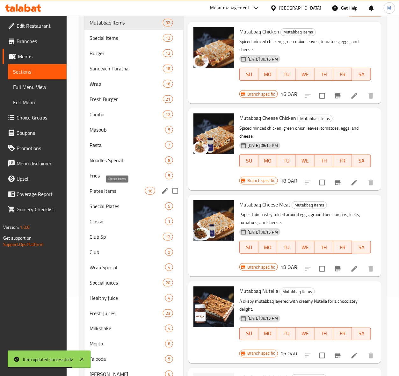
click at [106, 189] on span "Plates Items" at bounding box center [116, 191] width 55 height 8
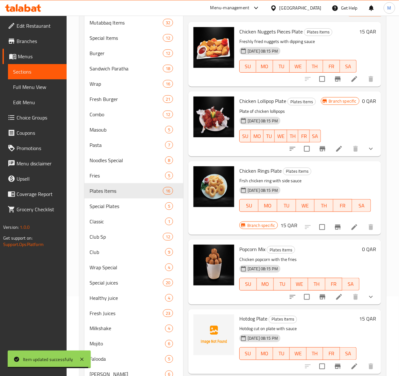
click at [327, 272] on div "[DATE] 08:15 PM SU MO TU WE TH FR SA" at bounding box center [299, 279] width 125 height 34
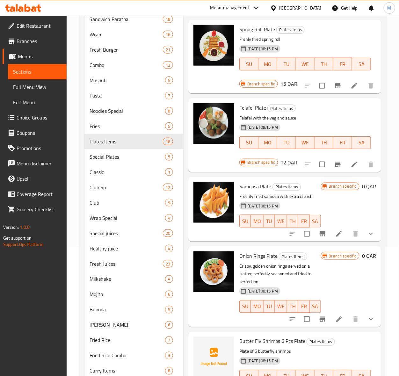
scroll to position [199, 0]
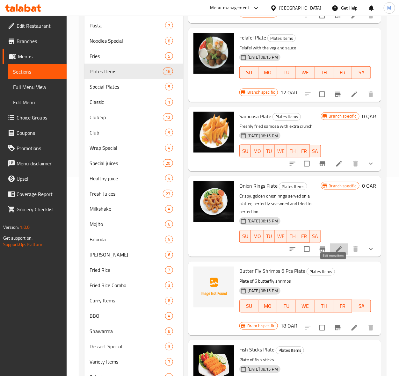
click at [336, 252] on icon at bounding box center [339, 249] width 6 height 6
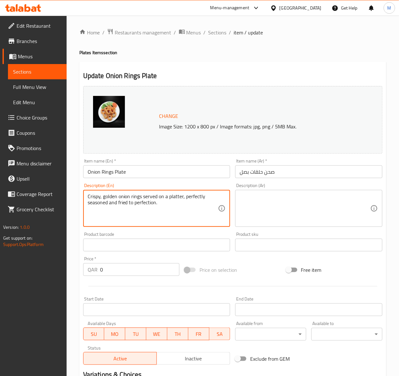
click at [110, 200] on textarea "Crispy, golden onion rings served on a platter, perfectly seasoned and fried to…" at bounding box center [153, 208] width 131 height 30
paste textarea "Onion chopped rings deep fried and extra crispy"
type textarea "Onion chopped rings deep fried and extra crispy"
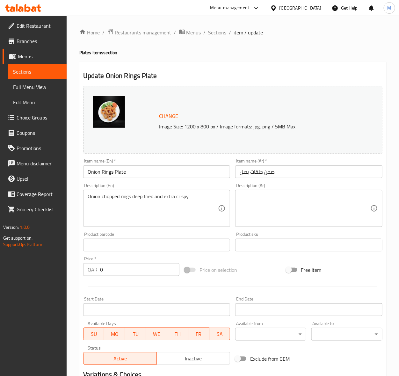
click at [142, 195] on textarea "Onion chopped rings deep fried and extra crispy" at bounding box center [153, 208] width 131 height 30
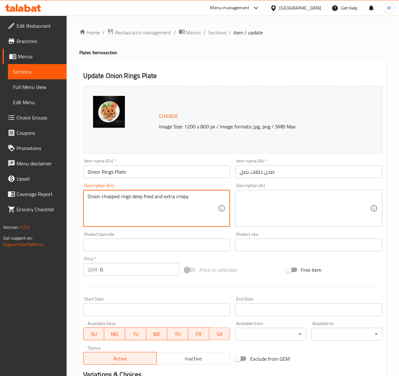
click at [142, 195] on textarea "Onion chopped rings deep fried and extra crispy" at bounding box center [153, 208] width 131 height 30
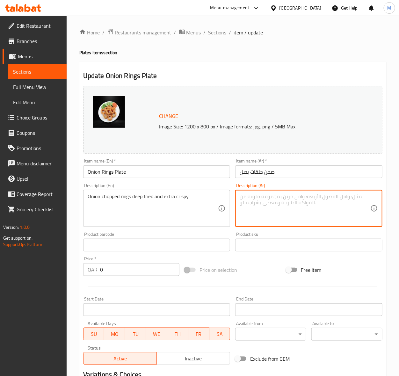
click at [288, 200] on textarea at bounding box center [304, 208] width 131 height 30
paste textarea "حلقات بصل مقطعة مقلية ومقرمشة للغاية"
type textarea "حلقات بصل مقطعة مقلية ومقرمشة للغاية"
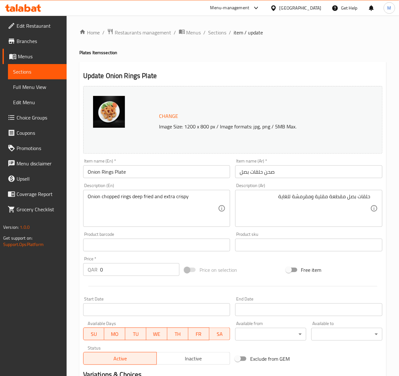
click at [261, 254] on div "Change Image Size: 1200 x 800 px / Image formats: jpg, png / 5MB Max. Item name…" at bounding box center [233, 225] width 304 height 284
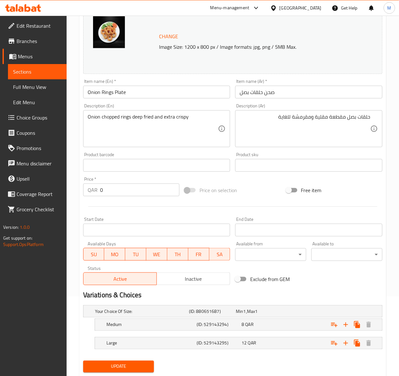
click at [142, 367] on span "Update" at bounding box center [118, 366] width 61 height 8
drag, startPoint x: 21, startPoint y: 68, endPoint x: 38, endPoint y: 101, distance: 36.7
click at [21, 68] on span "Sections" at bounding box center [37, 72] width 48 height 8
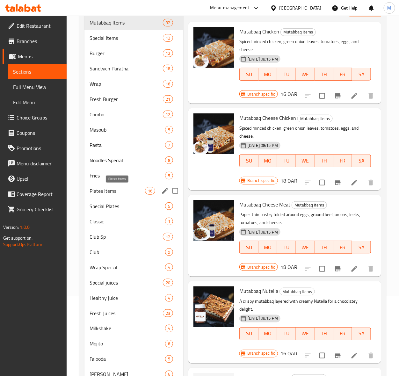
click at [107, 188] on span "Plates Items" at bounding box center [116, 191] width 55 height 8
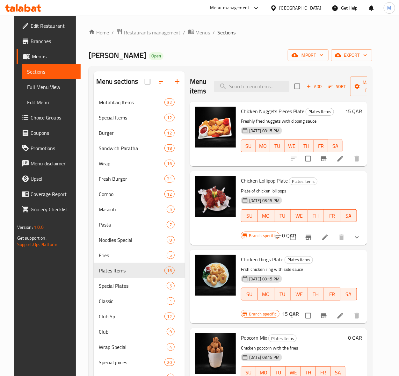
click at [341, 270] on p "Frsh chicken ring with side sauce" at bounding box center [299, 269] width 116 height 8
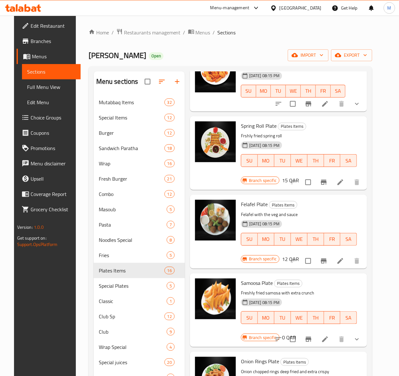
scroll to position [324, 0]
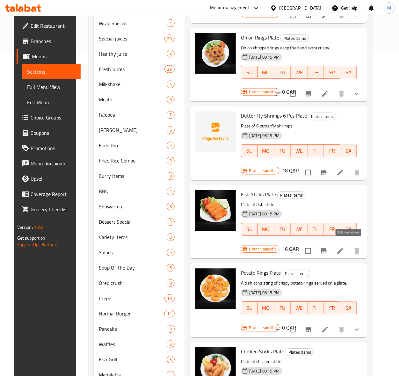
click at [344, 247] on icon at bounding box center [340, 251] width 8 height 8
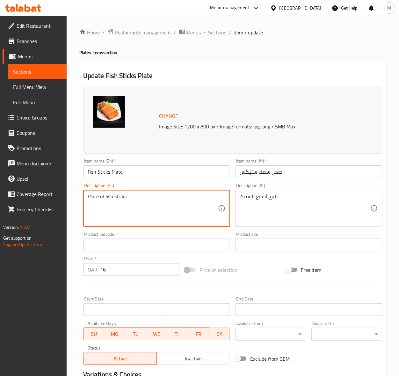
click at [95, 195] on textarea "Plate of fish sticks" at bounding box center [153, 208] width 131 height 30
paste textarea "Fish sticks with the tomato sauce"
type textarea "Fish sticks with the tomato sauce"
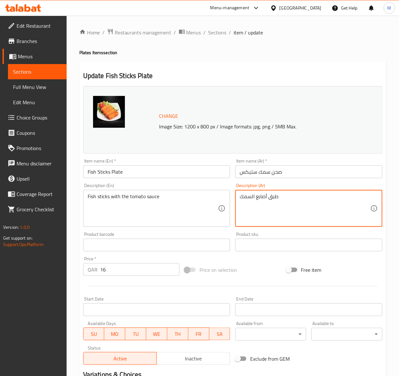
click at [269, 197] on textarea "طبق أصابع السمك" at bounding box center [304, 208] width 131 height 30
paste textarea "صابع السمك مع صلصة الطماطم"
type textarea "أصابع السمك مع صلصة الطماطم"
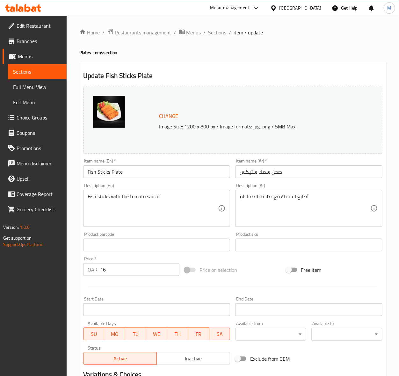
click at [265, 265] on div "Price on selection" at bounding box center [232, 269] width 101 height 17
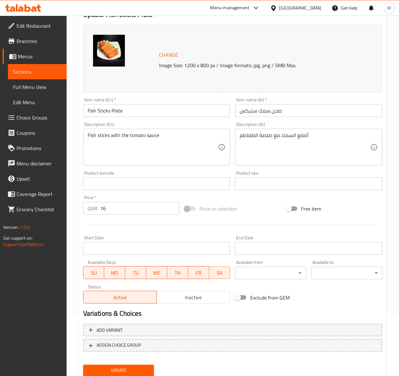
scroll to position [83, 0]
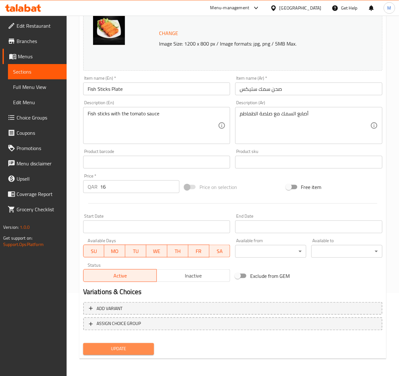
click at [136, 346] on span "Update" at bounding box center [118, 349] width 61 height 8
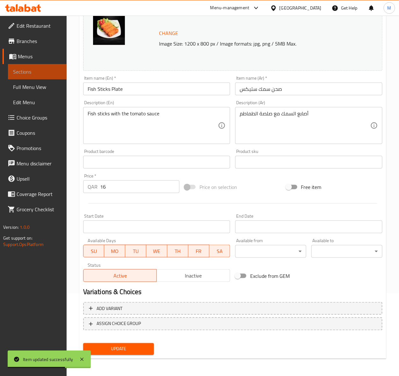
drag, startPoint x: 29, startPoint y: 73, endPoint x: 2, endPoint y: 89, distance: 31.7
click at [29, 73] on span "Sections" at bounding box center [37, 72] width 48 height 8
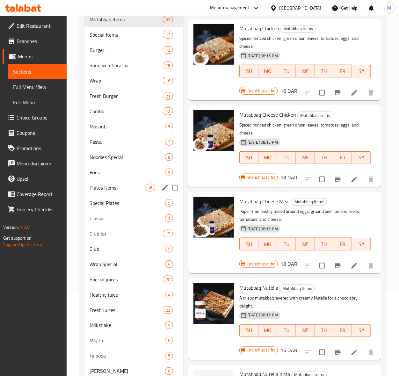
click at [108, 187] on span "Plates Items" at bounding box center [116, 188] width 55 height 8
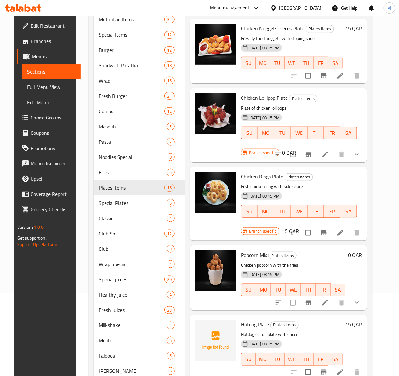
click at [325, 271] on div "[DATE] 08:15 PM SU MO TU WE TH FR SA" at bounding box center [293, 285] width 110 height 34
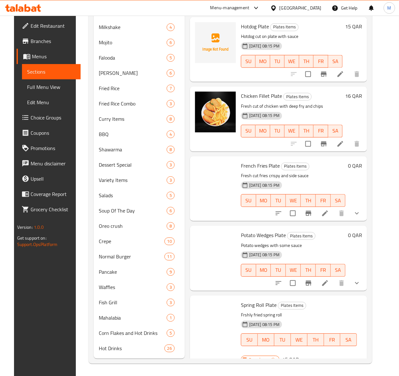
scroll to position [566, 0]
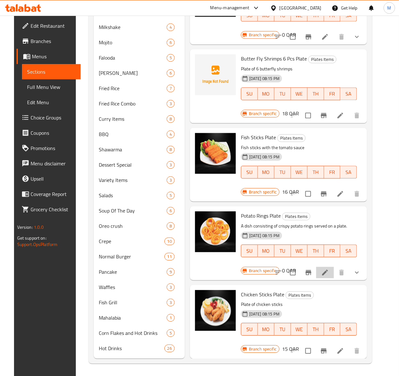
click at [329, 269] on icon at bounding box center [325, 273] width 8 height 8
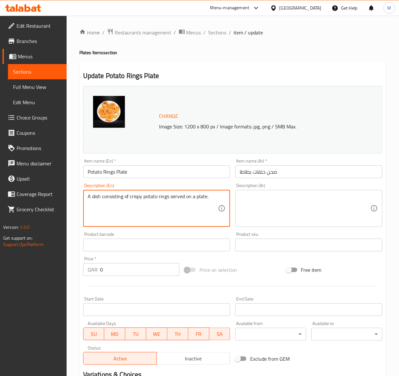
click at [110, 195] on textarea "A dish consisting of crispy potato rings served on a plate." at bounding box center [153, 208] width 131 height 30
paste textarea "Freshly made potato rings with sauce"
click at [116, 201] on textarea "A dish Freshly made potato rings with sauceof crispy potato rings served on a p…" at bounding box center [153, 208] width 131 height 30
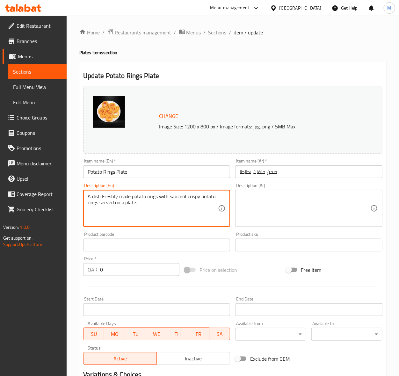
click at [116, 201] on textarea "A dish Freshly made potato rings with sauceof crispy potato rings served on a p…" at bounding box center [153, 208] width 131 height 30
paste textarea "Freshly made potato rings with sauce"
type textarea "Freshly made potato rings with sauce"
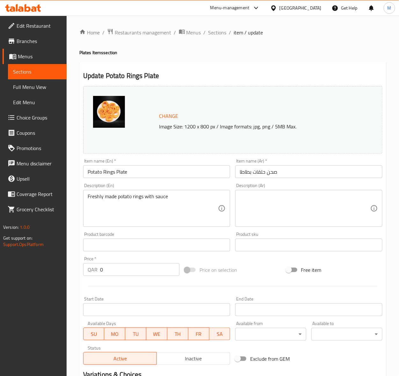
click at [287, 212] on textarea at bounding box center [304, 208] width 131 height 30
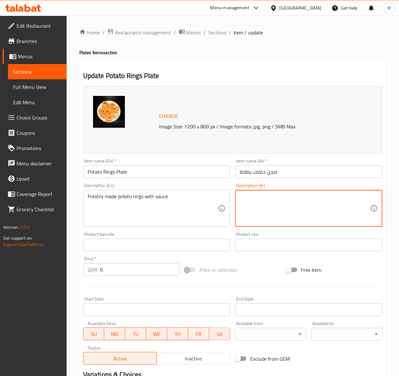
paste textarea "حلقات البطاطس الطازجة مع الصلصة"
type textarea "حلقات البطاطس الطازجة مع الصلصة"
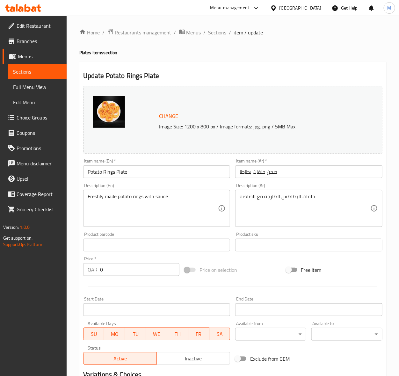
click at [259, 265] on div "Price on selection" at bounding box center [232, 269] width 101 height 17
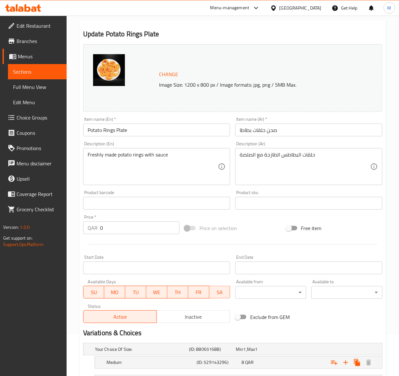
scroll to position [98, 0]
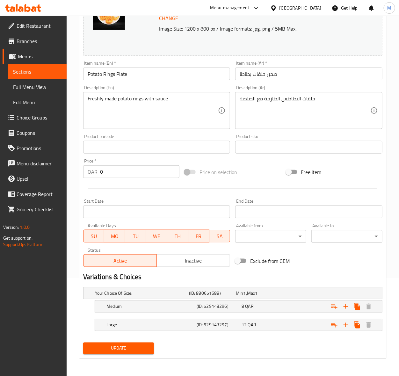
drag, startPoint x: 131, startPoint y: 344, endPoint x: 111, endPoint y: 344, distance: 19.7
click at [131, 345] on span "Update" at bounding box center [118, 348] width 61 height 8
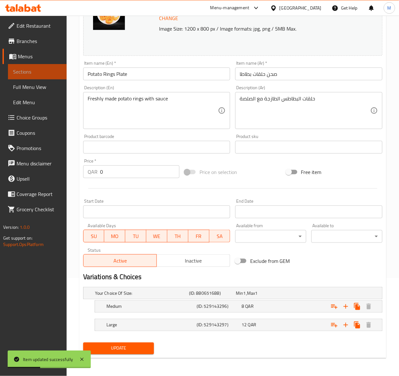
drag, startPoint x: 28, startPoint y: 73, endPoint x: 5, endPoint y: 82, distance: 25.1
click at [28, 74] on span "Sections" at bounding box center [37, 72] width 48 height 8
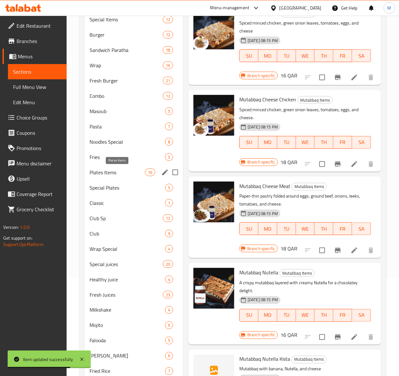
click at [110, 171] on span "Plates Items" at bounding box center [116, 172] width 55 height 8
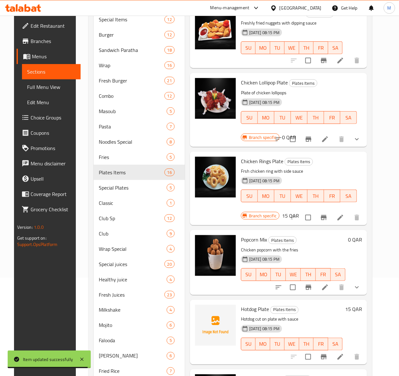
click at [336, 253] on div "[DATE] 08:15 PM SU MO TU WE TH FR SA" at bounding box center [293, 270] width 110 height 34
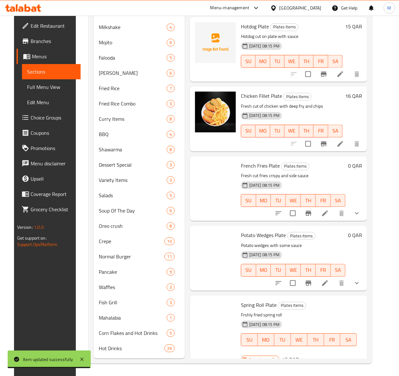
scroll to position [566, 0]
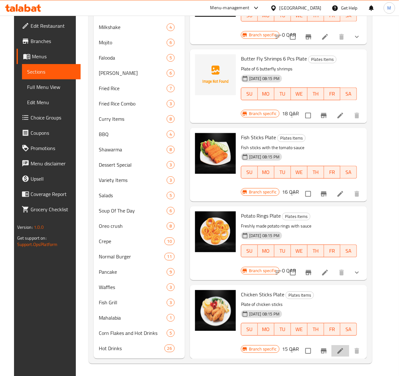
click at [349, 348] on li at bounding box center [340, 350] width 18 height 11
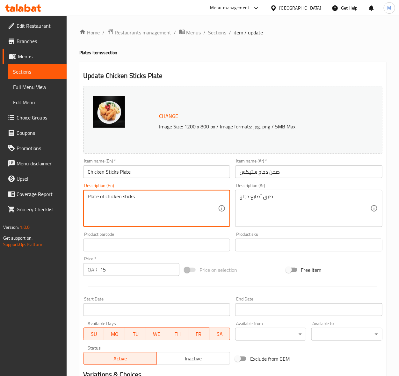
click at [99, 198] on textarea "Plate of chicken sticks" at bounding box center [153, 208] width 131 height 30
paste textarea "Spicy and crispy chicken stick"
type textarea "Spicy and crispy chicken stick"
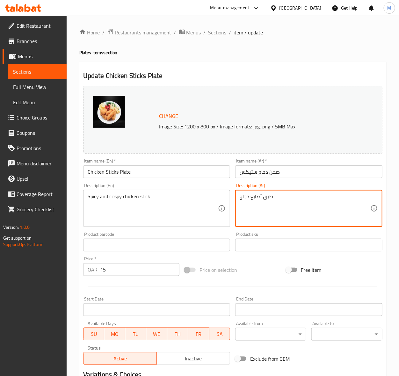
click at [265, 198] on textarea "طبق أصابع دجاج" at bounding box center [304, 208] width 131 height 30
paste textarea "تيك دجاج حار ومقرمش"
type textarea "ستيك دجاج حار ومقرمش"
click at [249, 268] on div "Price on selection" at bounding box center [232, 269] width 101 height 17
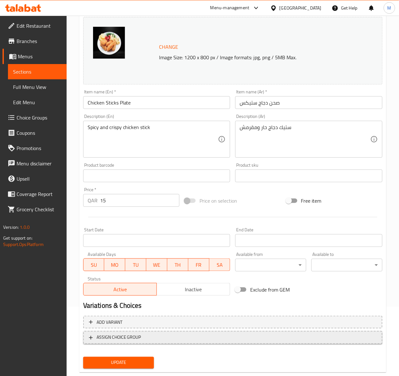
scroll to position [83, 0]
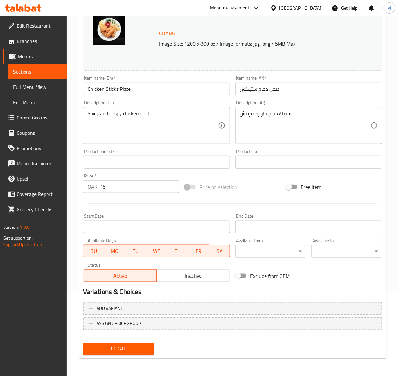
click at [134, 351] on span "Update" at bounding box center [118, 349] width 61 height 8
click at [126, 349] on span "Update" at bounding box center [118, 349] width 61 height 8
click at [28, 74] on span "Sections" at bounding box center [37, 72] width 48 height 8
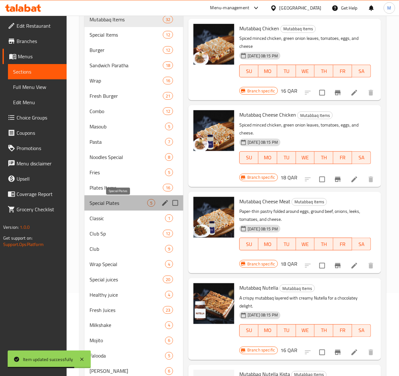
click at [108, 202] on span "Special Plates" at bounding box center [118, 203] width 58 height 8
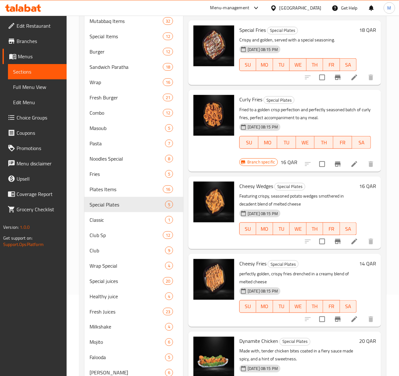
scroll to position [119, 0]
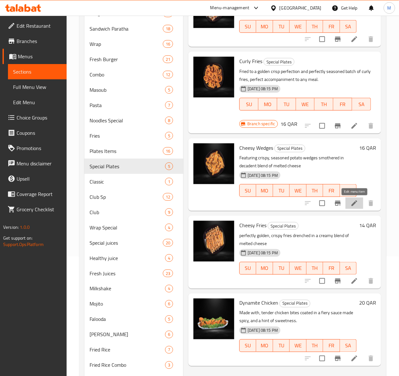
click at [352, 204] on icon at bounding box center [354, 203] width 6 height 6
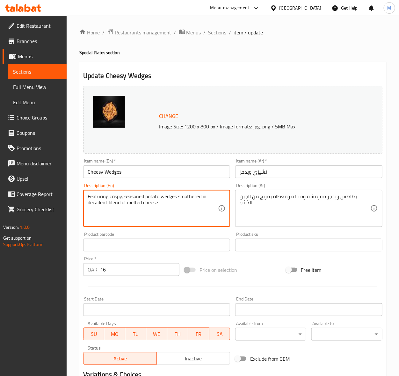
click at [108, 200] on textarea "Featuring crispy, seasoned potato wedges smothered in decadent blend of melted …" at bounding box center [153, 208] width 131 height 30
paste textarea "Crispy potato wedges are topped with melted cheese and served with a side of ta…"
type textarea "Crispy potato wedges are topped with melted cheese and served with a side of ta…"
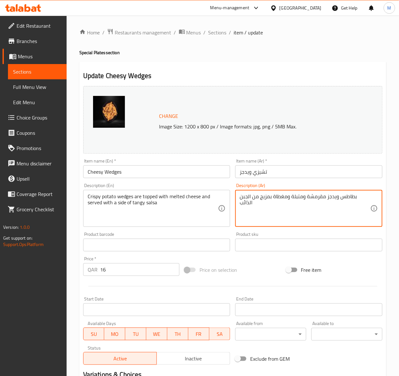
click at [268, 193] on textarea "بطاطس ويدجز مقرمشة ومتبلة ومغطاة بمزيج من الجبن الذائب" at bounding box center [304, 208] width 131 height 30
paste textarea "رائح البطاطس المقرمشة مغطاة بالجبن الذائب وتقدم مع صلصة منعشة"
type textarea "شرائح البطاطس المقرمشة مغطاة بالجبن الذائب وتقدم مع صلصة منعشة"
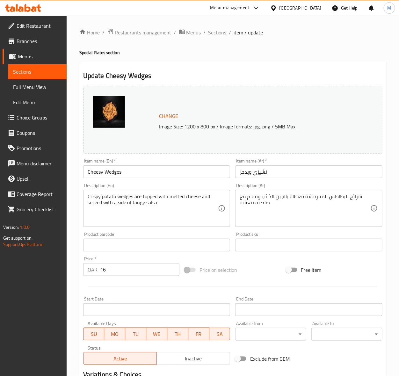
click at [270, 262] on div "Price on selection" at bounding box center [232, 269] width 101 height 17
click at [269, 274] on div "Price on selection" at bounding box center [232, 269] width 101 height 17
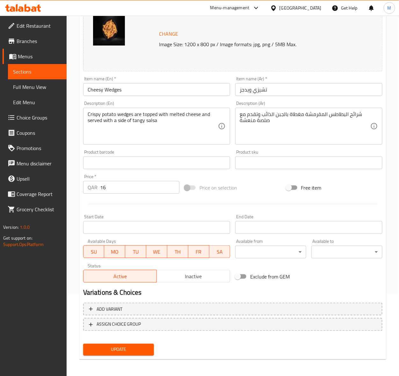
scroll to position [83, 0]
click at [112, 348] on span "Update" at bounding box center [118, 349] width 61 height 8
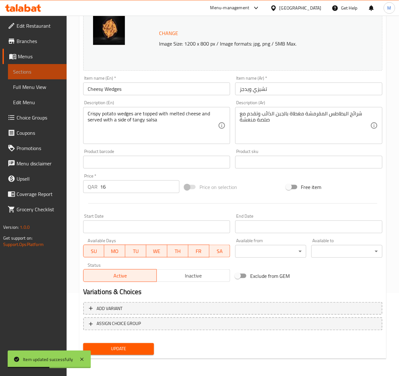
click at [20, 71] on span "Sections" at bounding box center [37, 72] width 48 height 8
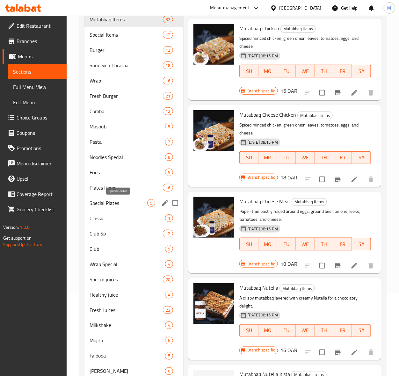
click at [122, 201] on span "Special Plates" at bounding box center [118, 203] width 58 height 8
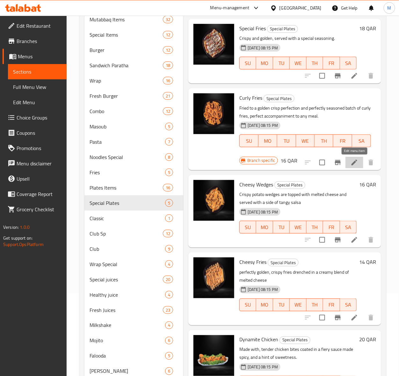
click at [351, 164] on icon at bounding box center [354, 163] width 8 height 8
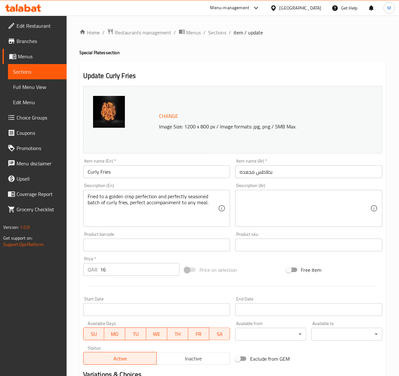
click at [138, 201] on textarea "Fried to a golden crisp perfection and perfectly seasoned batch of curly fries,…" at bounding box center [153, 208] width 131 height 30
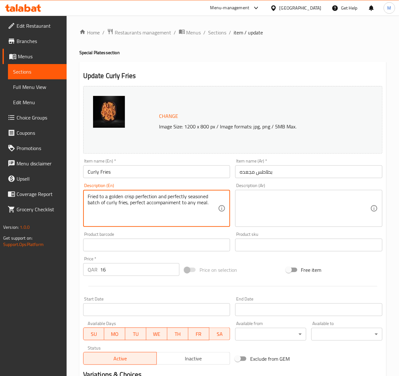
click at [138, 201] on textarea "Fried to a golden crisp perfection and perfectly seasoned batch of curly fries,…" at bounding box center [153, 208] width 131 height 30
paste textarea "french fries cut into a spiral shape, typically seasoned with a distinct spice …"
type textarea "french fries cut into a spiral shape, typically seasoned with a distinct spice …"
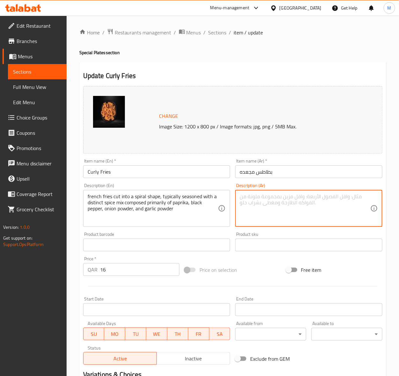
click at [312, 203] on textarea at bounding box center [304, 208] width 131 height 30
paste textarea "بطاطا مقلية مقطعة إلى شكل حلزوني، متبلة عادةً بمزيج توابل مميز يتكون أساسًا من …"
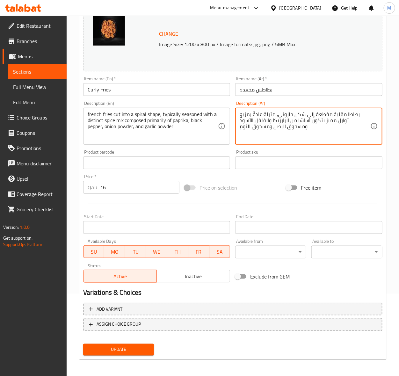
scroll to position [83, 0]
type textarea "بطاطا مقلية مقطعة إلى شكل حلزوني، متبلة عادةً بمزيج توابل مميز يتكون أساسًا من …"
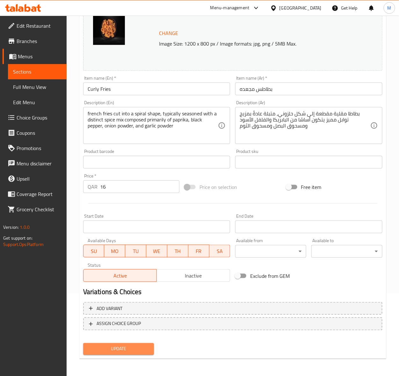
click at [136, 346] on span "Update" at bounding box center [118, 349] width 61 height 8
click at [28, 75] on span "Sections" at bounding box center [37, 72] width 48 height 8
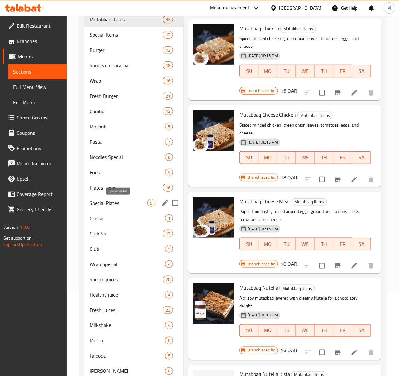
click at [117, 203] on span "Special Plates" at bounding box center [118, 203] width 58 height 8
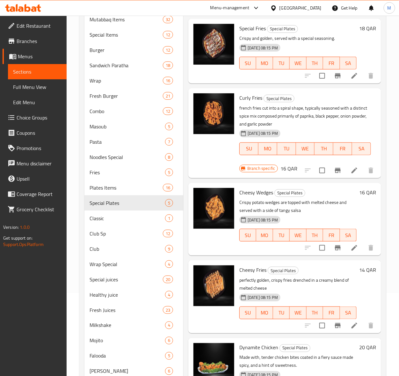
click at [322, 294] on div "[DATE] 08:15 PM SU MO TU WE TH FR SA" at bounding box center [298, 308] width 122 height 34
click at [352, 80] on li at bounding box center [354, 75] width 18 height 11
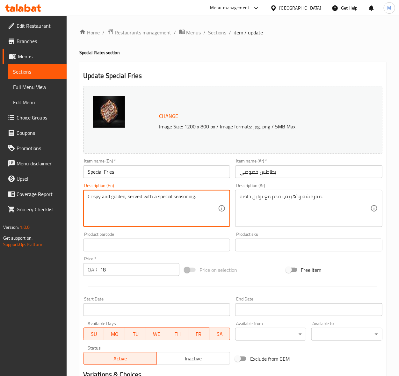
click at [113, 198] on textarea "Crispy and golden, served with a special seasoning." at bounding box center [153, 208] width 131 height 30
paste textarea "deep-fried potatoes that have been cut into various shapes, especially thin str…"
type textarea "deep-fried potatoes that have been cut into various shapes, especially thin str…"
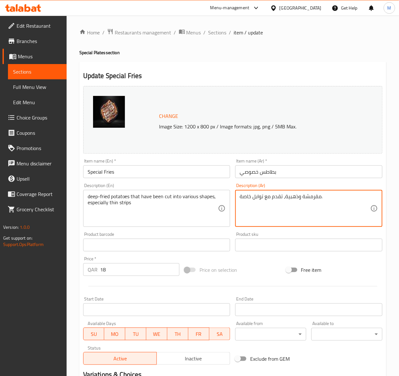
click at [262, 199] on textarea "مقرمشة وذهبية، تقدم مع توابل خاصة." at bounding box center [304, 208] width 131 height 30
paste textarea "البطاطا المقلية التي تم تقطيعها إلى أشكال مختلفة، وخاصةً إلى شرائح رفيعة"
type textarea "البطاطا المقلية التي تم تقطيعها إلى أشكال مختلفة، وخاصةً إلى شرائح رفيعة"
click at [260, 267] on div "Price on selection" at bounding box center [232, 269] width 101 height 17
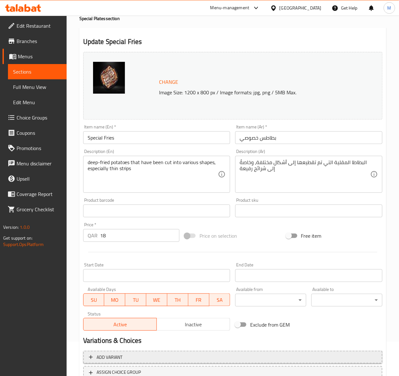
scroll to position [83, 0]
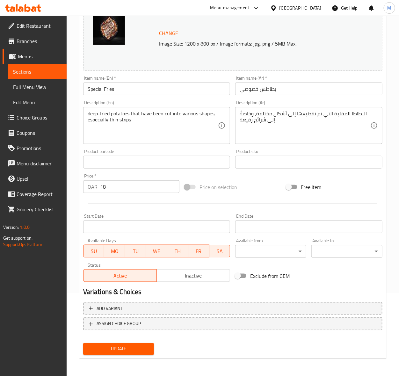
click at [119, 348] on span "Update" at bounding box center [118, 349] width 61 height 8
drag, startPoint x: 30, startPoint y: 70, endPoint x: 10, endPoint y: 85, distance: 24.6
click at [30, 70] on span "Sections" at bounding box center [37, 72] width 48 height 8
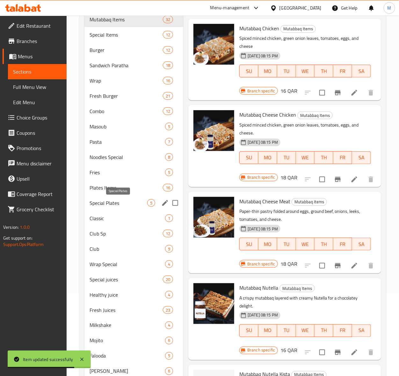
click at [109, 204] on span "Special Plates" at bounding box center [118, 203] width 58 height 8
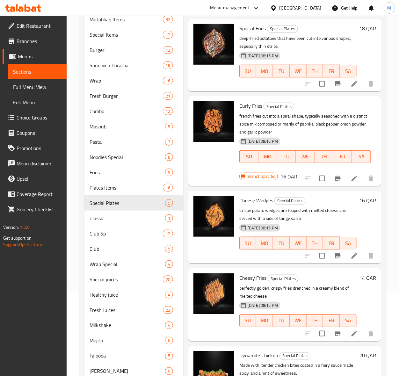
click at [354, 337] on icon at bounding box center [354, 334] width 8 height 8
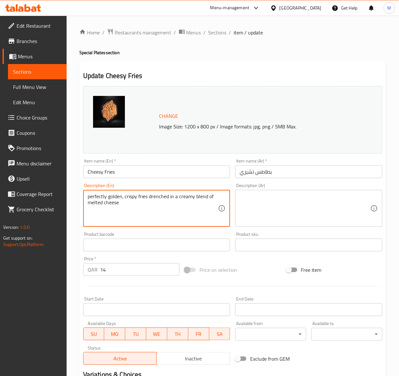
click at [109, 196] on textarea "perfectly golden, crispy fries drenched in a creamy blend of melted cheese" at bounding box center [153, 208] width 131 height 30
paste textarea "cheese fries are baked in the oven with Cheddar cheese , then served with ranch…"
type textarea "cheese fries are baked in the oven with Cheddar cheese , then served with ranch…"
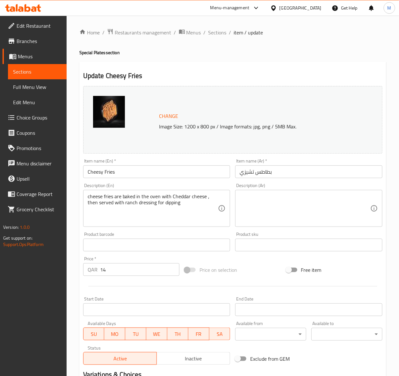
click at [262, 193] on div "Description (Ar)" at bounding box center [308, 208] width 147 height 37
paste textarea "تُخبز البطاطس المقلية بالجبن في الفرن مع جبنة الشيدر، ثم تُقدم مع صلصة الرانش ل…"
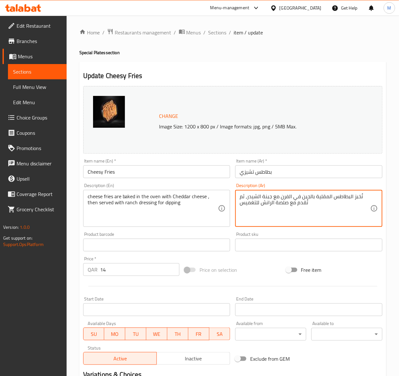
type textarea "تُخبز البطاطس المقلية بالجبن في الفرن مع جبنة الشيدر، ثم تُقدم مع صلصة الرانش ل…"
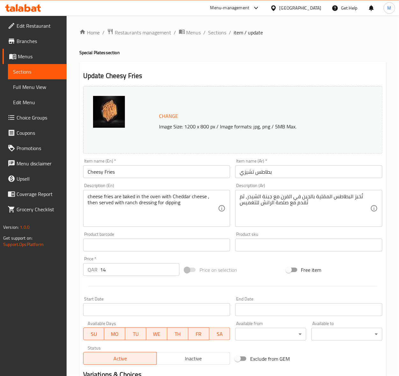
click at [262, 268] on div "Price on selection" at bounding box center [232, 269] width 101 height 17
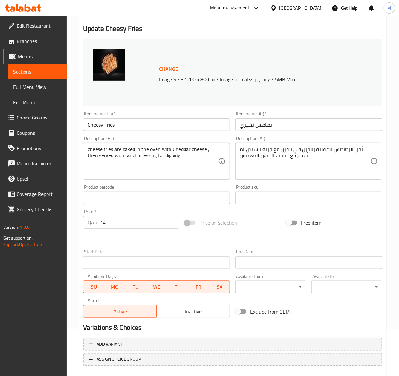
scroll to position [83, 0]
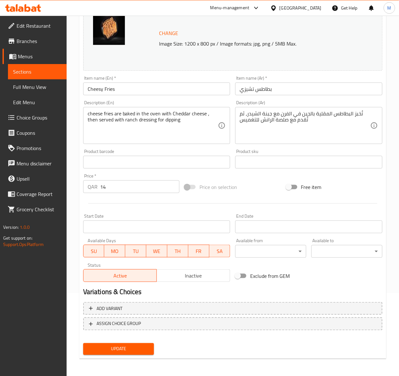
click at [132, 350] on span "Update" at bounding box center [118, 349] width 61 height 8
drag, startPoint x: 34, startPoint y: 75, endPoint x: 7, endPoint y: 99, distance: 37.0
click at [34, 75] on span "Sections" at bounding box center [37, 72] width 48 height 8
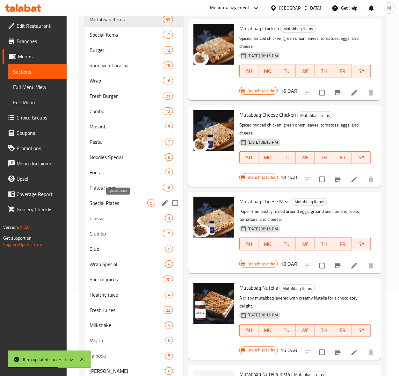
click at [115, 205] on span "Special Plates" at bounding box center [118, 203] width 58 height 8
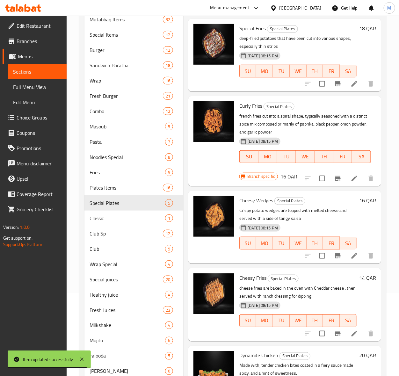
click at [318, 222] on div "[DATE] 08:15 PM SU MO TU WE TH FR SA" at bounding box center [298, 238] width 122 height 34
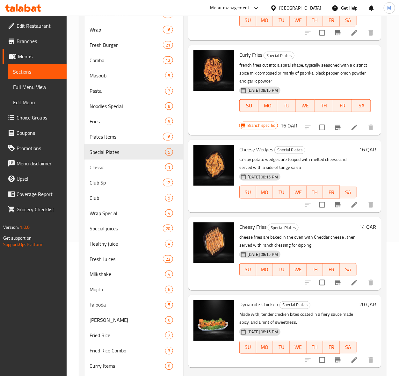
scroll to position [202, 0]
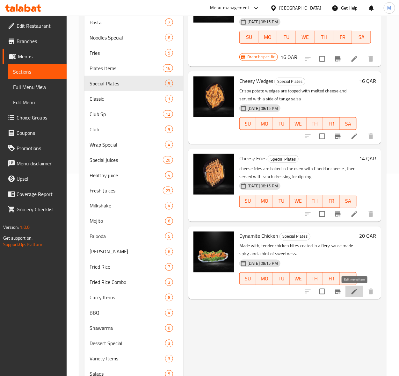
click at [356, 289] on icon at bounding box center [354, 291] width 6 height 6
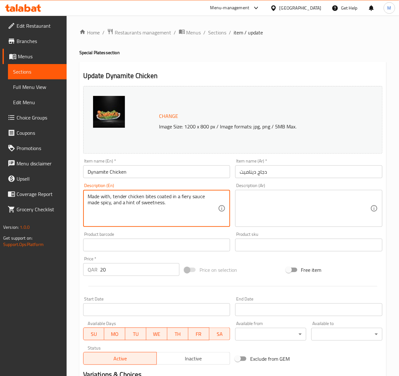
click at [117, 203] on textarea "Made with, tender chicken bites coated in a fiery sauce made spicy, and a hint …" at bounding box center [153, 208] width 131 height 30
paste textarea "juicy chicken coated with crispy and saucy coating"
drag, startPoint x: 130, startPoint y: 213, endPoint x: 65, endPoint y: 198, distance: 66.2
click at [65, 198] on div "Edit Restaurant Branches Menus Sections Full Menu View Edit Menu Choice Groups …" at bounding box center [199, 238] width 399 height 444
paste textarea "juicy chicken coated with crispy and saucy coating"
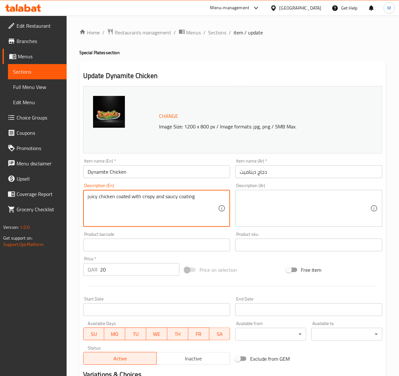
type textarea "juicy chicken coated with crispy and saucy coating"
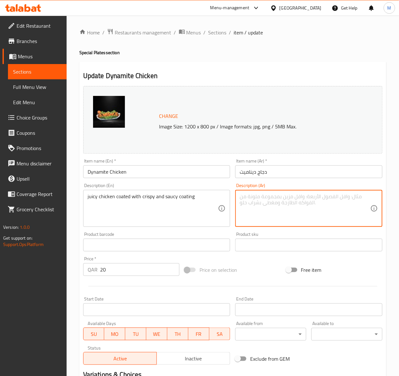
click at [271, 210] on textarea at bounding box center [304, 208] width 131 height 30
paste textarea "دجاج طري مغطى بطبقة مقرمشة وبذيئة"
type textarea "دجاج طري مغطى بطبقة مقرمشة وبذيئة"
click at [258, 278] on div "Price on selection" at bounding box center [232, 269] width 101 height 17
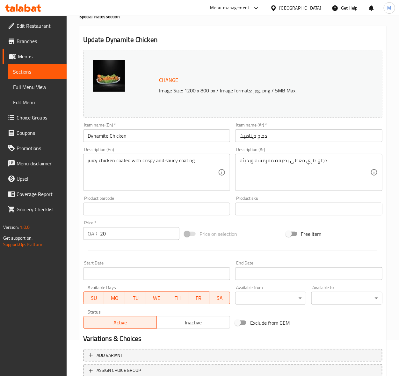
scroll to position [83, 0]
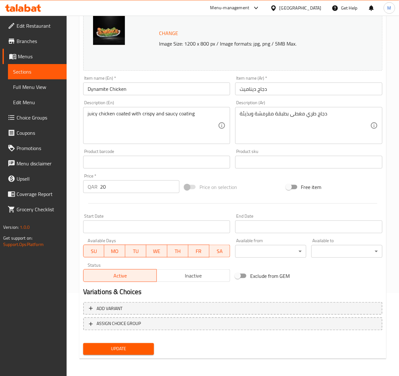
click at [116, 353] on button "Update" at bounding box center [118, 349] width 71 height 12
click at [133, 347] on span "Update" at bounding box center [118, 349] width 61 height 8
click at [33, 72] on span "Sections" at bounding box center [37, 72] width 48 height 8
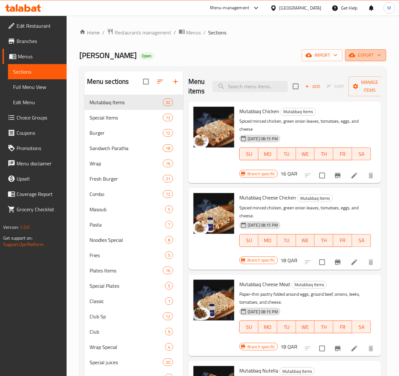
click at [355, 56] on span "export" at bounding box center [365, 55] width 31 height 8
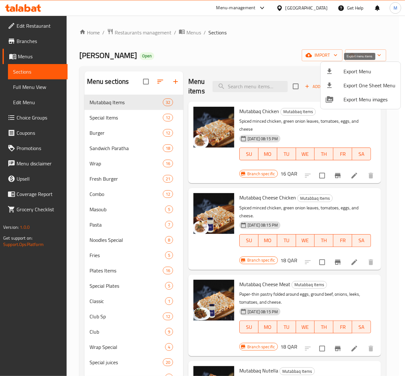
click at [353, 72] on span "Export Menu" at bounding box center [369, 72] width 52 height 8
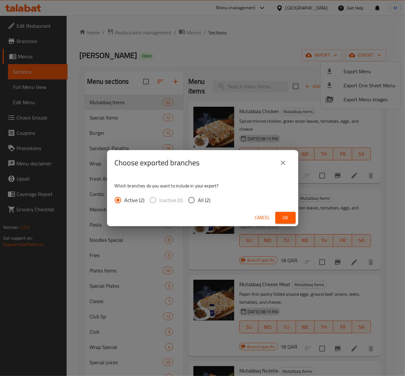
click at [195, 199] on input "All (2)" at bounding box center [191, 199] width 13 height 13
radio input "true"
click at [290, 217] on span "Ok" at bounding box center [285, 218] width 10 height 8
